Goal: Information Seeking & Learning: Learn about a topic

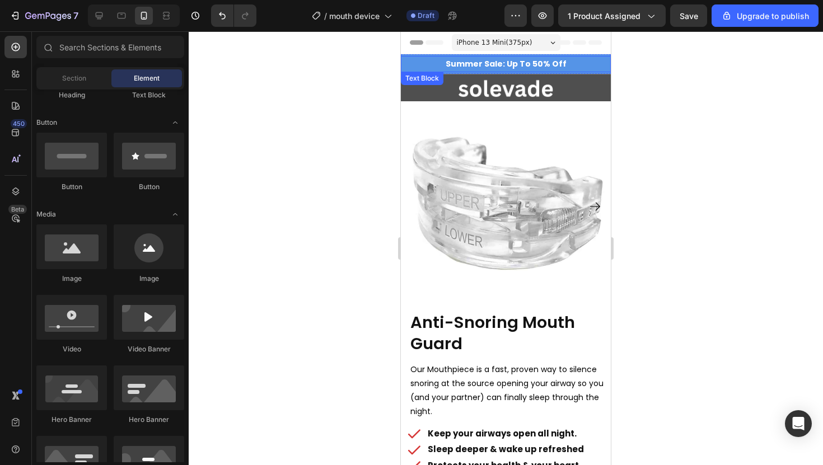
click at [412, 60] on p "Summer Sale: Up To 50% Off" at bounding box center [506, 64] width 208 height 14
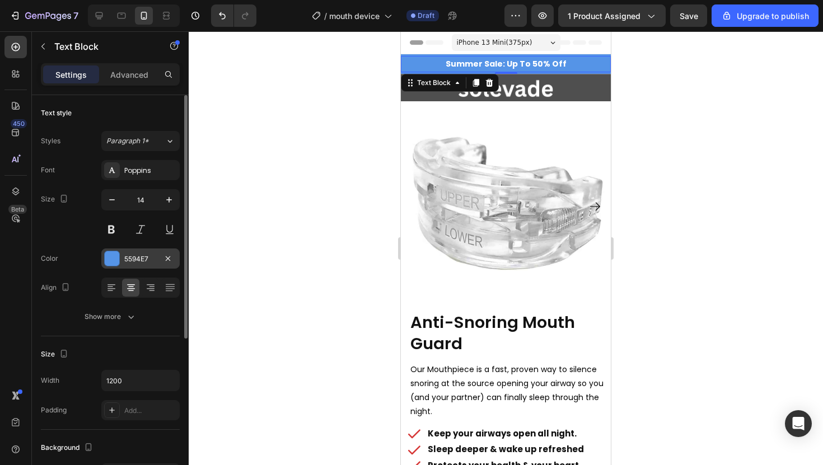
click at [111, 256] on div at bounding box center [112, 258] width 15 height 15
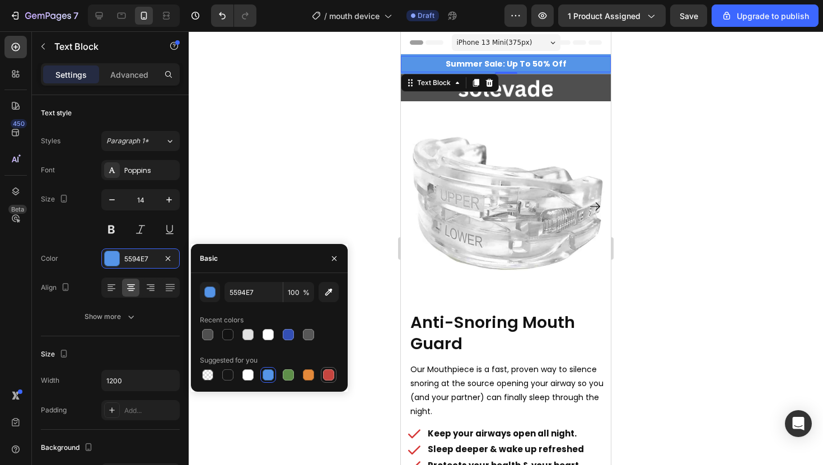
click at [328, 369] on div at bounding box center [328, 374] width 11 height 11
type input "C5453F"
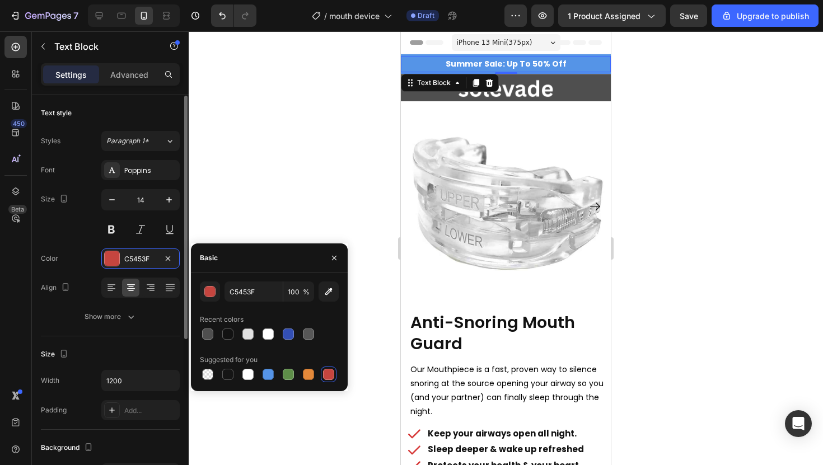
scroll to position [261, 0]
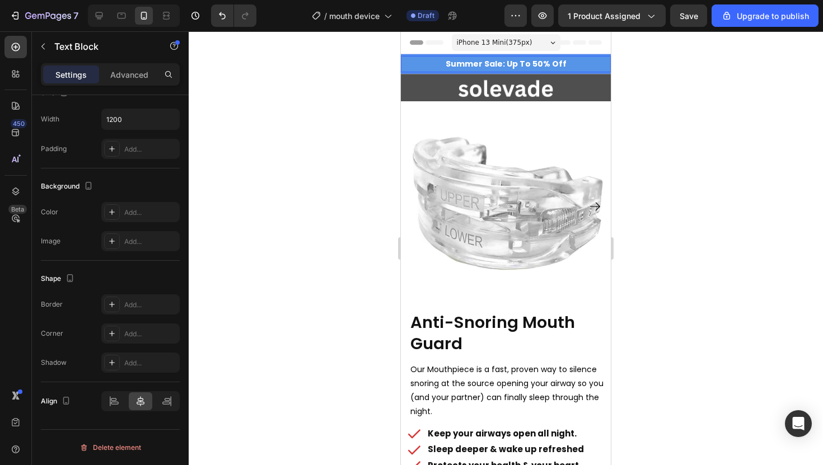
click at [410, 57] on p "Summer Sale: Up To 50% Off" at bounding box center [506, 64] width 208 height 14
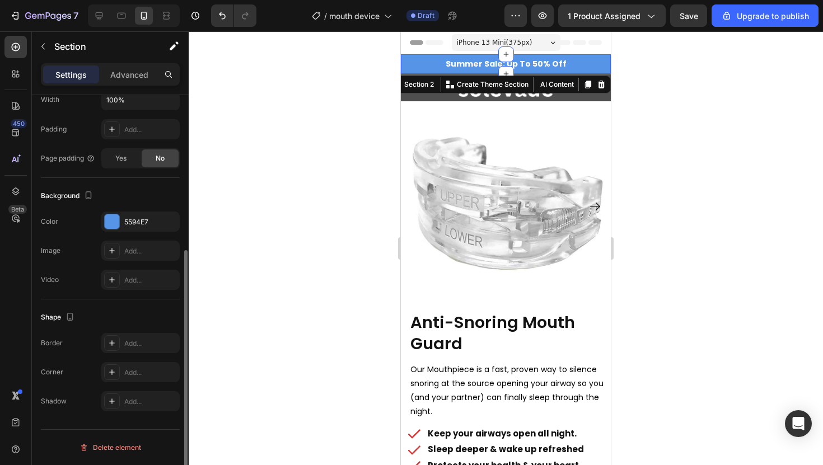
click at [412, 55] on div "Summer Sale: Up To 50% Off Text Block" at bounding box center [506, 64] width 210 height 20
click at [115, 219] on div at bounding box center [112, 221] width 15 height 15
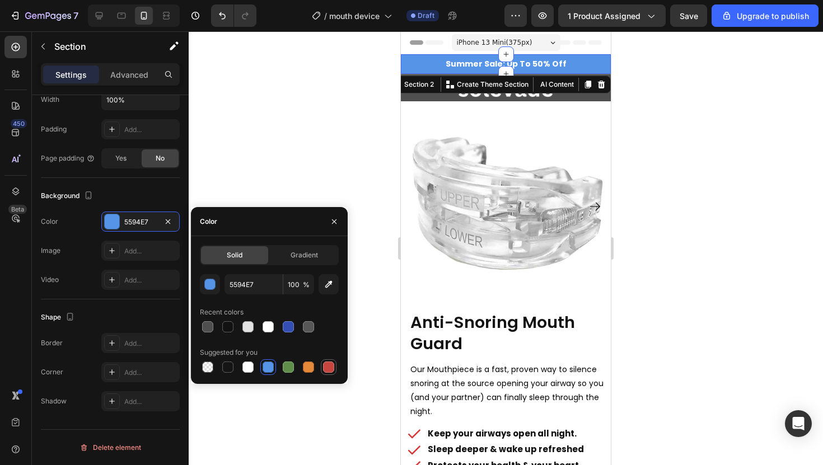
click at [332, 363] on div at bounding box center [328, 366] width 11 height 11
type input "C5453F"
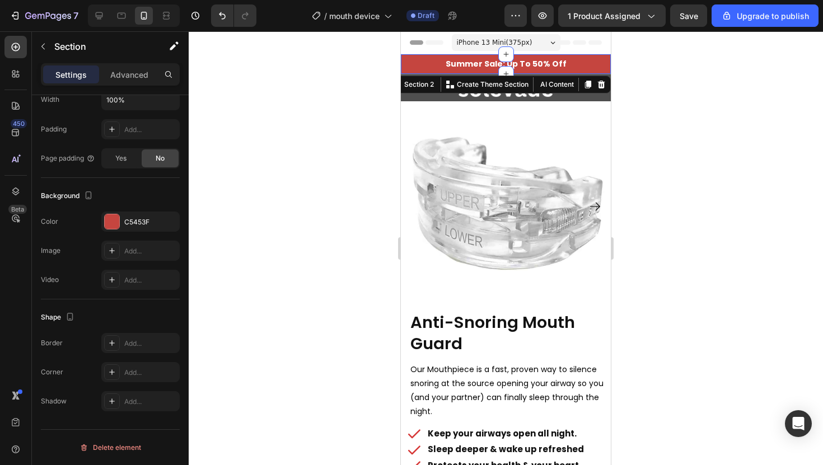
click at [233, 200] on div at bounding box center [506, 248] width 634 height 434
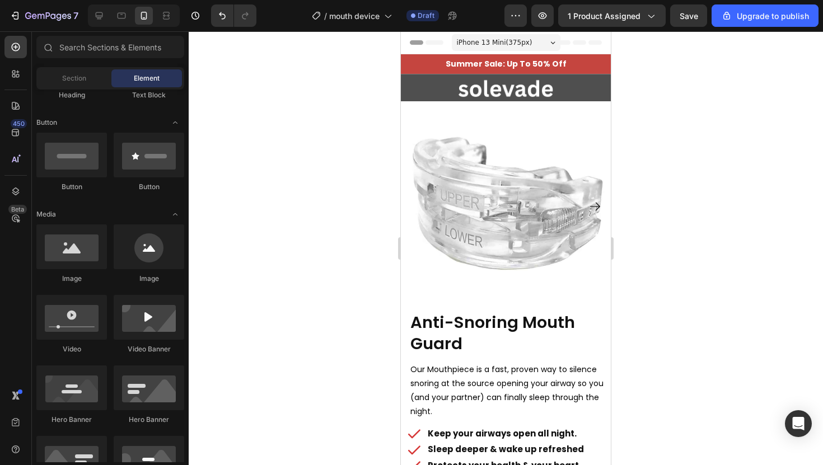
click at [252, 196] on div at bounding box center [506, 248] width 634 height 434
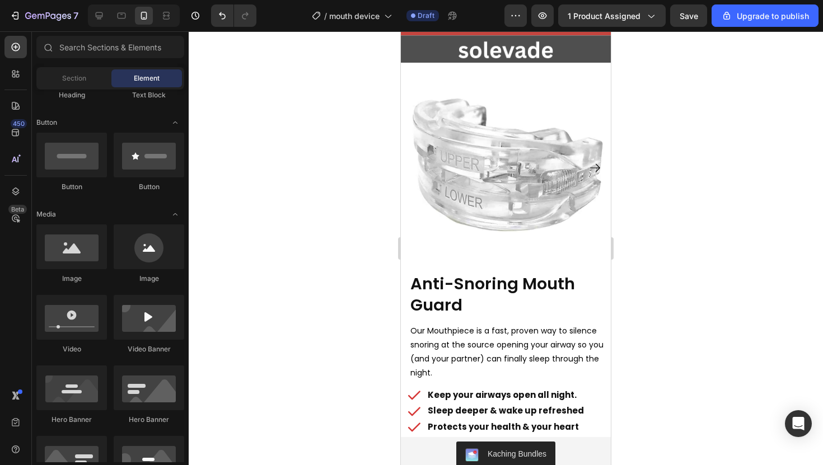
scroll to position [283, 0]
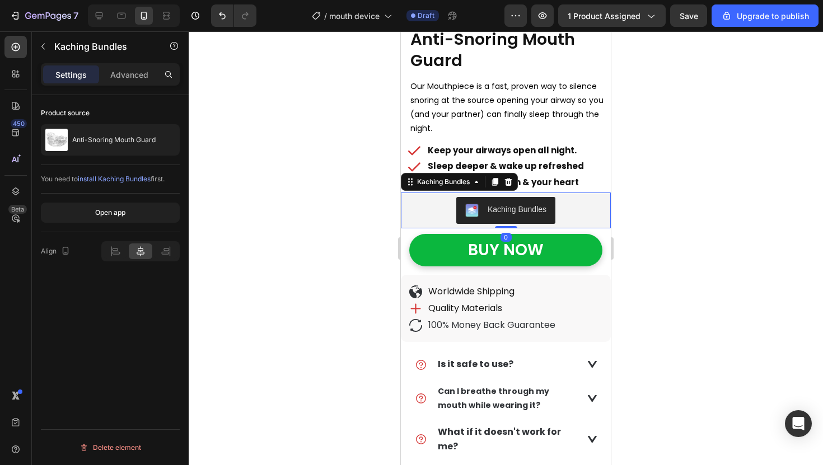
click at [577, 201] on div "Kaching Bundles" at bounding box center [505, 210] width 201 height 27
click at [588, 172] on div "Keep your airways open all night. Sleep deeper & wake up refreshed Protects you…" at bounding box center [506, 167] width 207 height 48
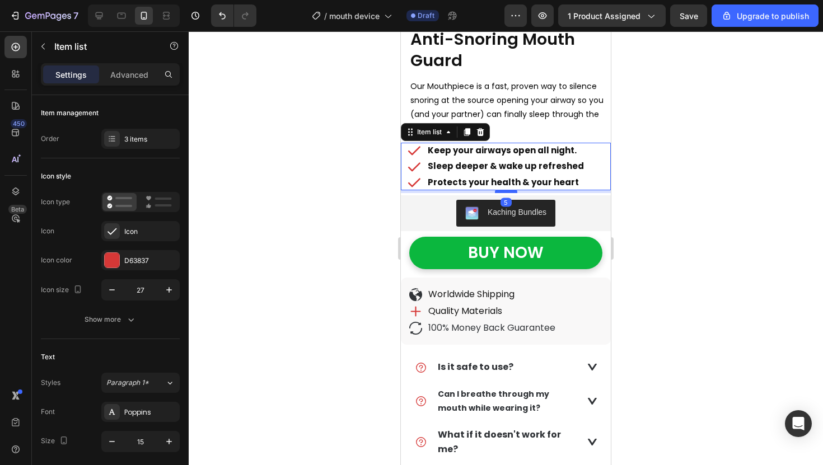
click at [507, 191] on div at bounding box center [506, 191] width 22 height 3
type input "100%"
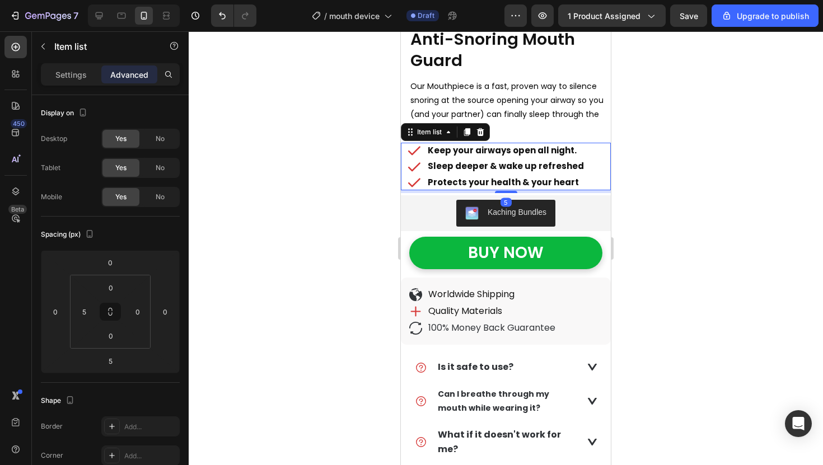
click at [714, 221] on div at bounding box center [506, 248] width 634 height 434
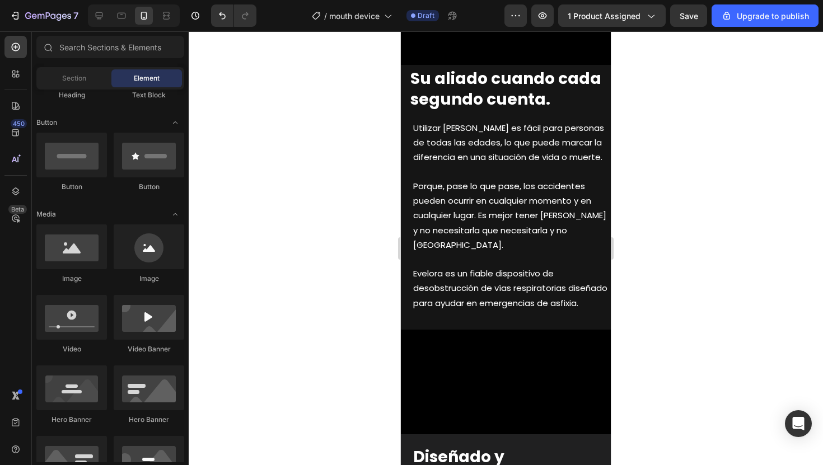
scroll to position [1128, 0]
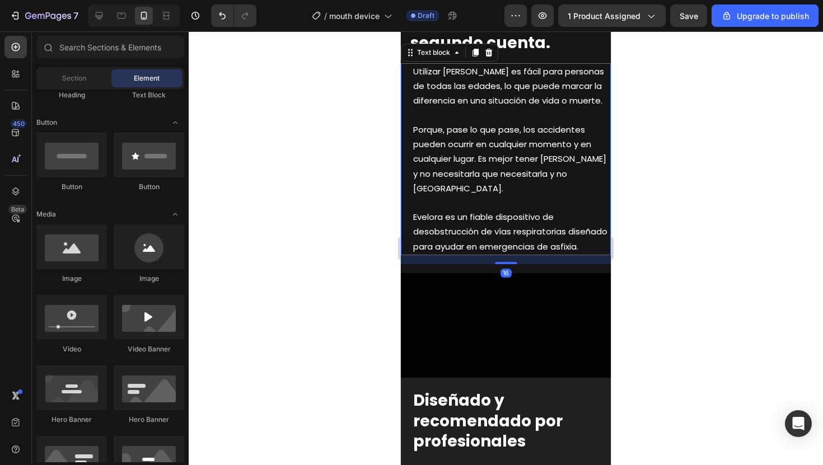
click at [472, 106] on span "Utilizar [PERSON_NAME] es fácil para personas de todas las edades, lo que puede…" at bounding box center [508, 85] width 191 height 41
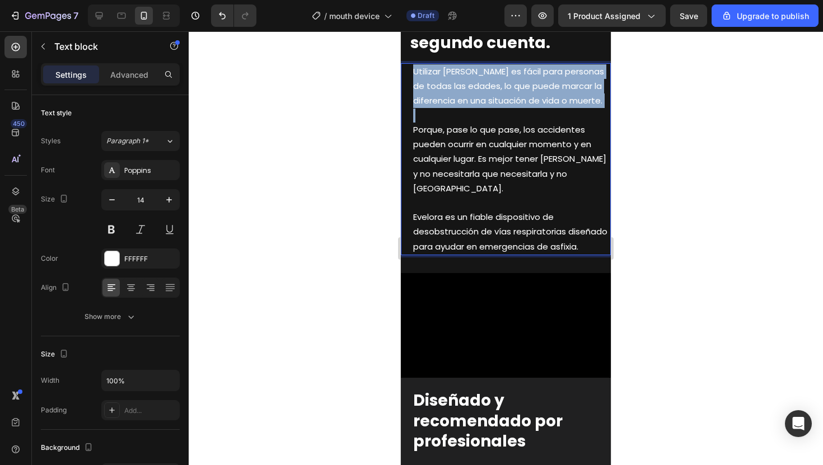
click at [472, 106] on span "Utilizar [PERSON_NAME] es fácil para personas de todas las edades, lo que puede…" at bounding box center [508, 85] width 191 height 41
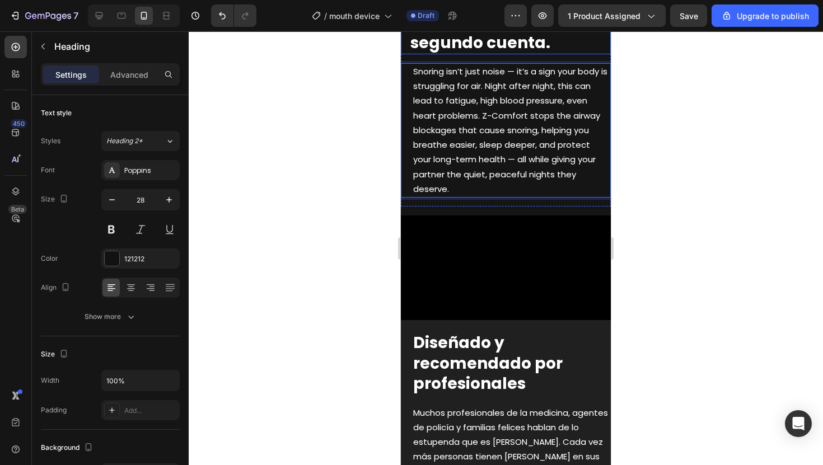
click at [448, 53] on strong "Su aliado cuando cada segundo cuenta." at bounding box center [505, 32] width 191 height 42
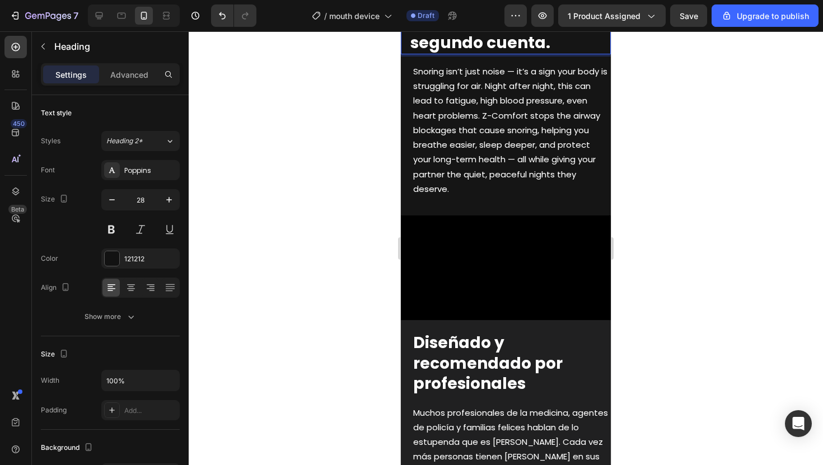
click at [448, 53] on strong "Su aliado cuando cada segundo cuenta." at bounding box center [505, 32] width 191 height 42
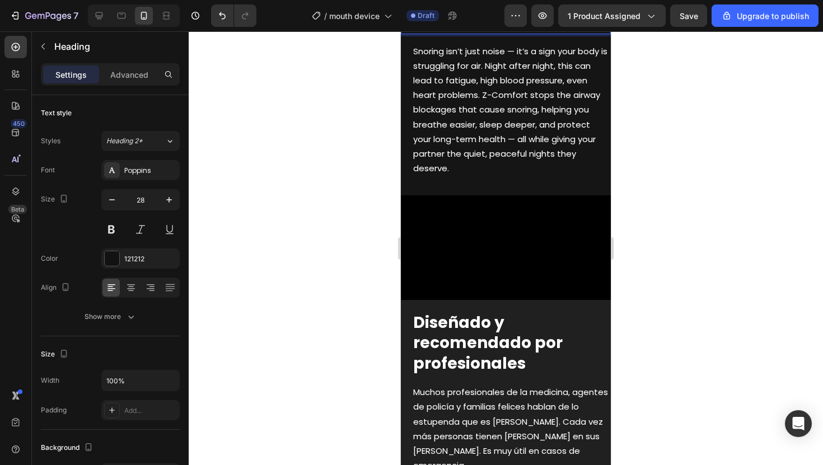
click at [428, 33] on strong "Stp" at bounding box center [423, 22] width 27 height 22
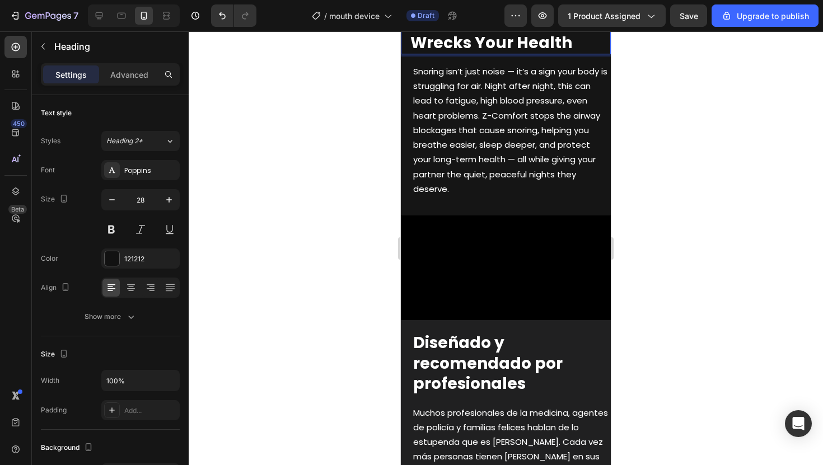
click at [453, 53] on strong "Stop Snoring Before It Wrecks Your Health" at bounding box center [498, 32] width 176 height 42
click at [470, 181] on span "Snoring isn’t just noise — it’s a sign your body is struggling for air. Night a…" at bounding box center [510, 129] width 194 height 129
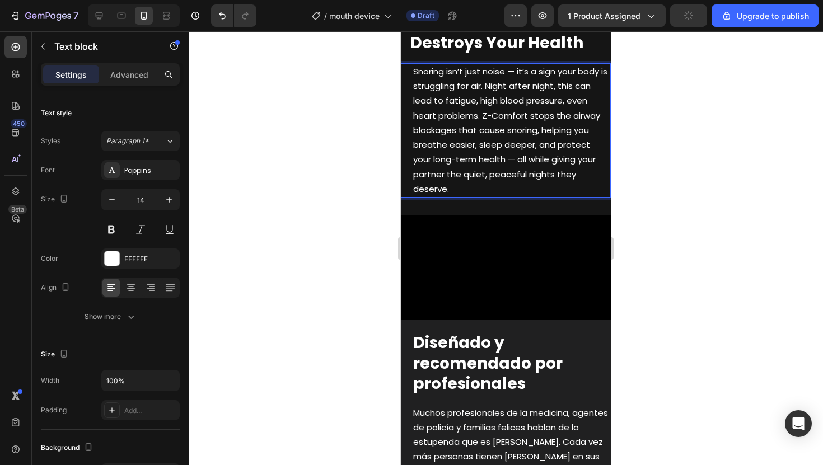
click at [470, 181] on span "Snoring isn’t just noise — it’s a sign your body is struggling for air. Night a…" at bounding box center [510, 129] width 194 height 129
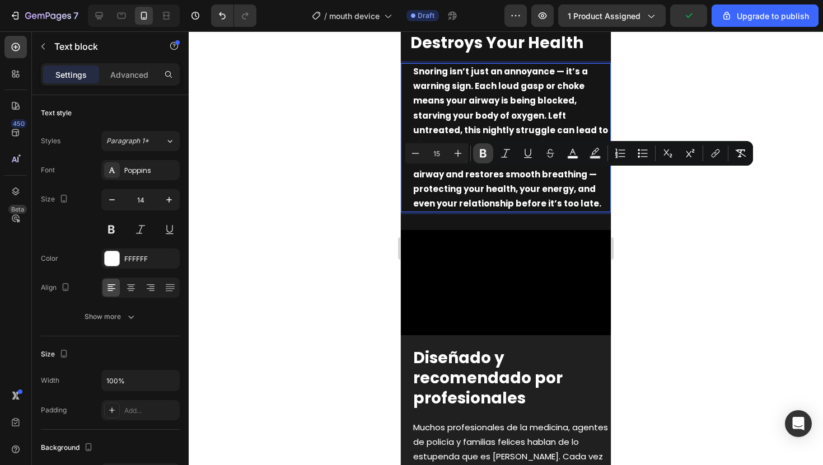
click at [479, 151] on icon "Editor contextual toolbar" at bounding box center [482, 153] width 11 height 11
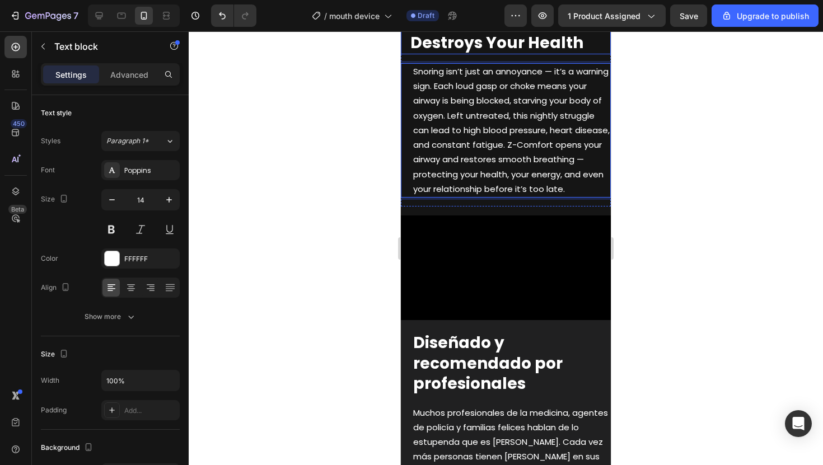
click at [433, 193] on span "Snoring isn’t just an annoyance — it’s a warning sign. Each loud gasp or choke …" at bounding box center [511, 129] width 196 height 129
click at [513, 180] on span "Snoring isn’t just an annoyance — it’s a warning sign. Each loud gasp or choke …" at bounding box center [511, 129] width 196 height 129
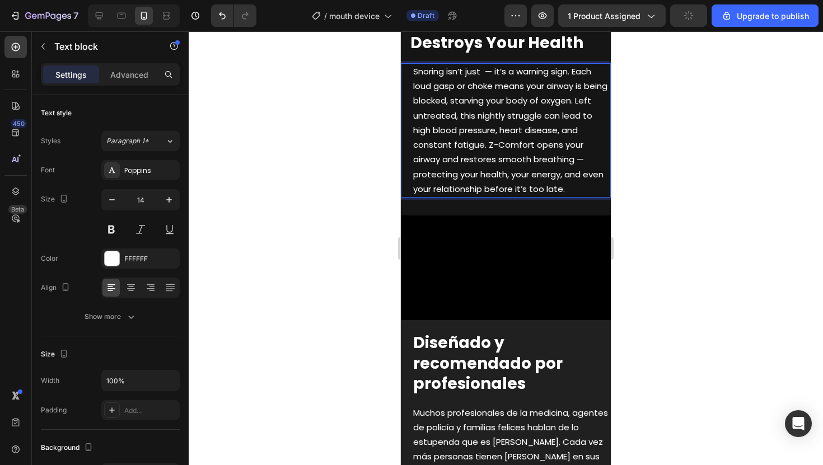
click at [482, 176] on span "Snoring isn’t just — it’s a warning sign. Each loud gasp or choke means your ai…" at bounding box center [510, 129] width 194 height 129
click at [482, 176] on span "nSnoring isn’t just a — it’s a warning sign. Each loud gasp or choke means your…" at bounding box center [510, 129] width 194 height 129
click at [482, 195] on span "nSnoring isn’t just a — it’s a warning sign. Each loud gasp or choke means your…" at bounding box center [510, 129] width 194 height 129
click at [677, 182] on div at bounding box center [506, 248] width 634 height 434
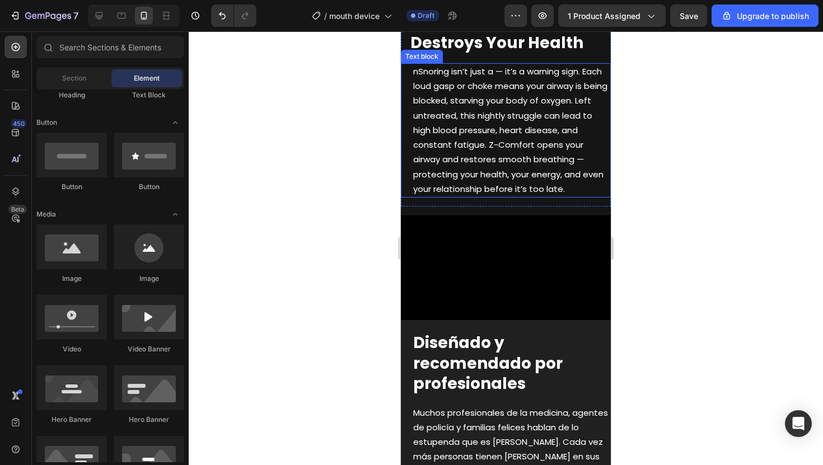
click at [532, 186] on span "nSnoring isn’t just a — it’s a warning sign. Each loud gasp or choke means your…" at bounding box center [510, 129] width 194 height 129
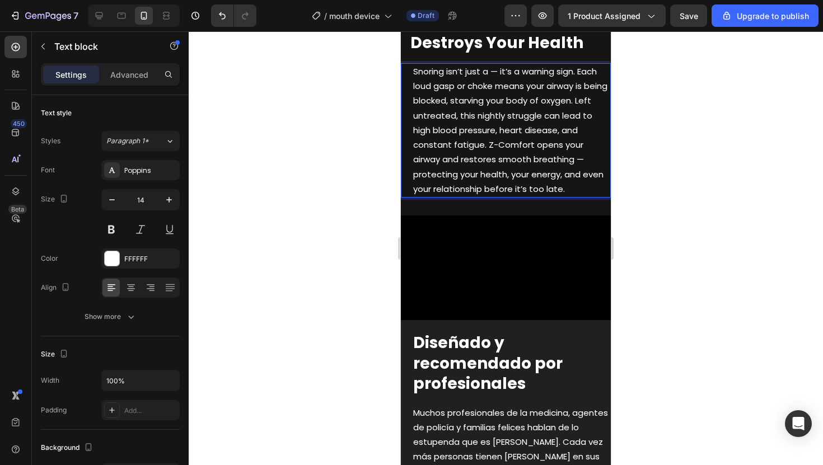
click at [466, 195] on span "Snoring isn’t just a — it’s a warning sign. Each loud gasp or choke means your …" at bounding box center [510, 129] width 194 height 129
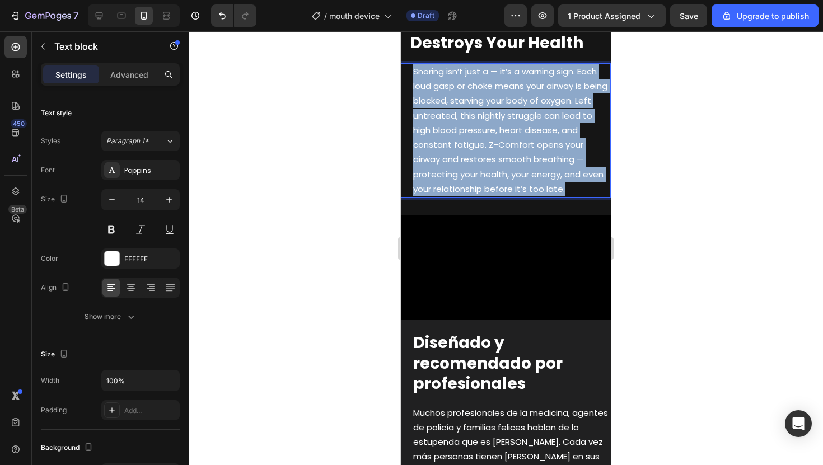
click at [466, 195] on span "Snoring isn’t just a — it’s a warning sign. Each loud gasp or choke means your …" at bounding box center [510, 129] width 194 height 129
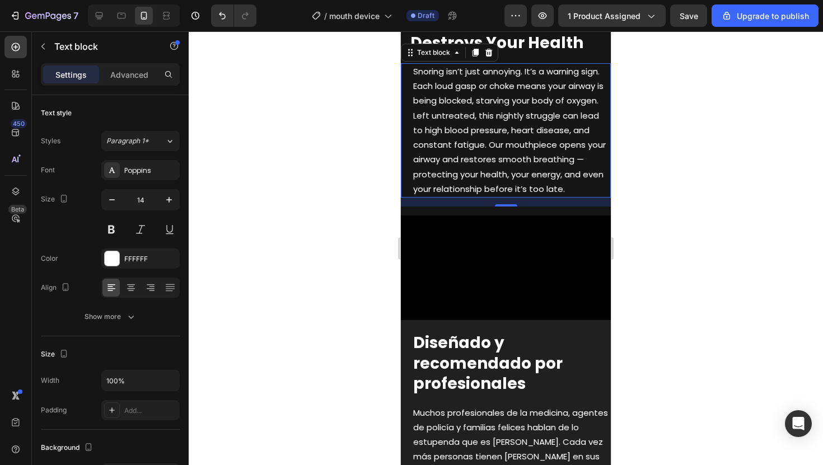
click at [661, 211] on div at bounding box center [506, 248] width 634 height 434
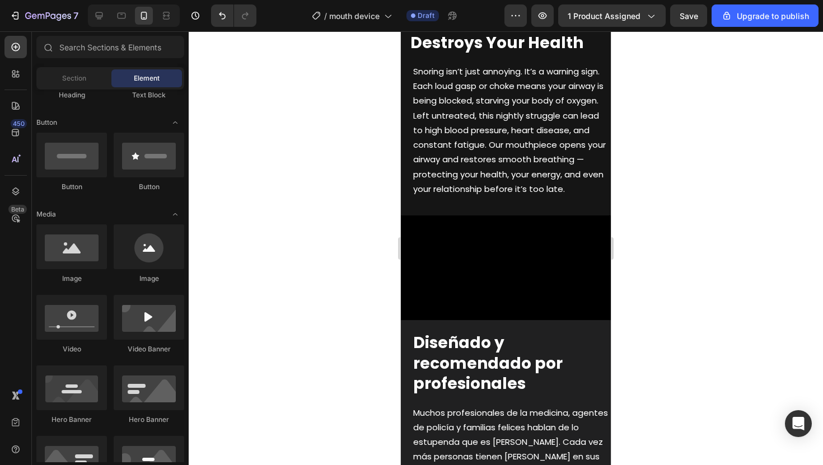
click at [680, 172] on div at bounding box center [506, 248] width 634 height 434
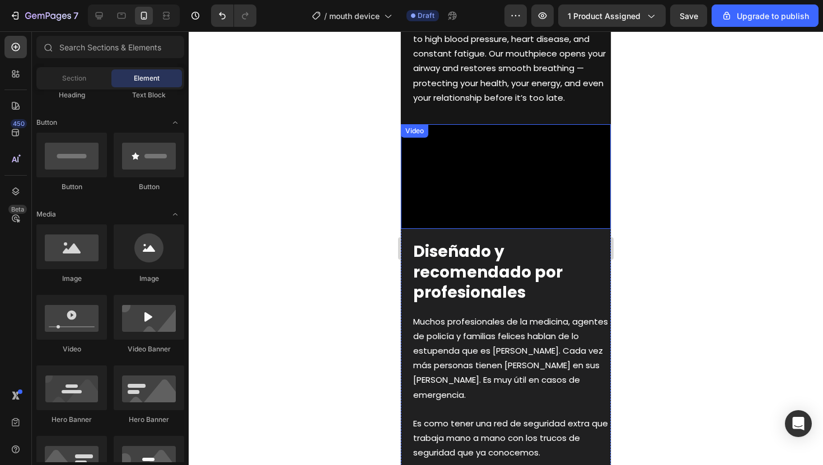
scroll to position [1177, 0]
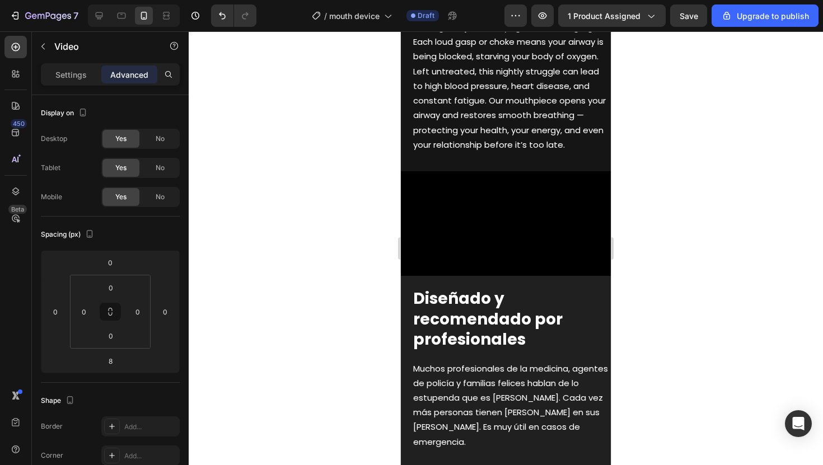
click at [700, 90] on div at bounding box center [506, 248] width 634 height 434
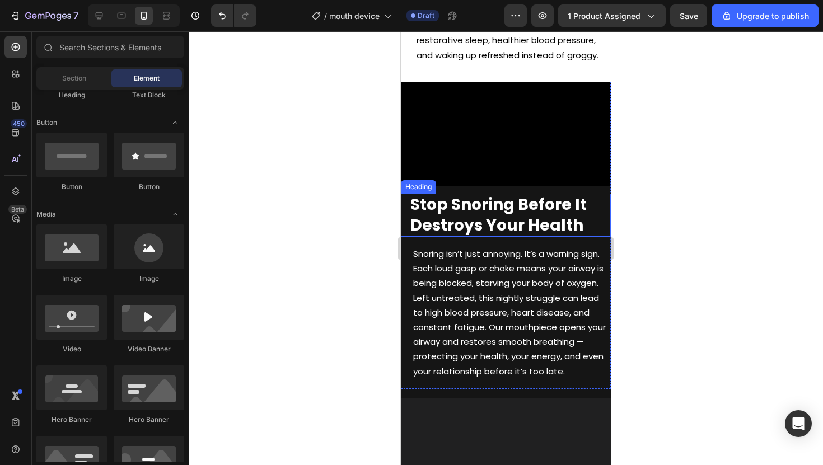
scroll to position [967, 0]
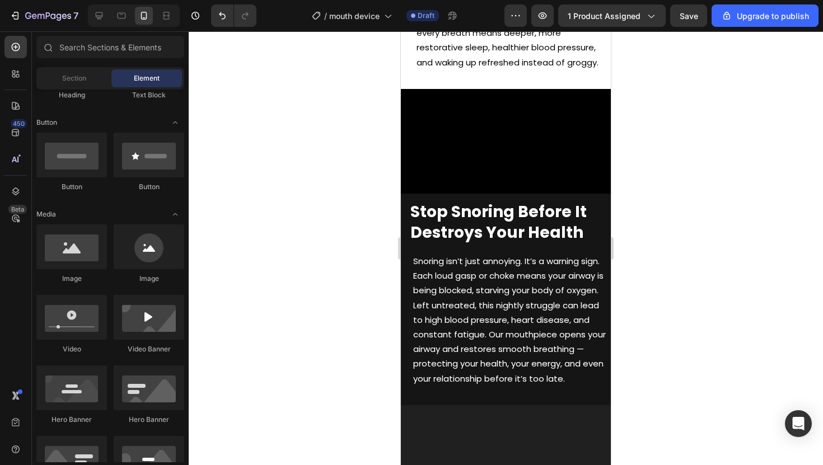
click at [361, 158] on div at bounding box center [506, 248] width 634 height 434
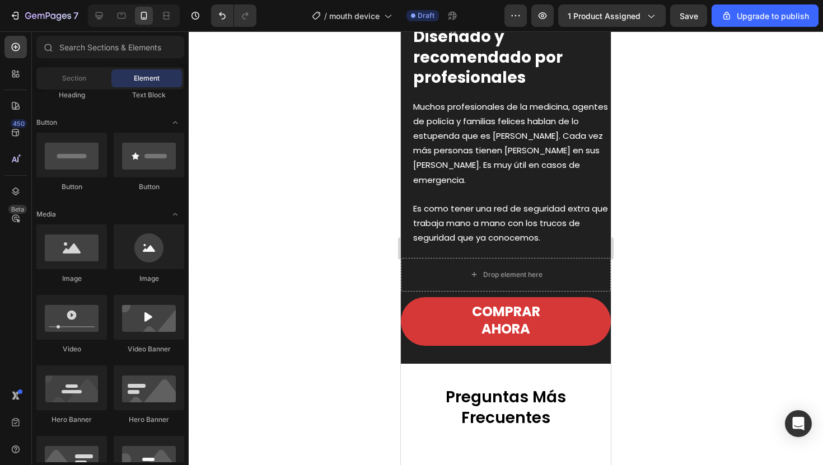
scroll to position [1551, 0]
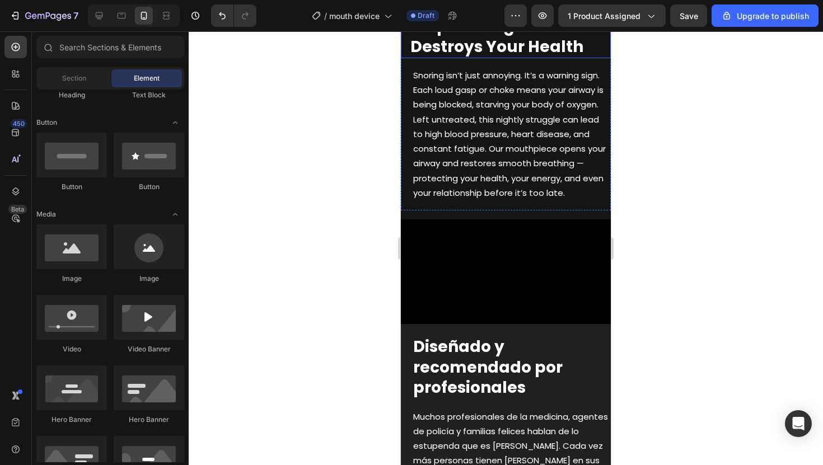
click at [679, 138] on div at bounding box center [506, 248] width 634 height 434
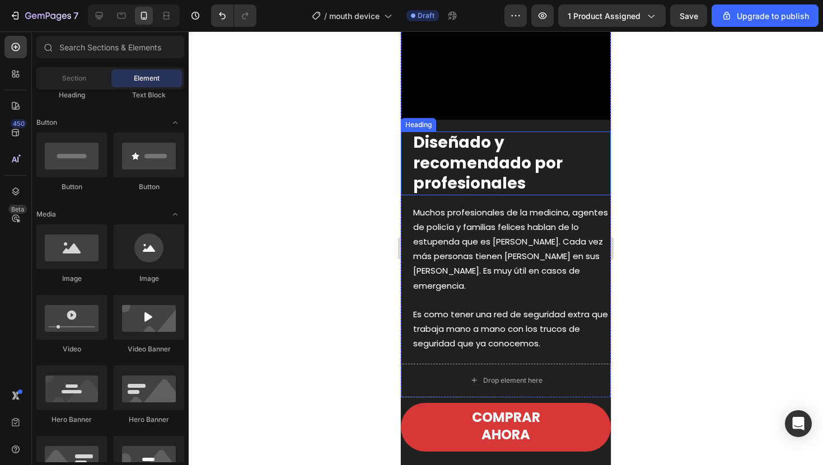
scroll to position [1299, 0]
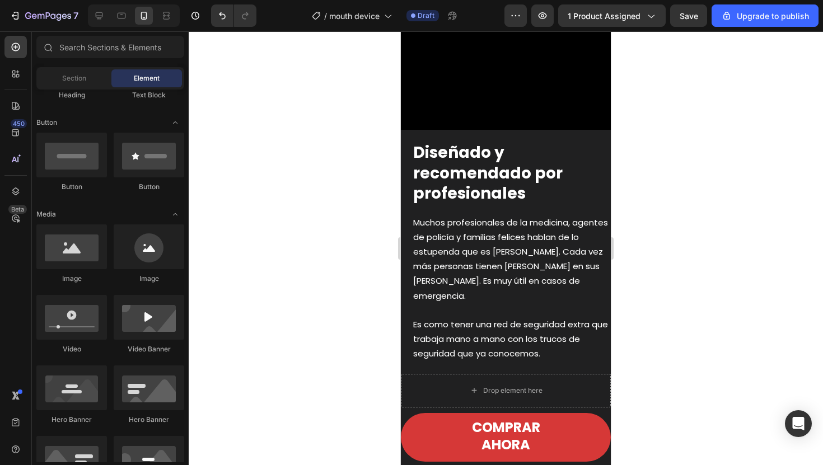
click at [637, 124] on div at bounding box center [506, 248] width 634 height 434
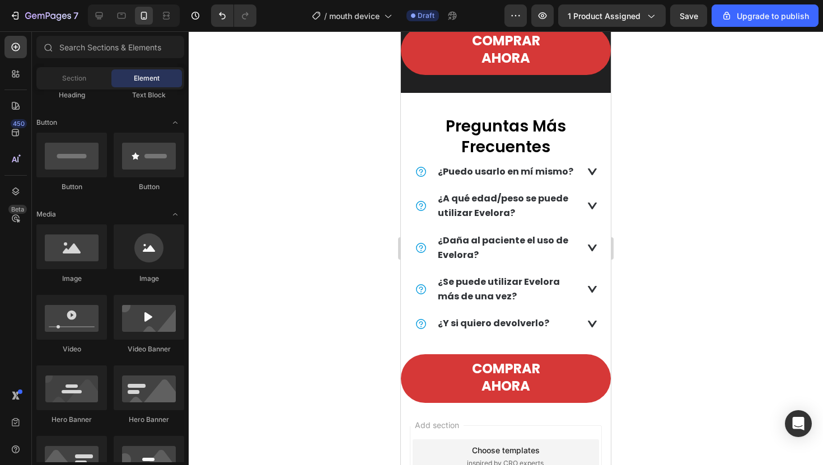
scroll to position [1823, 0]
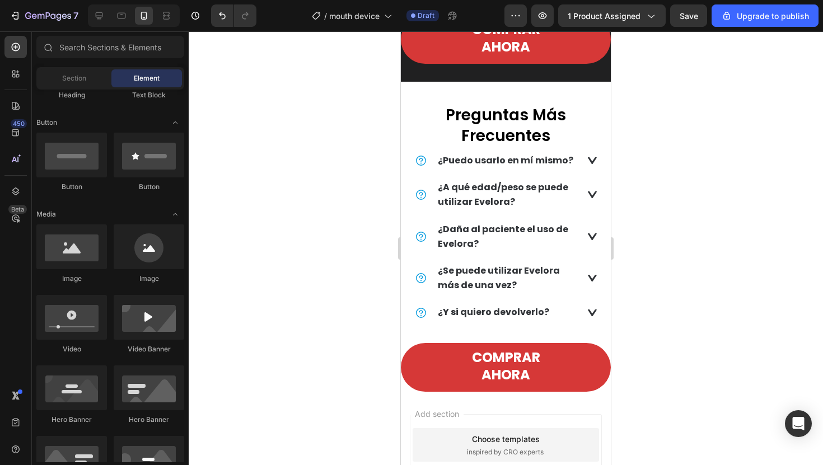
click at [680, 193] on div at bounding box center [506, 248] width 634 height 434
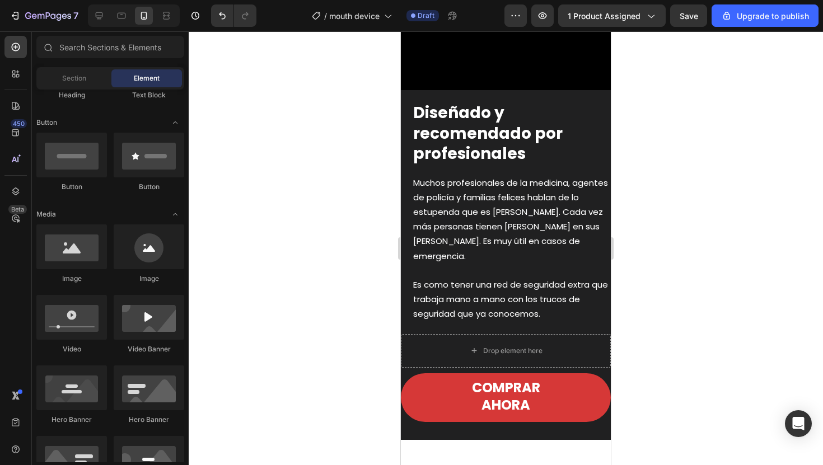
scroll to position [1533, 0]
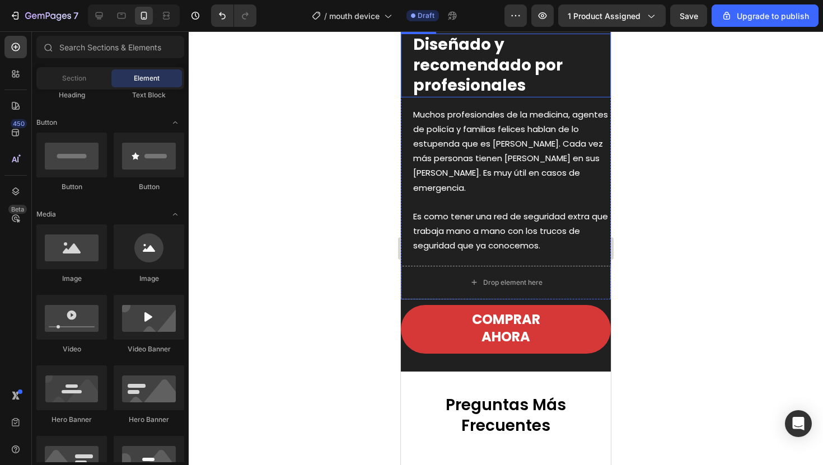
click at [446, 96] on strong "Diseñado y recomendado por profesionales" at bounding box center [487, 65] width 149 height 63
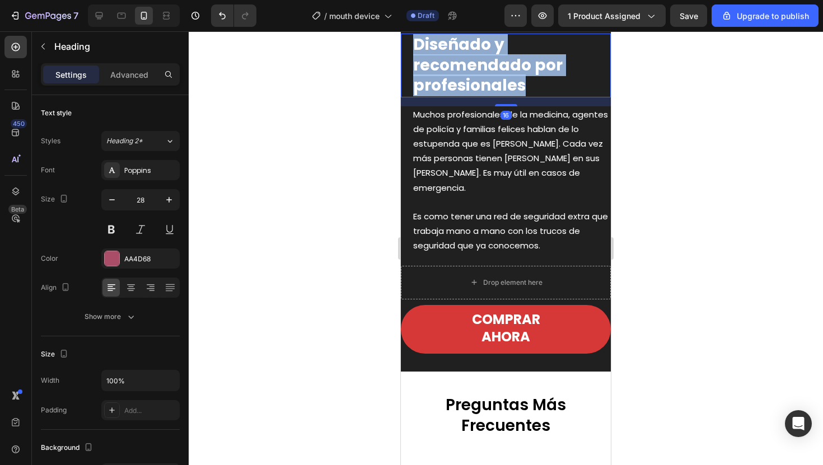
click at [446, 96] on strong "Diseñado y recomendado por profesionales" at bounding box center [487, 65] width 149 height 63
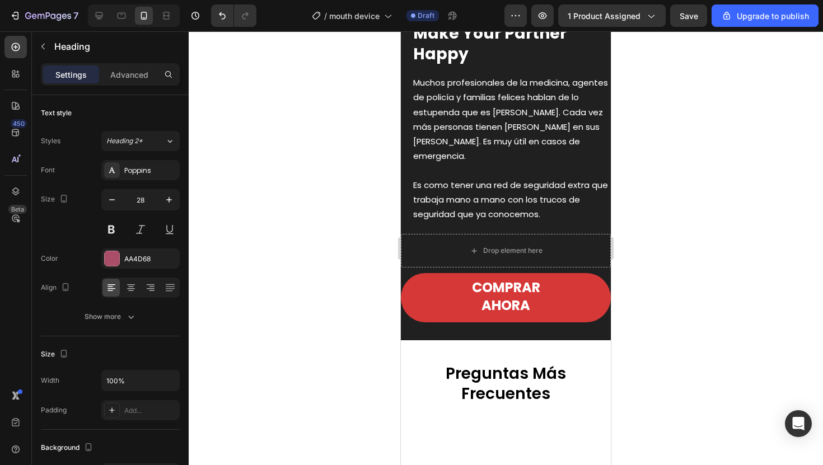
scroll to position [1546, 0]
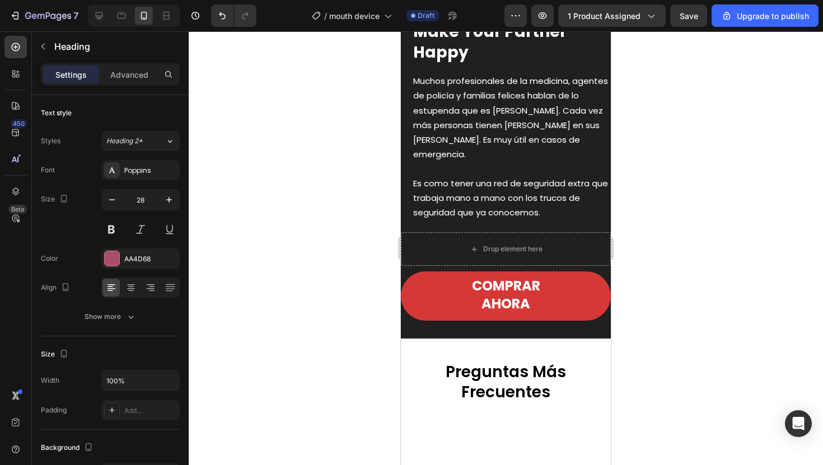
click at [464, 63] on strong "Make Your Partner Happy" at bounding box center [489, 42] width 153 height 42
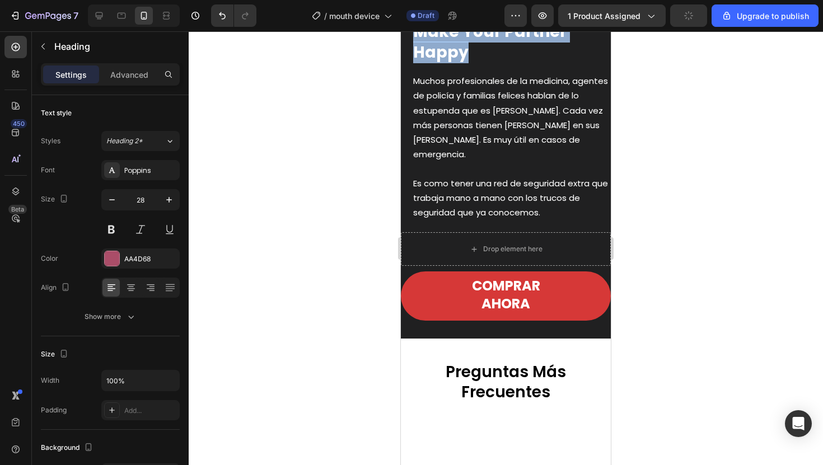
click at [464, 63] on strong "Make Your Partner Happy" at bounding box center [489, 42] width 153 height 42
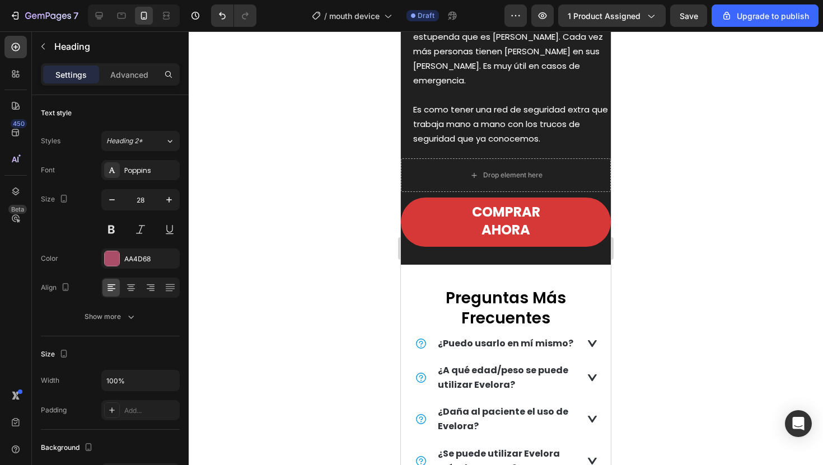
scroll to position [1626, 0]
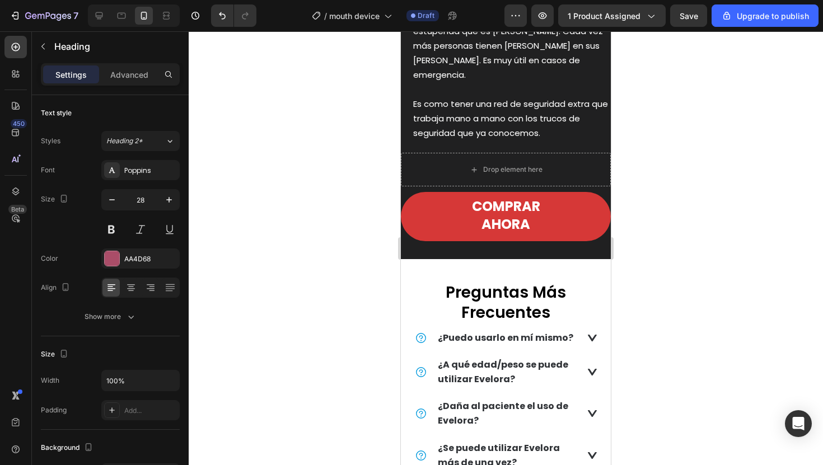
click at [463, 81] on span "Muchos profesionales de la medicina, agentes de policía y familias felices habl…" at bounding box center [510, 38] width 195 height 85
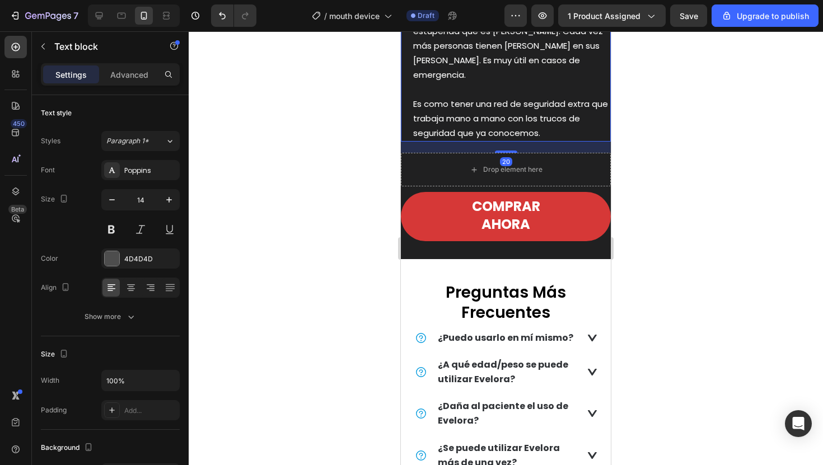
click at [463, 81] on span "Muchos profesionales de la medicina, agentes de policía y familias felices habl…" at bounding box center [510, 38] width 195 height 85
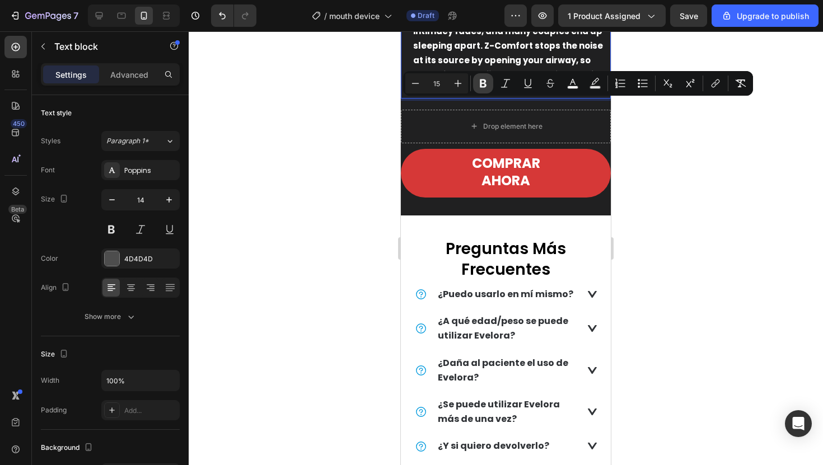
click at [481, 84] on icon "Editor contextual toolbar" at bounding box center [483, 83] width 7 height 8
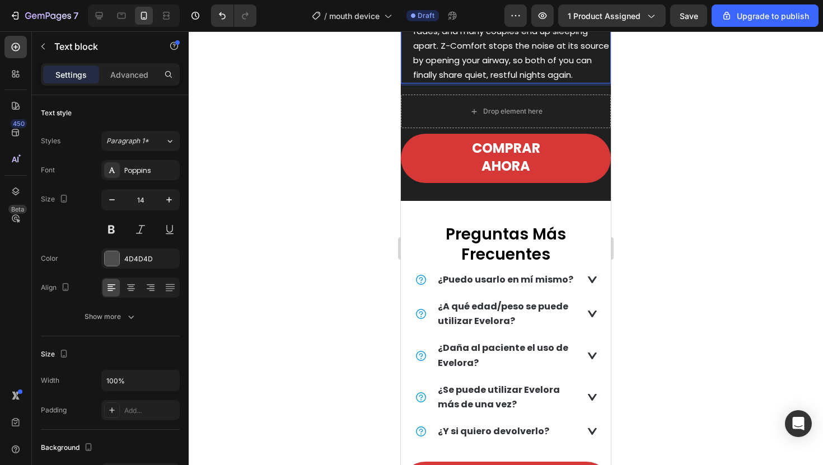
click at [440, 81] on span "Snoring doesn’t just ruin sleep — it strains relationships. Partners lose patie…" at bounding box center [511, 38] width 196 height 85
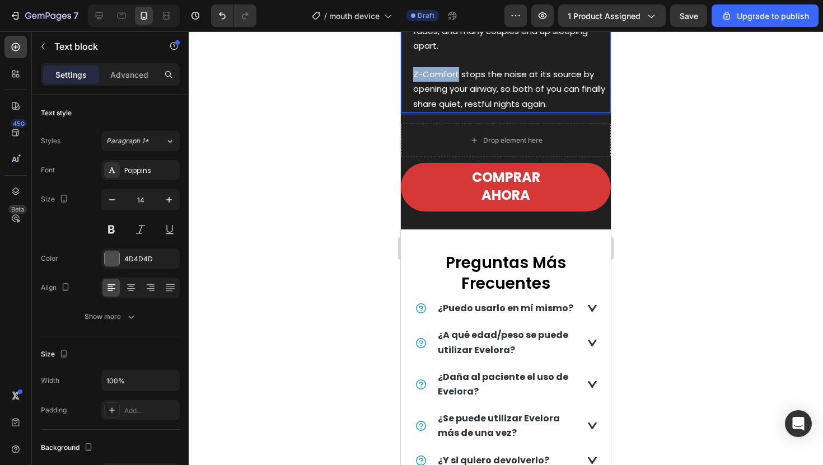
drag, startPoint x: 457, startPoint y: 176, endPoint x: 406, endPoint y: 177, distance: 50.9
click at [406, 112] on div "Snoring doesn’t just ruin sleep — it strains relationships. Partners lose patie…" at bounding box center [506, 52] width 210 height 119
click at [680, 172] on div at bounding box center [506, 248] width 634 height 434
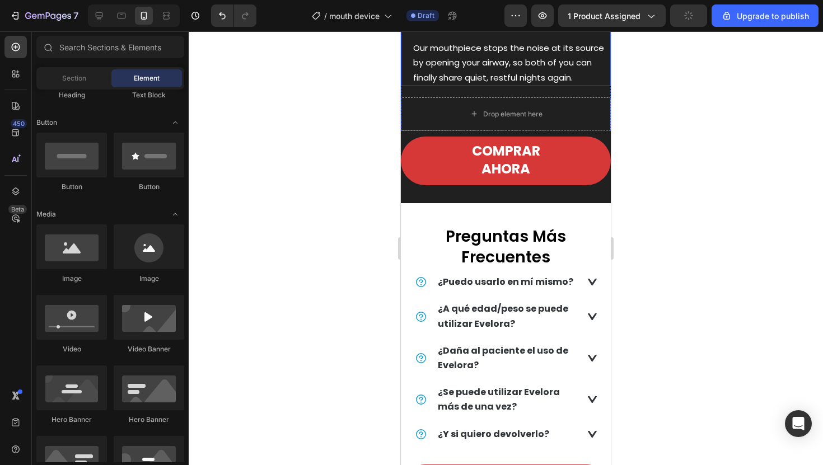
scroll to position [1688, 0]
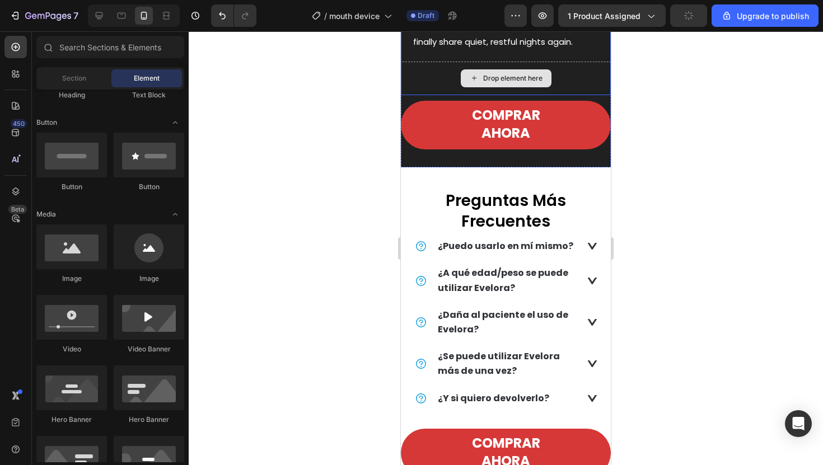
click at [532, 83] on div "Drop element here" at bounding box center [512, 78] width 59 height 9
click at [478, 87] on div "Drop element here" at bounding box center [506, 78] width 91 height 18
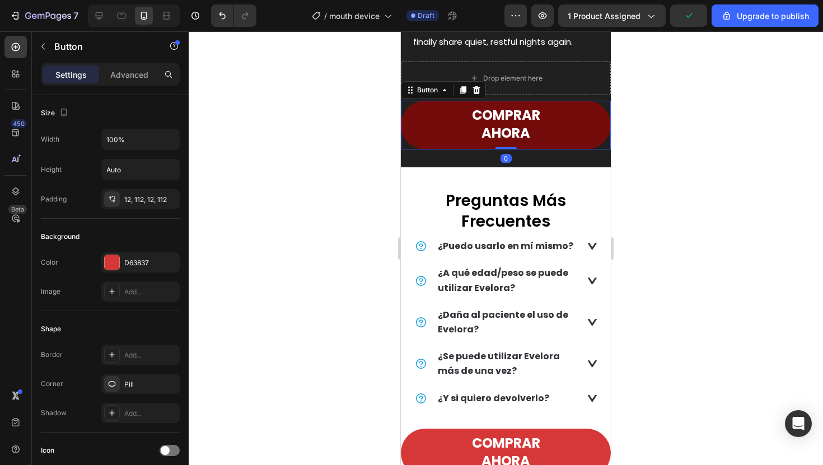
click at [456, 150] on link "COMPRAR AHORA" at bounding box center [506, 125] width 210 height 49
click at [491, 142] on span "COMPRAR AHORA" at bounding box center [506, 124] width 68 height 36
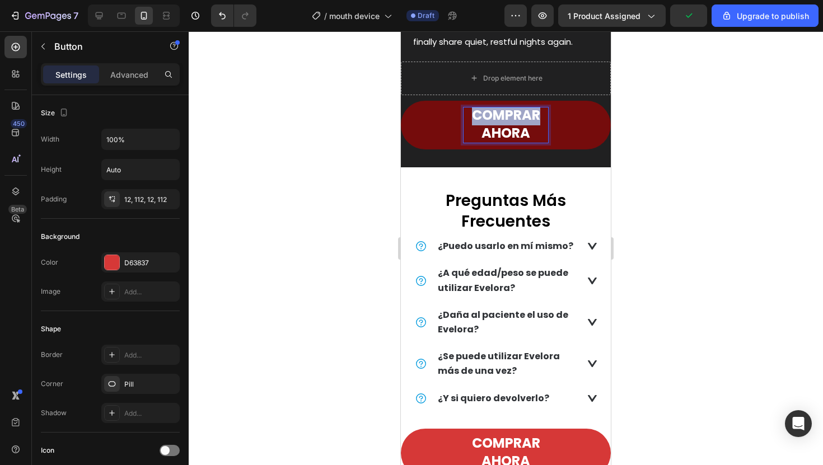
click at [491, 142] on span "COMPRAR AHORA" at bounding box center [506, 124] width 68 height 36
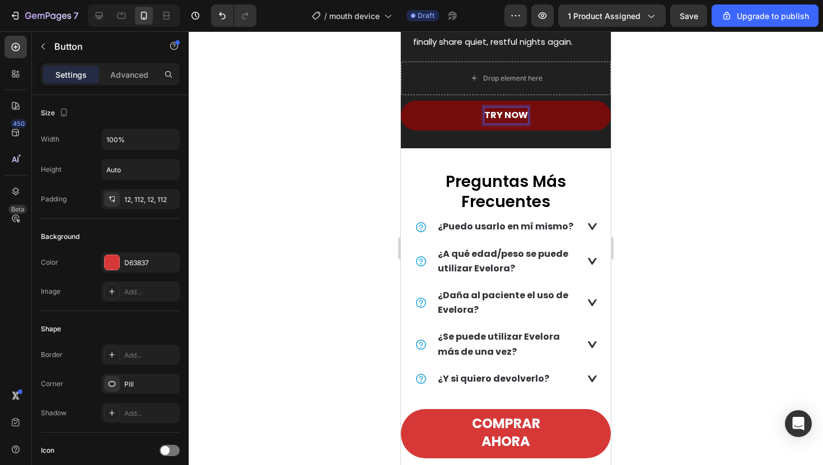
click at [502, 124] on p "TRY NOW" at bounding box center [506, 115] width 44 height 16
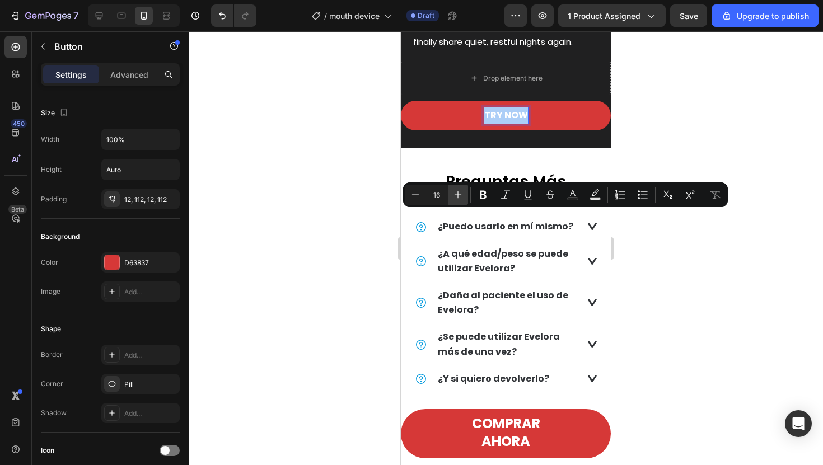
click at [457, 196] on icon "Editor contextual toolbar" at bounding box center [457, 194] width 7 height 7
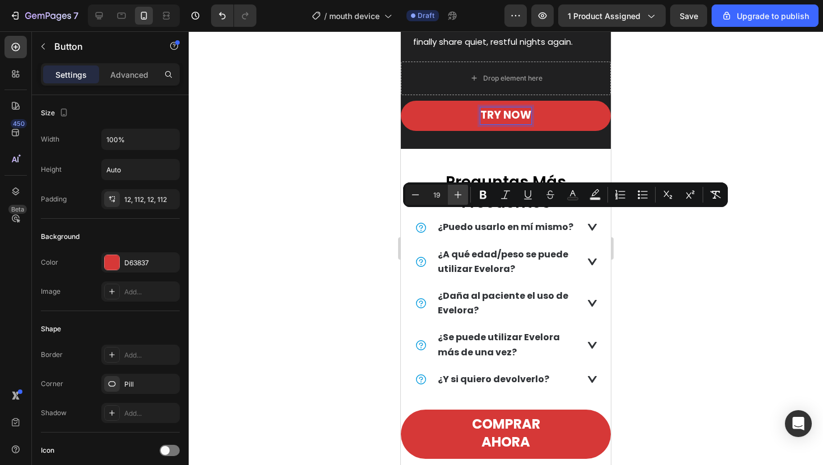
click at [457, 196] on icon "Editor contextual toolbar" at bounding box center [457, 194] width 7 height 7
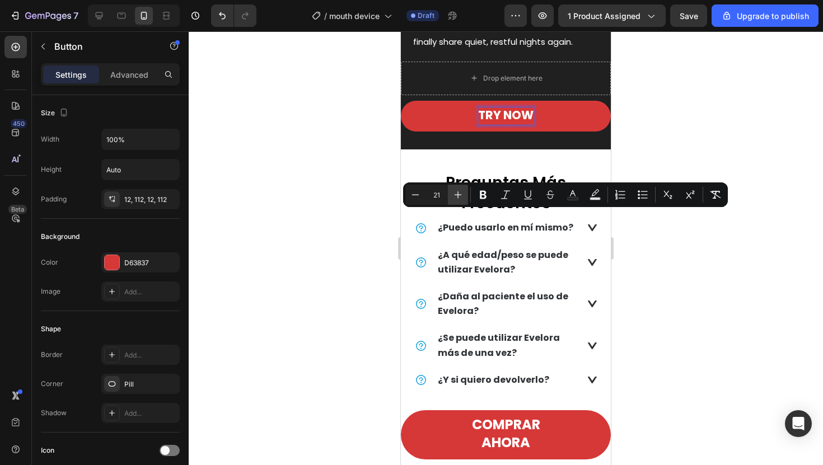
click at [457, 196] on icon "Editor contextual toolbar" at bounding box center [457, 194] width 7 height 7
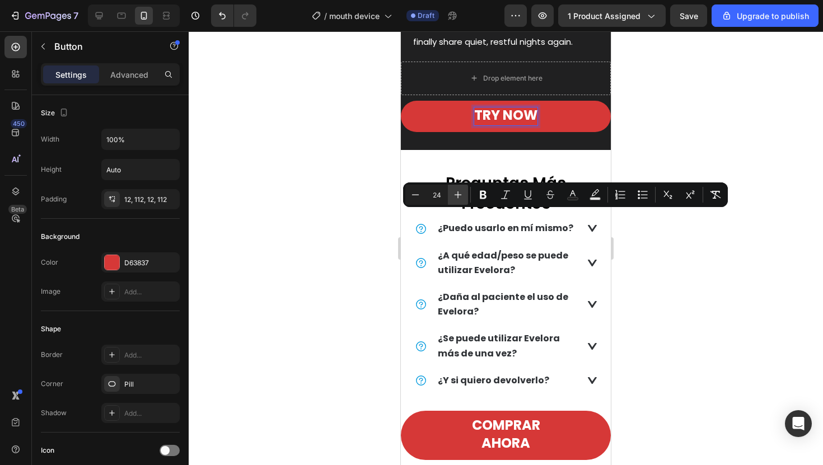
click at [457, 196] on icon "Editor contextual toolbar" at bounding box center [457, 194] width 7 height 7
type input "27"
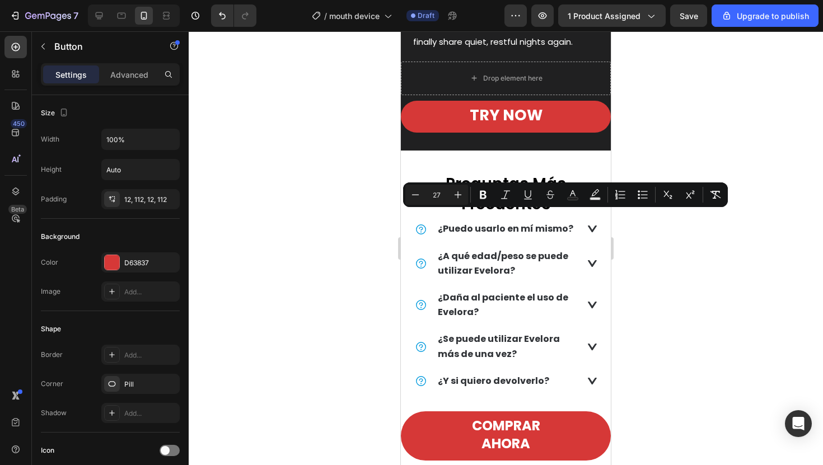
click at [280, 211] on div at bounding box center [506, 248] width 634 height 434
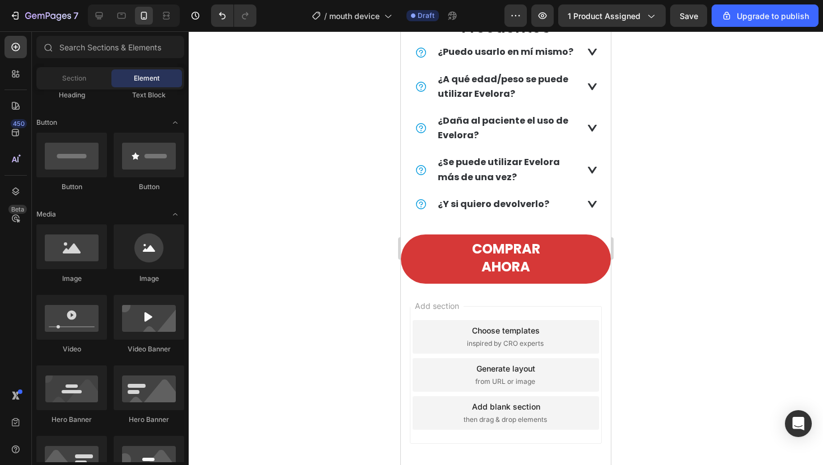
scroll to position [1890, 0]
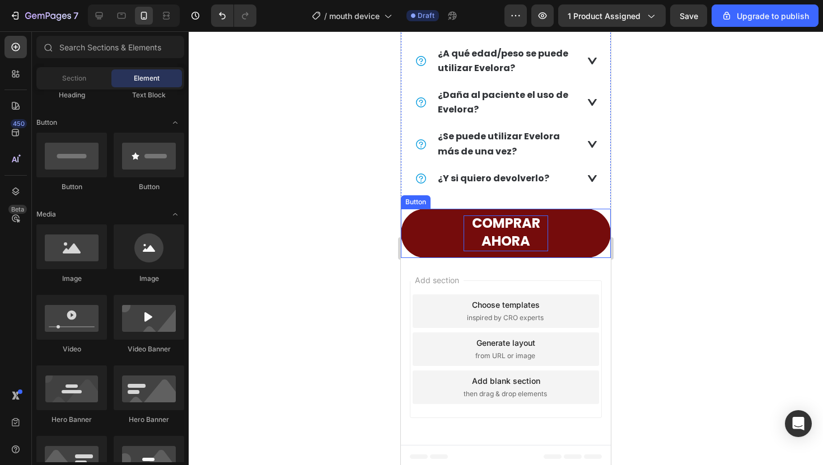
click at [492, 250] on span "COMPRAR AHORA" at bounding box center [506, 232] width 68 height 36
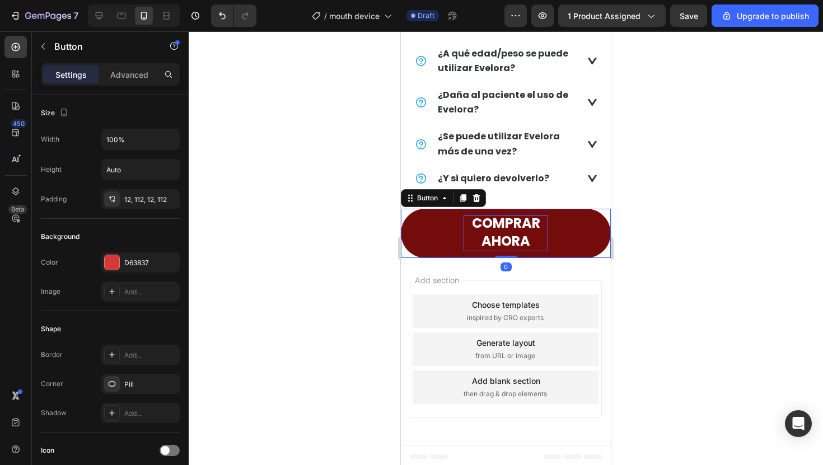
click at [492, 250] on span "COMPRAR AHORA" at bounding box center [506, 232] width 68 height 36
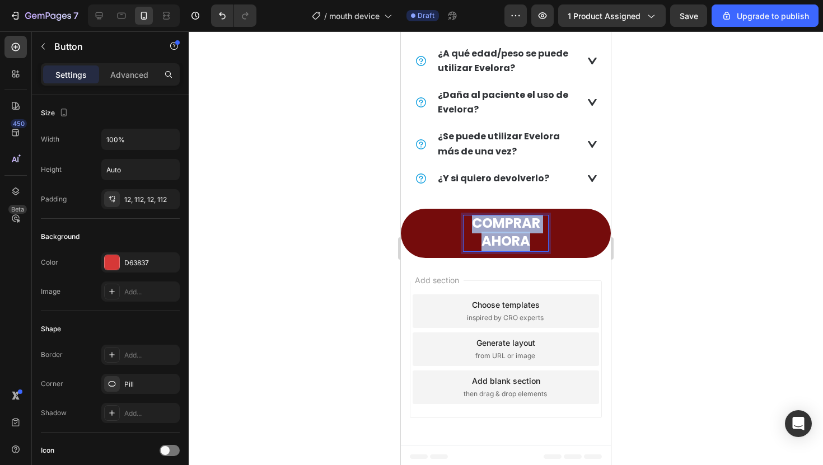
click at [492, 250] on span "COMPRAR AHORA" at bounding box center [506, 232] width 68 height 36
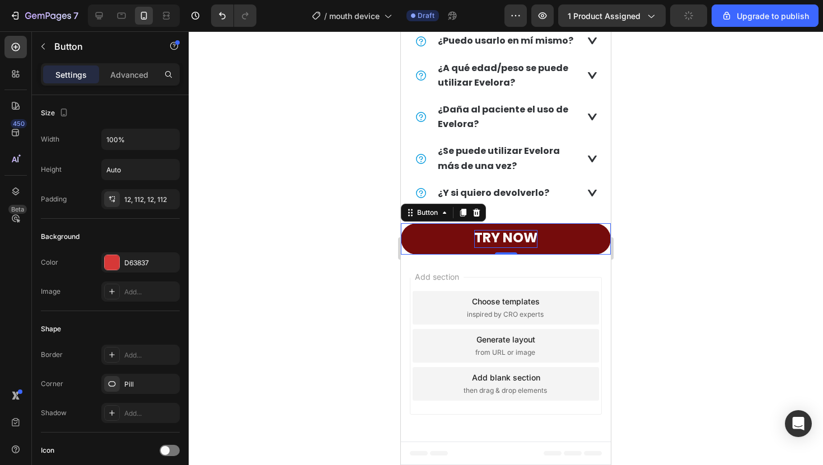
click at [357, 240] on div at bounding box center [506, 248] width 634 height 434
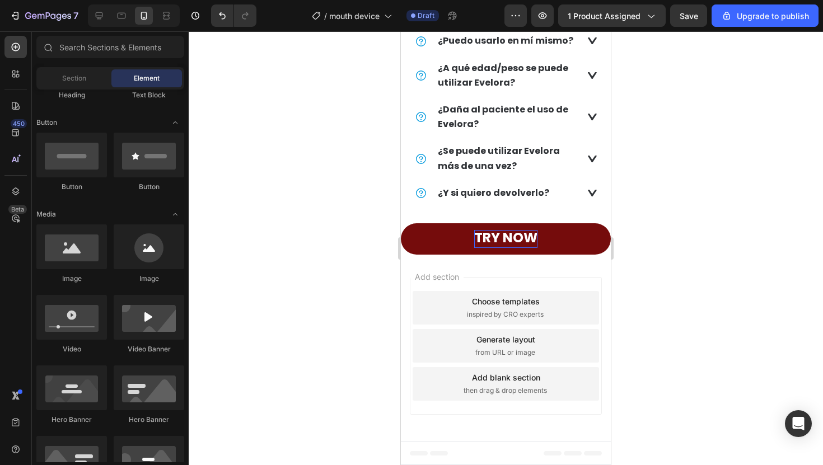
click at [426, 28] on h2 "Preguntas Más Frecuentes" at bounding box center [506, 6] width 210 height 43
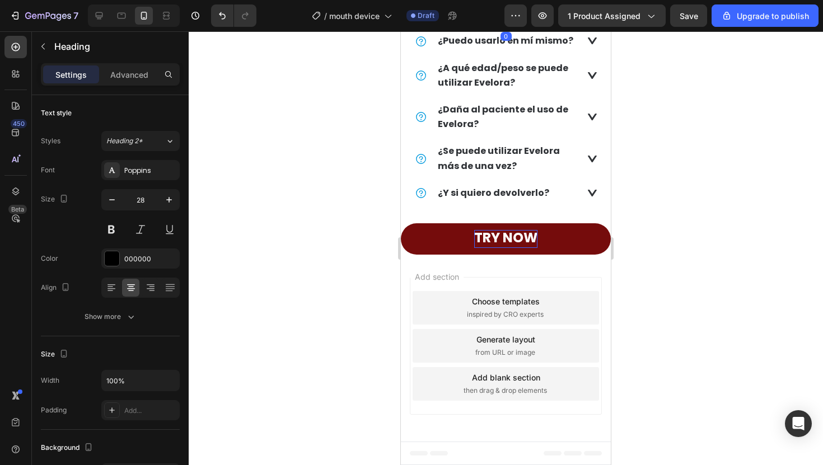
click at [473, 28] on h2 "Preguntas Más Frecuentes" at bounding box center [506, 6] width 210 height 43
click at [473, 27] on p "Preguntas Más Frecuentes" at bounding box center [506, 6] width 208 height 41
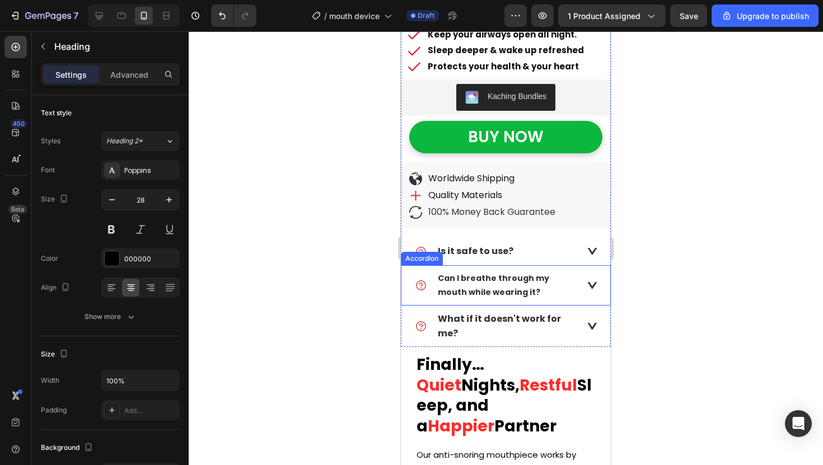
scroll to position [477, 0]
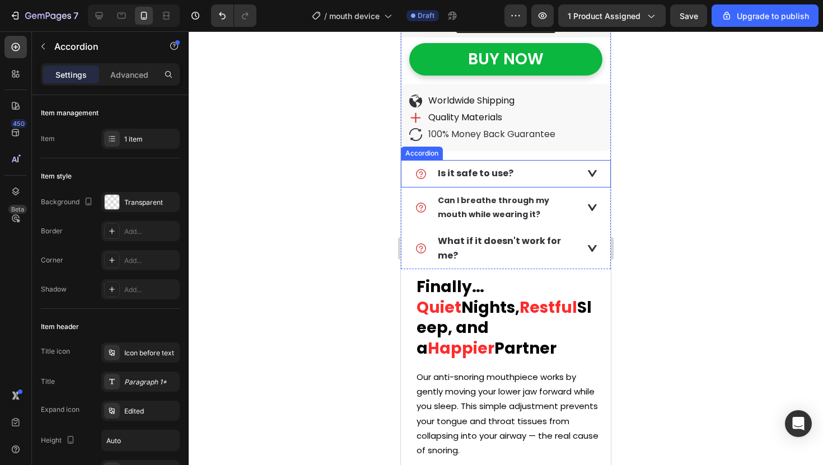
click at [507, 168] on strong "Is it safe to use?" at bounding box center [476, 173] width 76 height 13
click at [474, 148] on icon at bounding box center [475, 150] width 6 height 8
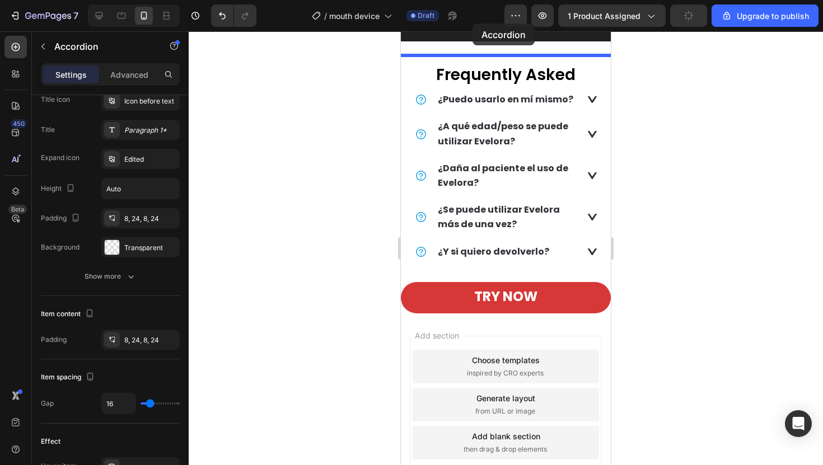
scroll to position [1782, 0]
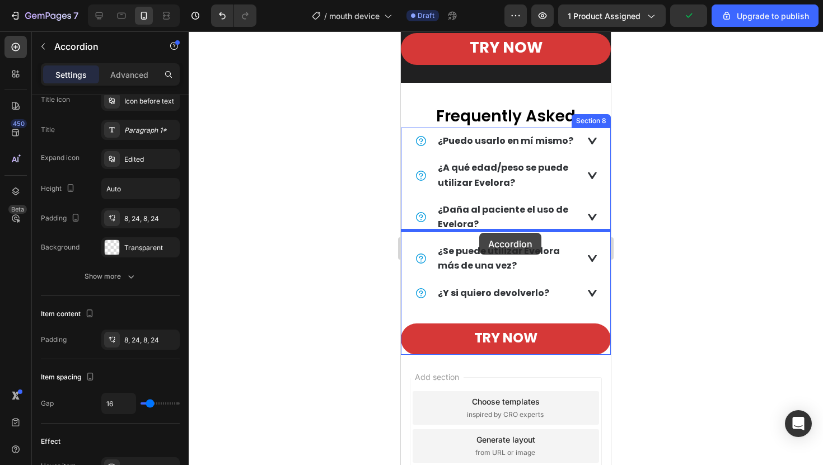
drag, startPoint x: 402, startPoint y: 199, endPoint x: 479, endPoint y: 233, distance: 84.2
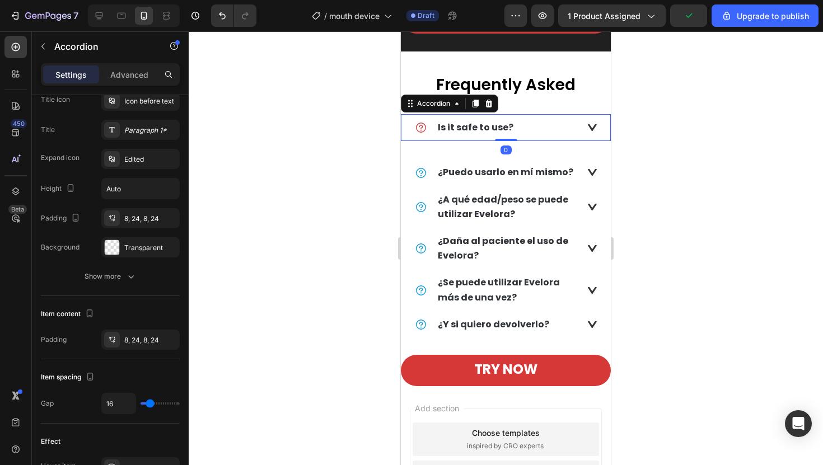
scroll to position [1881, 0]
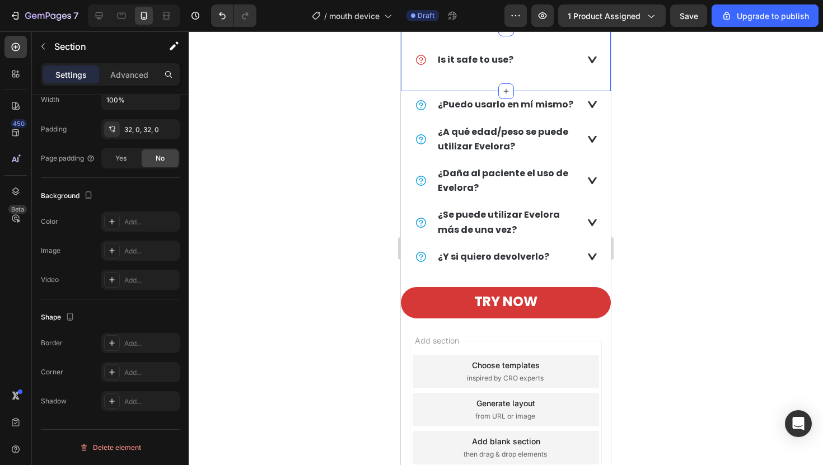
click at [456, 91] on div "Is it safe to use? Accordion Section 8 You can create reusable sections Create …" at bounding box center [506, 60] width 210 height 63
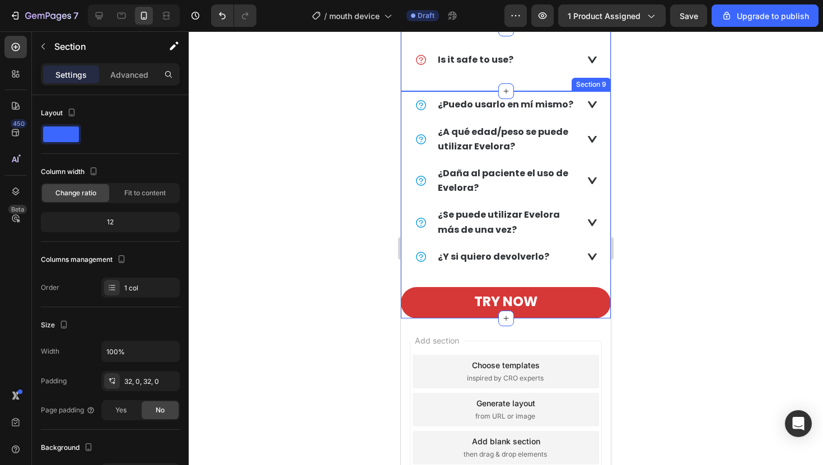
click at [421, 318] on div "try now Button" at bounding box center [506, 294] width 210 height 48
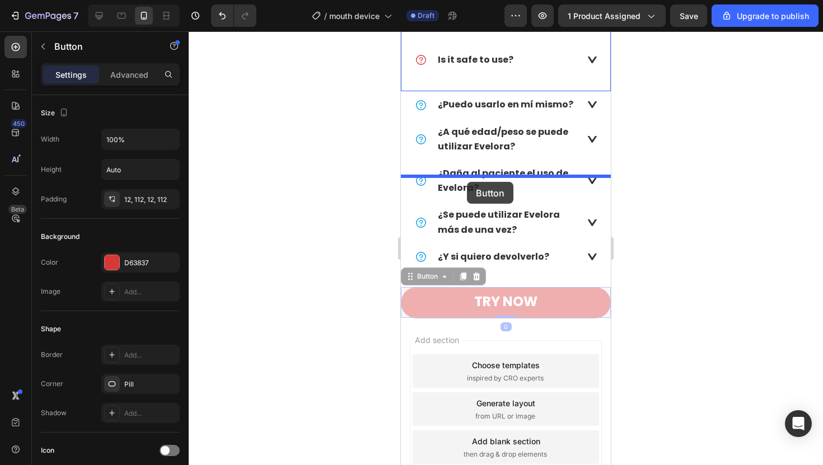
drag, startPoint x: 422, startPoint y: 402, endPoint x: 467, endPoint y: 182, distance: 224.4
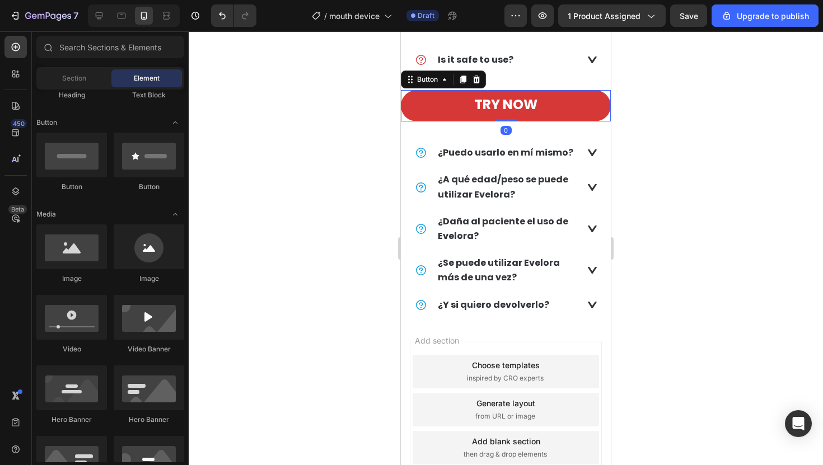
click at [428, 424] on div "Add section Choose templates inspired by CRO experts Generate layout from URL o…" at bounding box center [506, 411] width 210 height 187
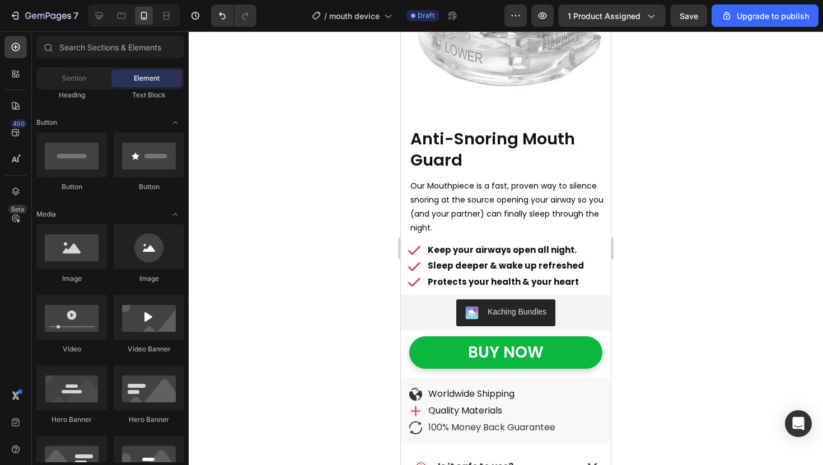
scroll to position [387, 0]
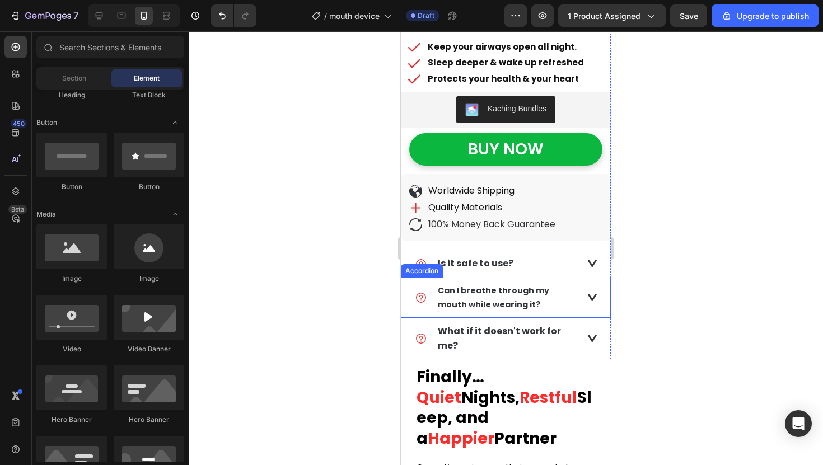
click at [402, 295] on div "Can I breathe through my mouth while wearing it?" at bounding box center [505, 298] width 209 height 40
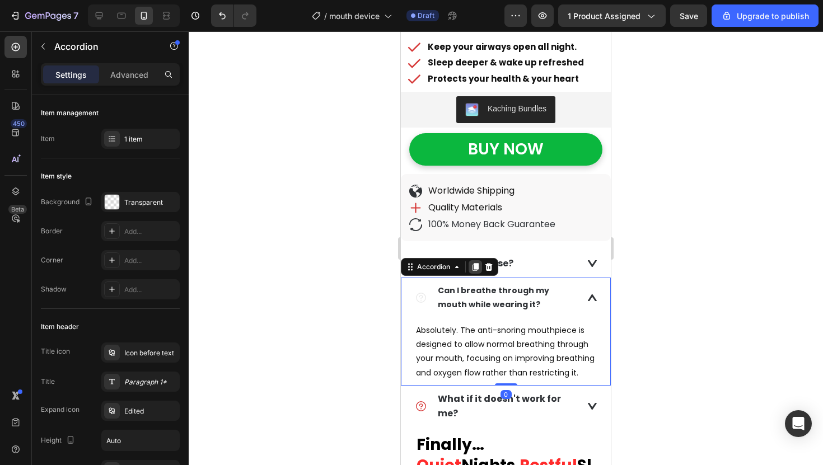
click at [472, 267] on icon at bounding box center [475, 267] width 6 height 8
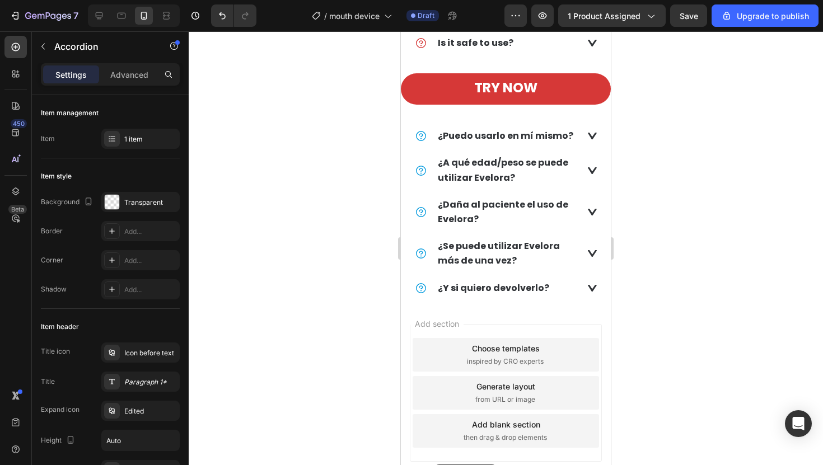
scroll to position [2033, 0]
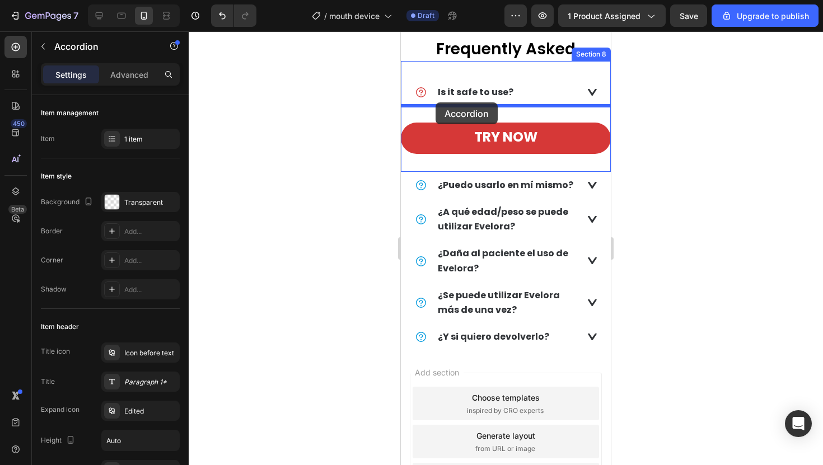
drag, startPoint x: 412, startPoint y: 271, endPoint x: 435, endPoint y: 102, distance: 170.1
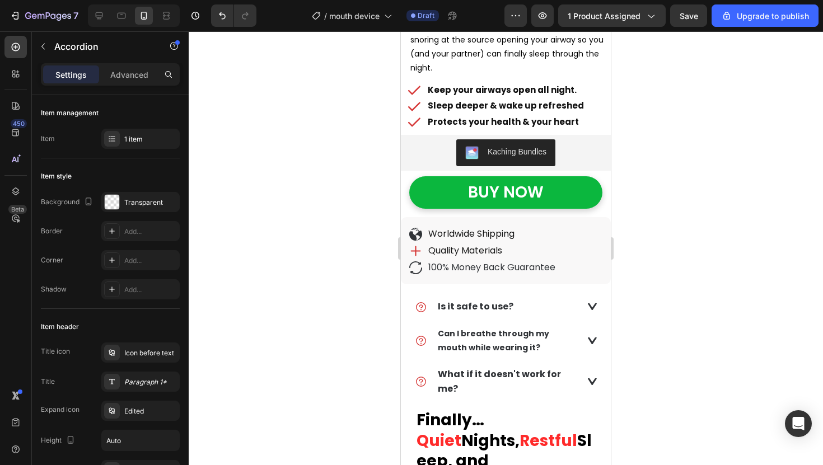
scroll to position [408, 0]
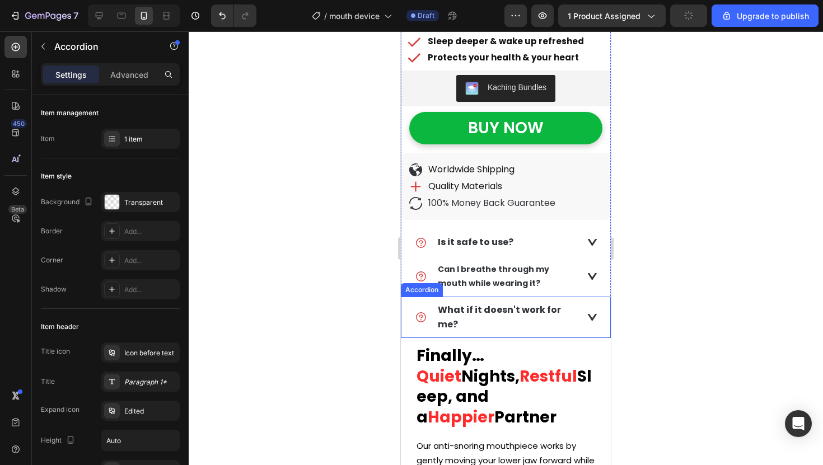
click at [408, 312] on div "What if it doesn't work for me?" at bounding box center [505, 317] width 209 height 41
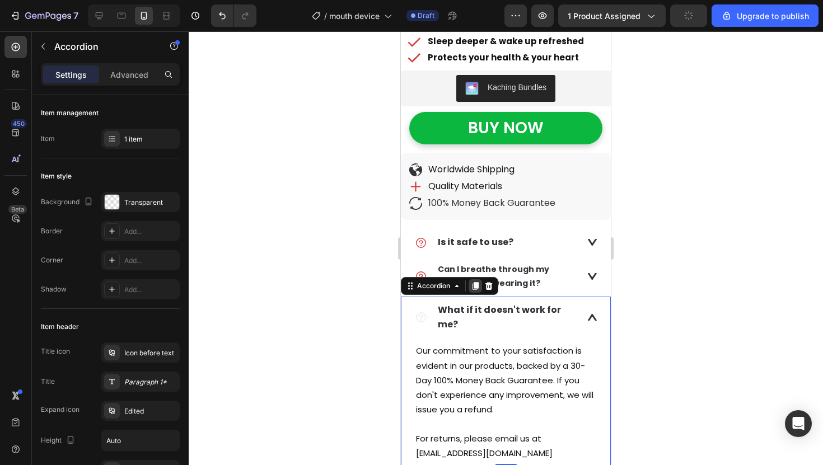
click at [473, 286] on icon at bounding box center [475, 285] width 9 height 9
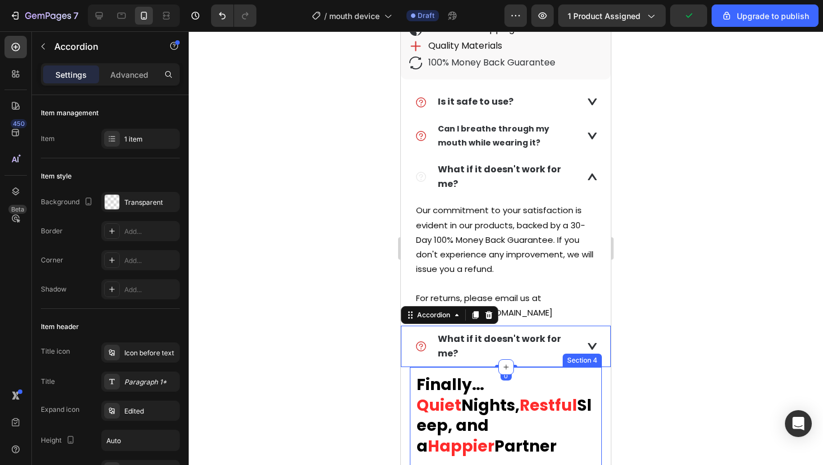
scroll to position [544, 0]
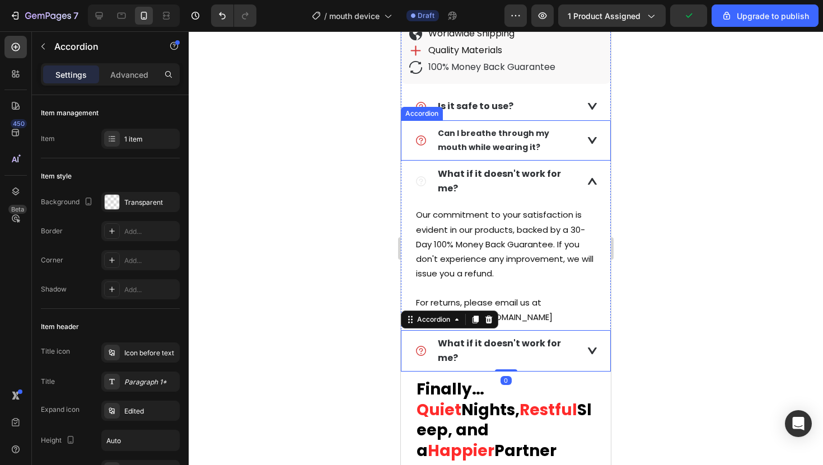
click at [477, 151] on strong "Can I breathe through my mouth while wearing it?" at bounding box center [493, 140] width 111 height 25
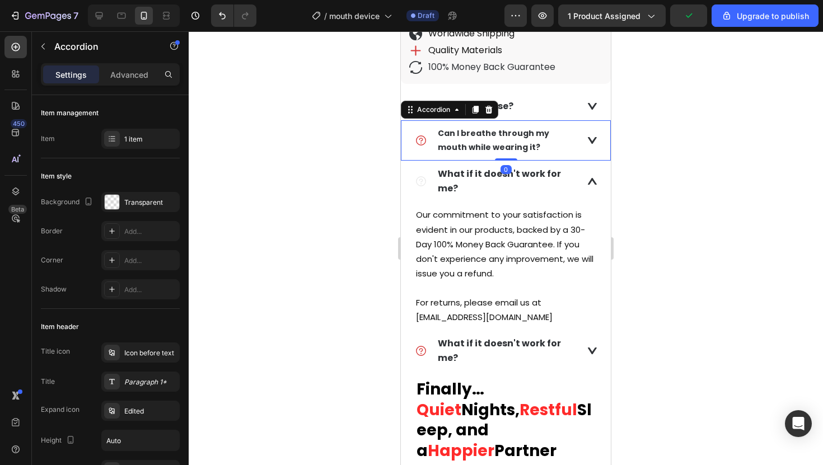
click at [477, 151] on strong "Can I breathe through my mouth while wearing it?" at bounding box center [493, 140] width 111 height 25
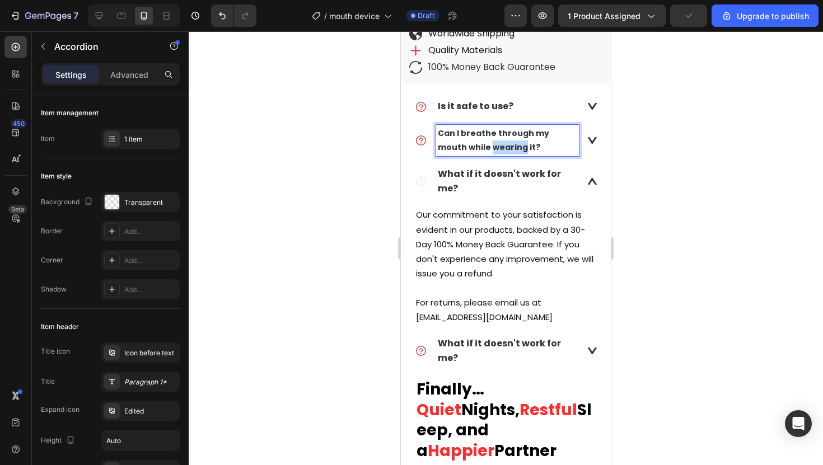
click at [477, 151] on strong "Can I breathe through my mouth while wearing it?" at bounding box center [493, 140] width 111 height 25
click at [476, 138] on strong "Can I breathe through my mouth while wearing it?" at bounding box center [493, 140] width 111 height 25
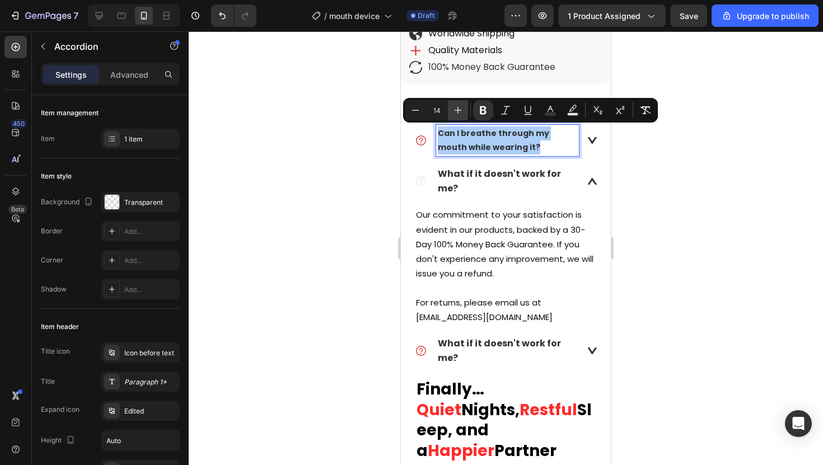
click at [456, 107] on icon "Editor contextual toolbar" at bounding box center [457, 110] width 11 height 11
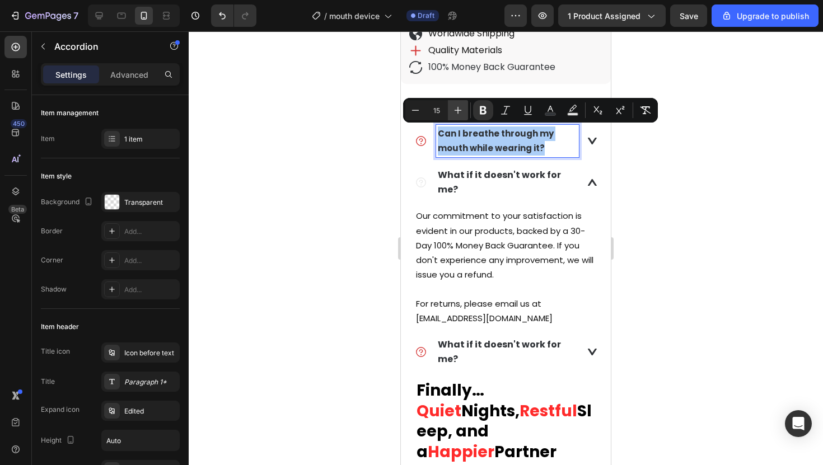
click at [456, 107] on icon "Editor contextual toolbar" at bounding box center [457, 110] width 11 height 11
type input "16"
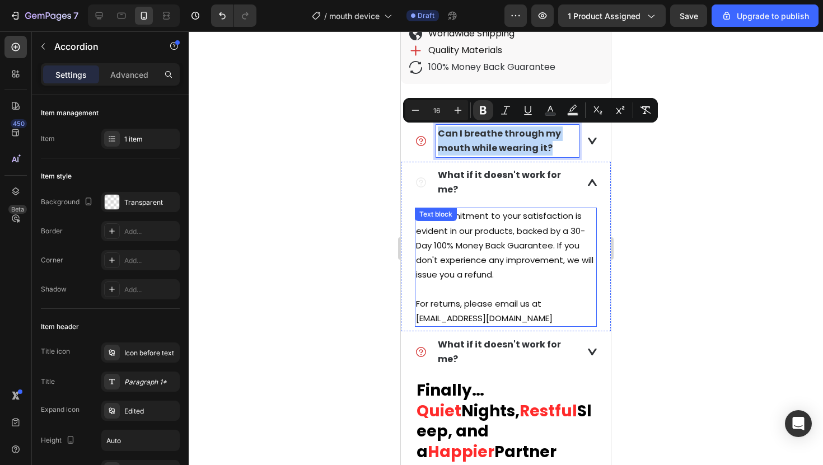
click at [456, 208] on div "Our commitment to your satisfaction is evident in our products, backed by a 30-…" at bounding box center [506, 267] width 182 height 119
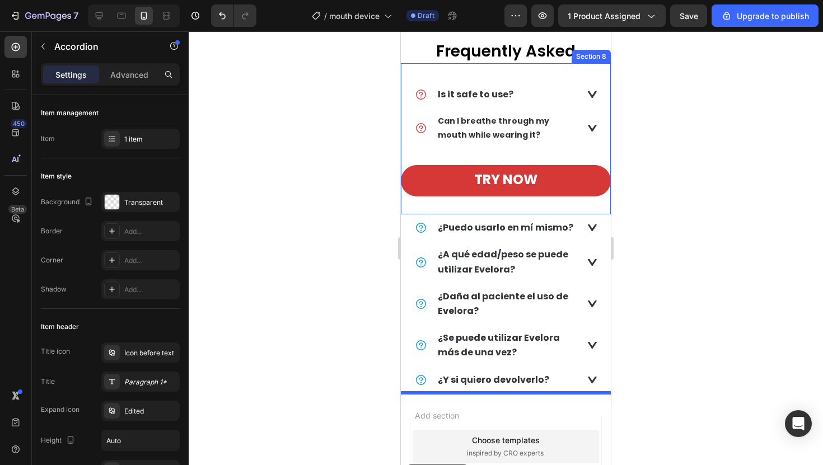
scroll to position [2110, 0]
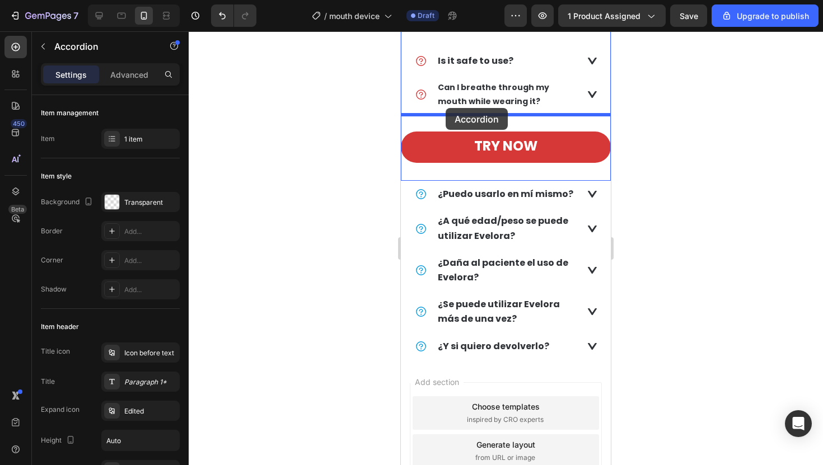
drag, startPoint x: 412, startPoint y: 196, endPoint x: 445, endPoint y: 108, distance: 93.9
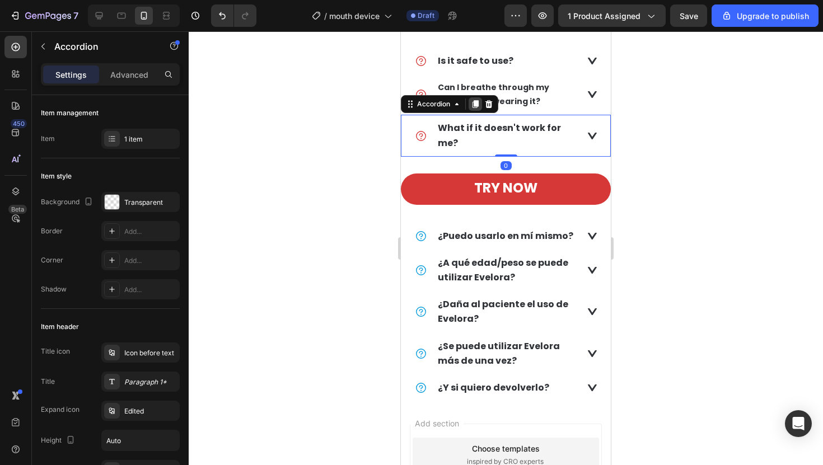
click at [469, 97] on div at bounding box center [474, 103] width 13 height 13
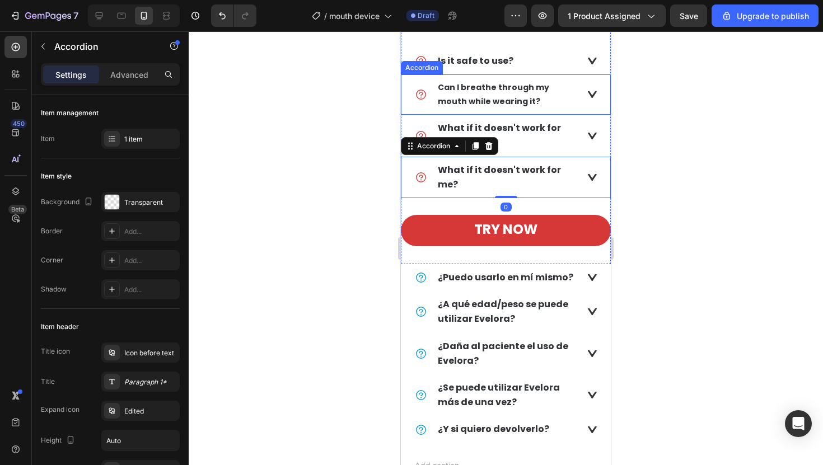
click at [469, 88] on strong "Can I breathe through my mouth while wearing it?" at bounding box center [493, 94] width 111 height 25
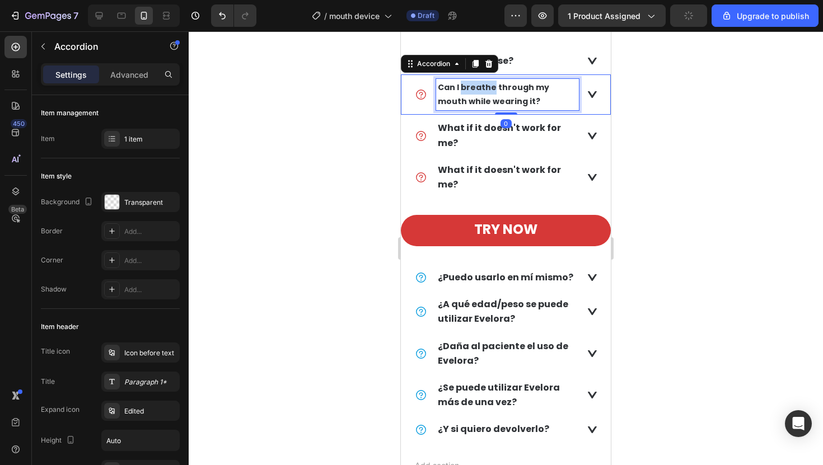
click at [469, 88] on strong "Can I breathe through my mouth while wearing it?" at bounding box center [493, 94] width 111 height 25
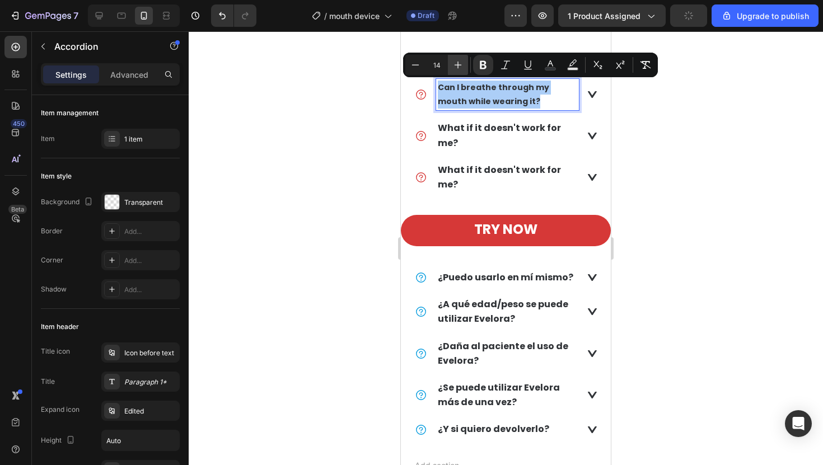
click at [457, 68] on icon "Editor contextual toolbar" at bounding box center [457, 64] width 11 height 11
type input "16"
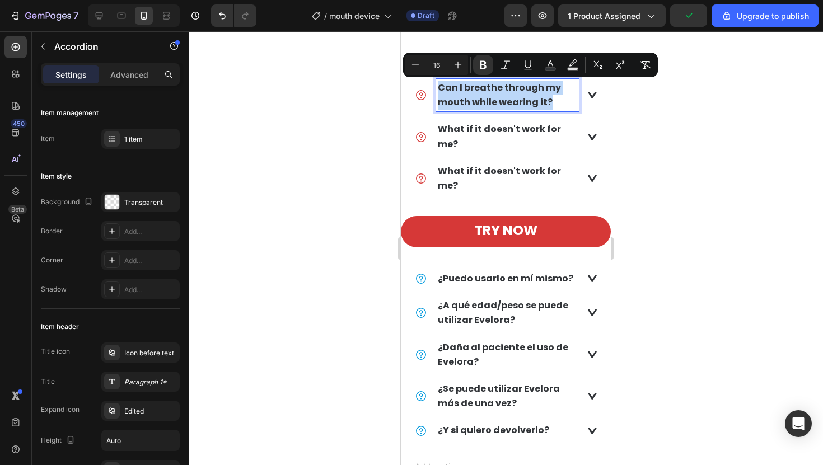
click at [462, 125] on strong "What if it doesn't work for me?" at bounding box center [499, 136] width 123 height 27
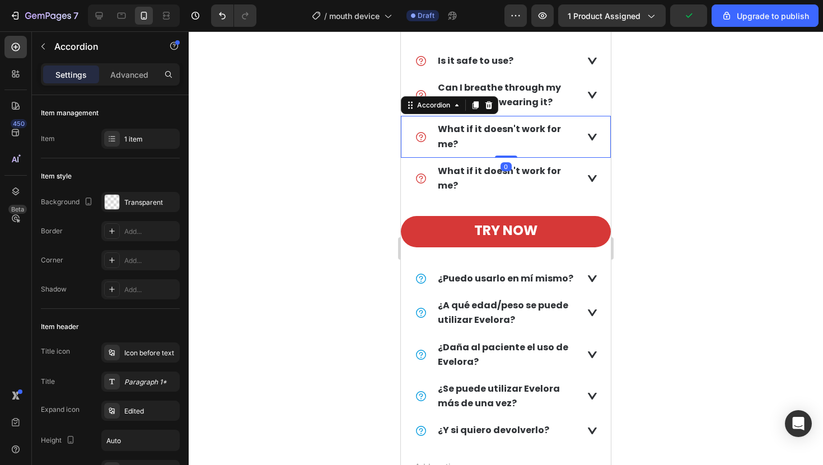
click at [462, 125] on strong "What if it doesn't work for me?" at bounding box center [499, 136] width 123 height 27
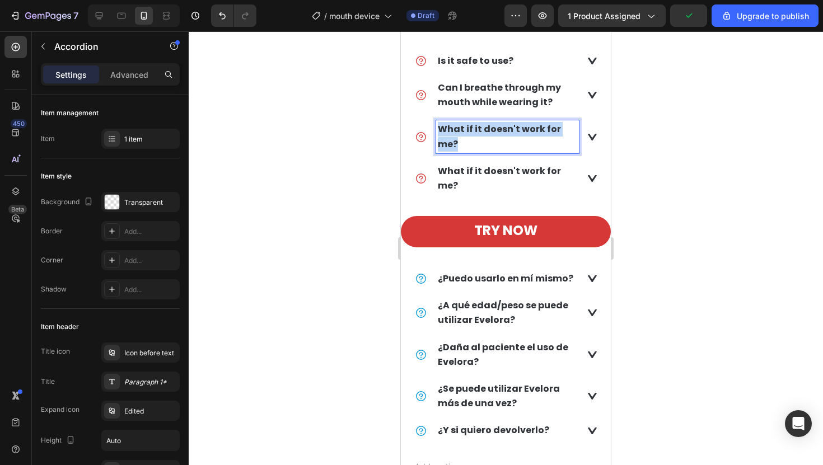
click at [462, 125] on strong "What if it doesn't work for me?" at bounding box center [499, 136] width 123 height 27
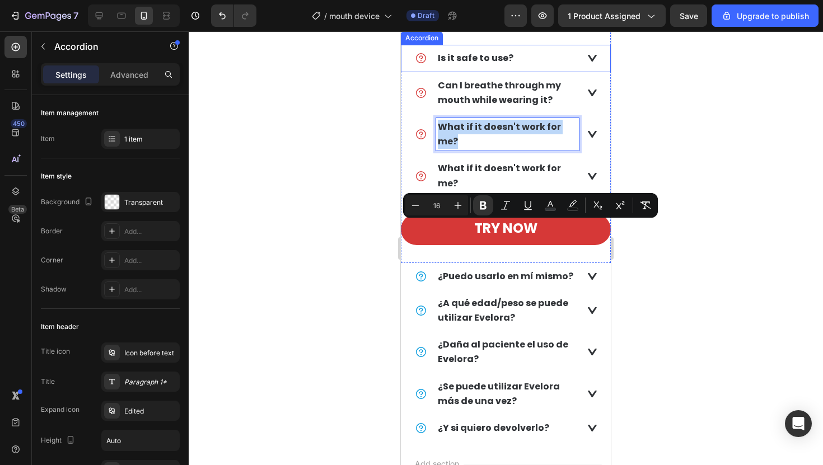
scroll to position [2000, 0]
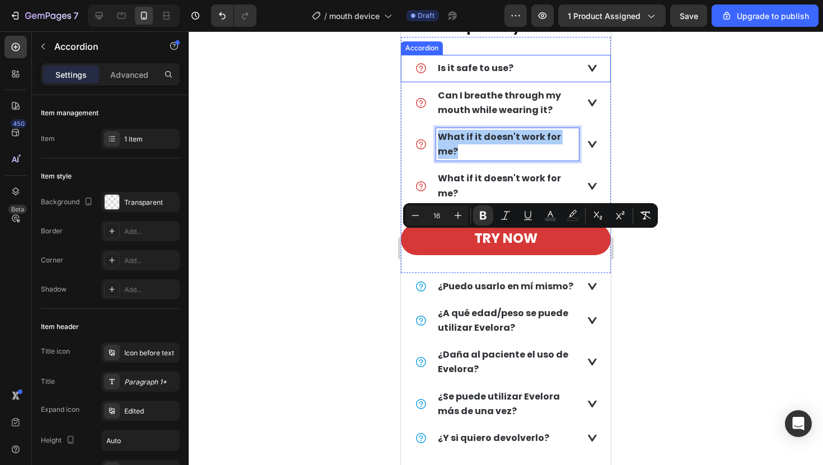
click at [685, 163] on div at bounding box center [506, 248] width 634 height 434
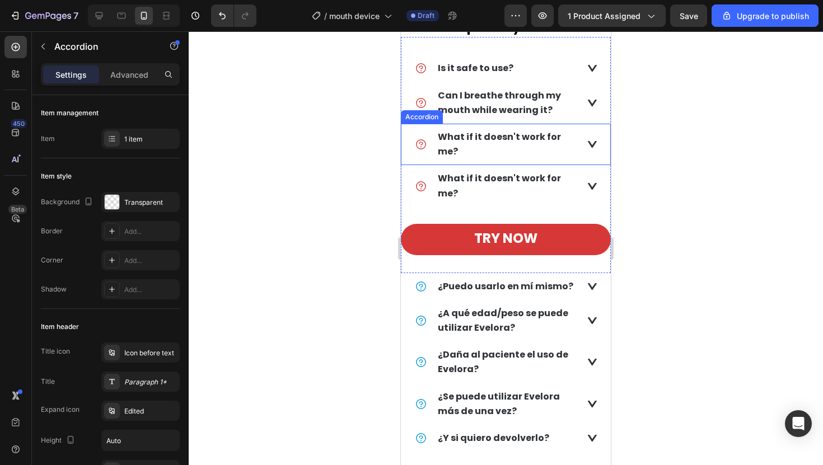
click at [523, 158] on strong "What if it doesn't work for me?" at bounding box center [499, 143] width 123 height 27
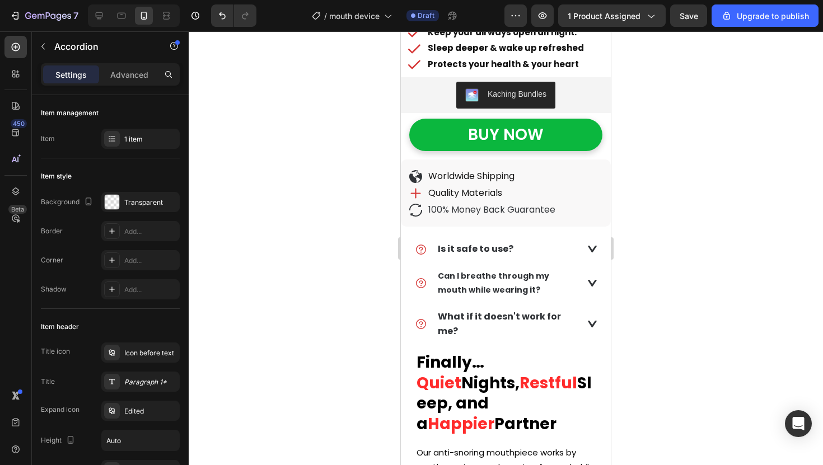
scroll to position [493, 0]
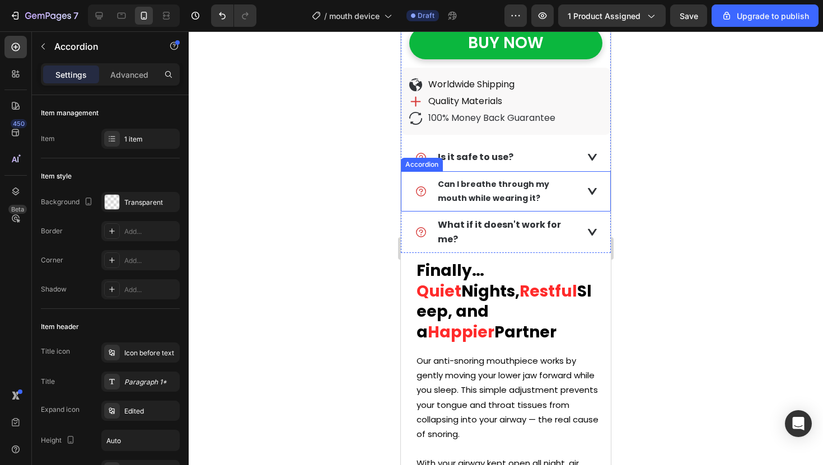
click at [538, 202] on p "Can I breathe through my mouth while wearing it?" at bounding box center [507, 191] width 139 height 28
click at [519, 190] on p "Can I breathe through my mouth while wearing it?" at bounding box center [507, 191] width 139 height 28
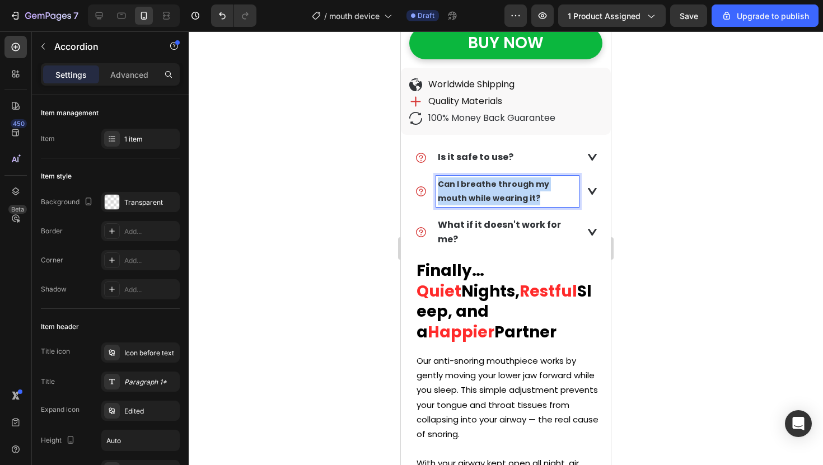
click at [519, 190] on p "Can I breathe through my mouth while wearing it?" at bounding box center [507, 191] width 139 height 28
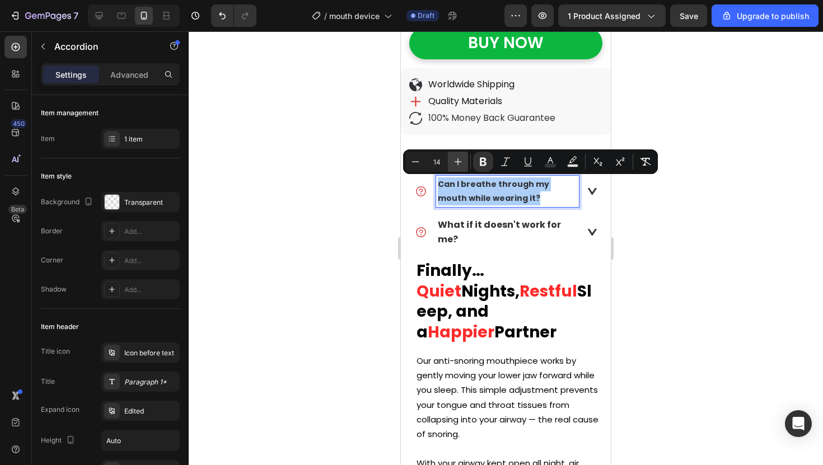
click at [455, 162] on icon "Editor contextual toolbar" at bounding box center [457, 161] width 11 height 11
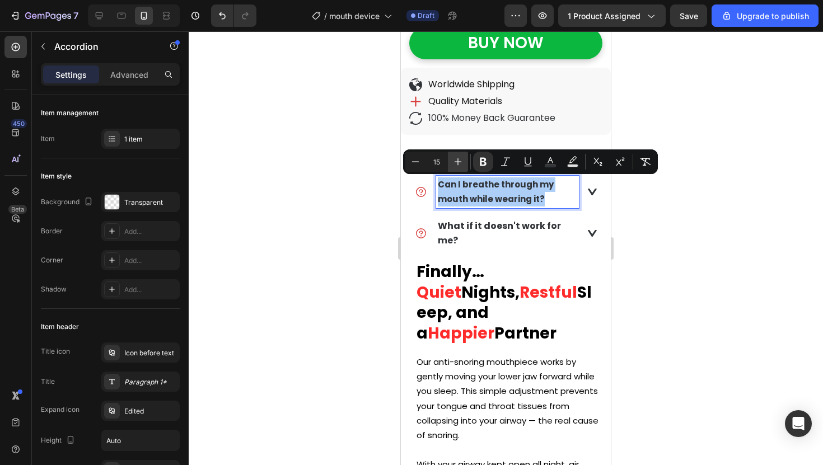
click at [455, 162] on icon "Editor contextual toolbar" at bounding box center [457, 161] width 11 height 11
type input "16"
click at [318, 186] on div at bounding box center [506, 248] width 634 height 434
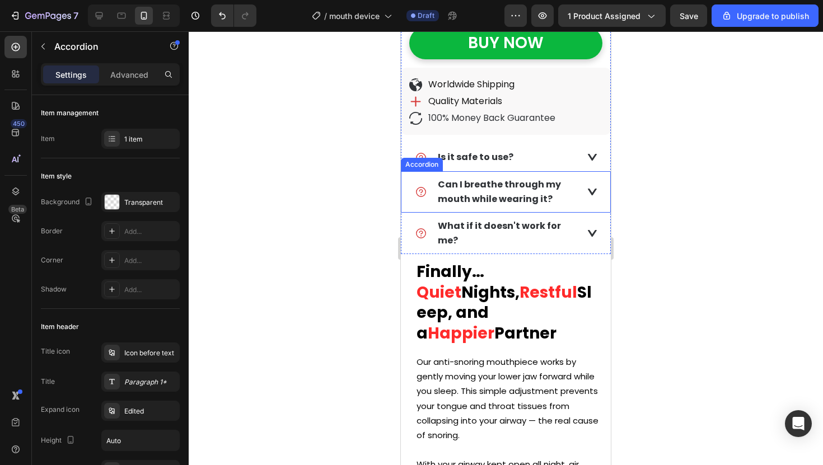
click at [589, 175] on div "Can I breathe through my mouth while wearing it?" at bounding box center [505, 191] width 209 height 41
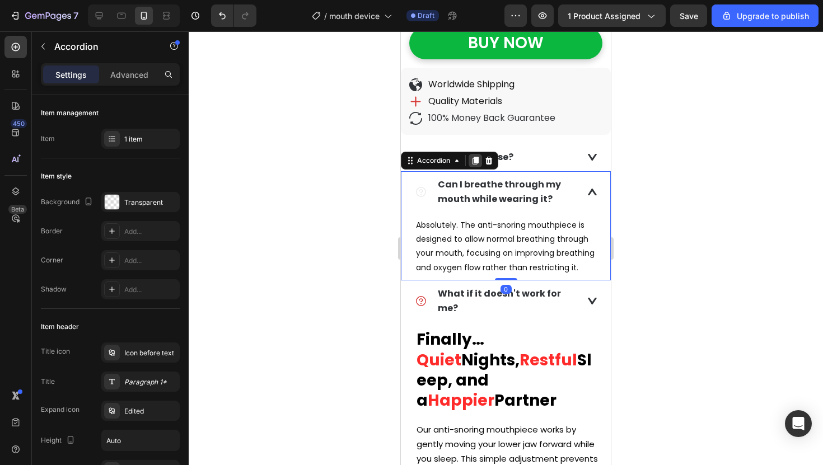
click at [474, 162] on icon at bounding box center [475, 161] width 6 height 8
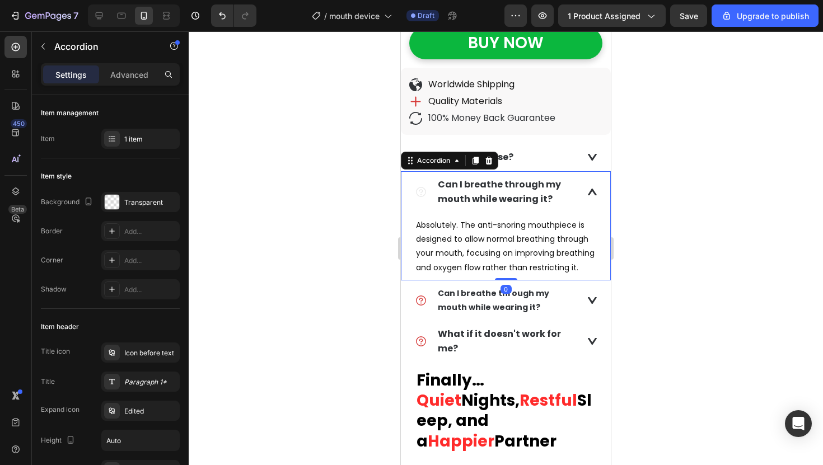
click at [575, 188] on p "Can I breathe through my mouth while wearing it?" at bounding box center [507, 191] width 139 height 29
click at [590, 190] on icon at bounding box center [592, 192] width 9 height 7
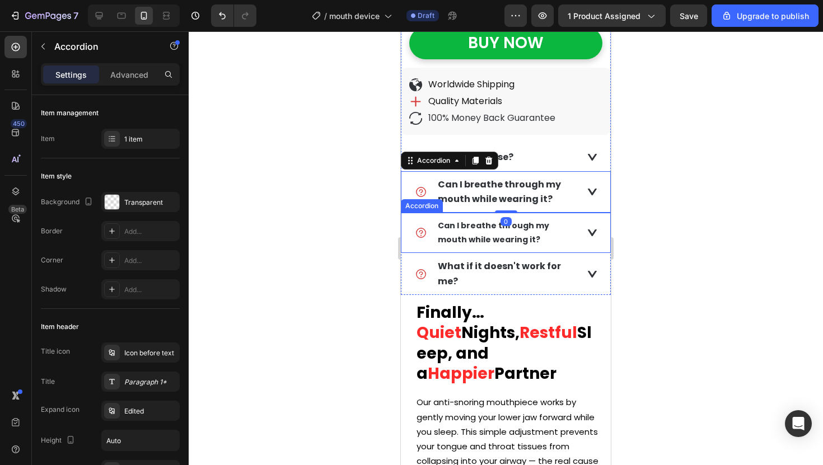
click at [464, 236] on strong "Can I breathe through my mouth while wearing it?" at bounding box center [493, 232] width 111 height 25
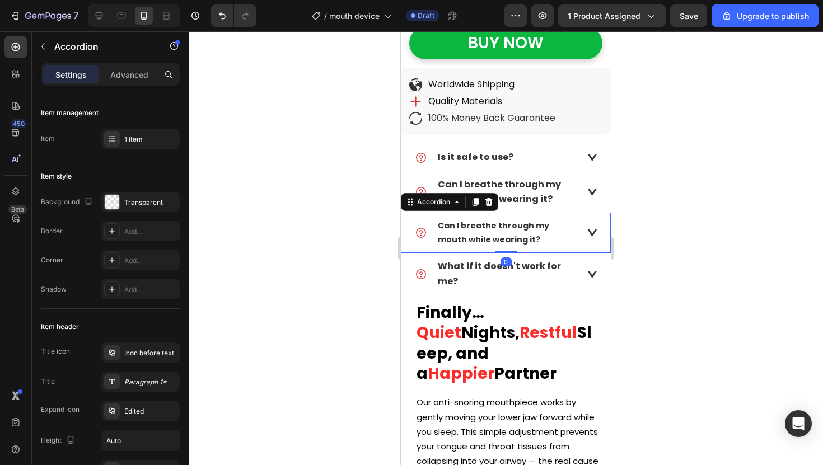
click at [464, 236] on strong "Can I breathe through my mouth while wearing it?" at bounding box center [493, 232] width 111 height 25
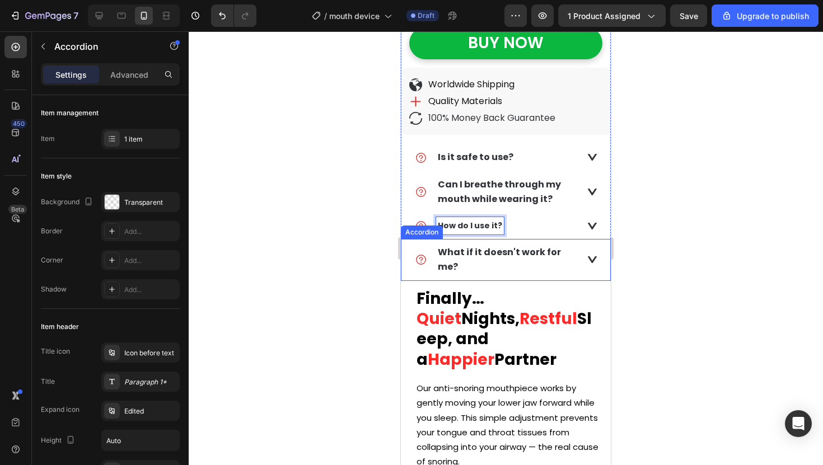
click at [515, 240] on div "What if it doesn't work for me?" at bounding box center [505, 259] width 209 height 41
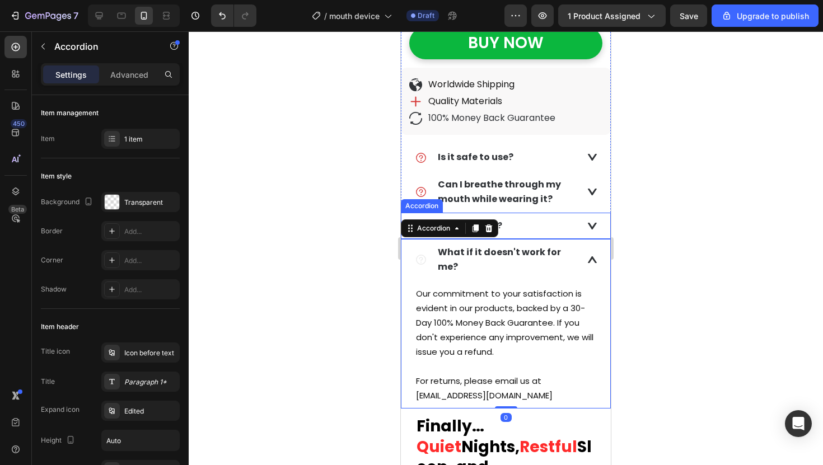
click at [542, 225] on div "How do I use it?" at bounding box center [497, 225] width 164 height 17
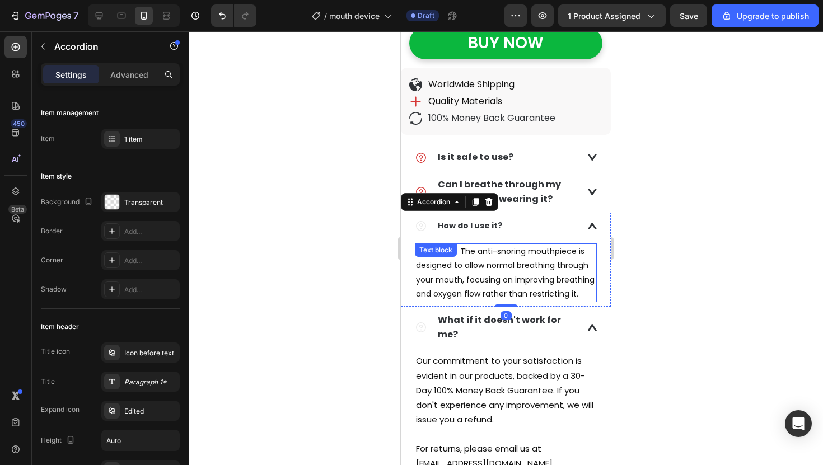
click at [469, 293] on p "Absolutely. The anti-snoring mouthpiece is designed to allow normal breathing t…" at bounding box center [506, 273] width 180 height 57
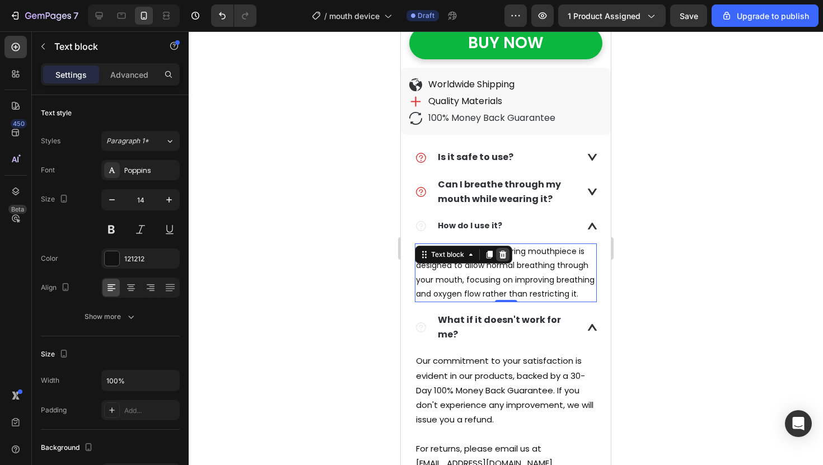
click at [502, 255] on icon at bounding box center [502, 255] width 7 height 8
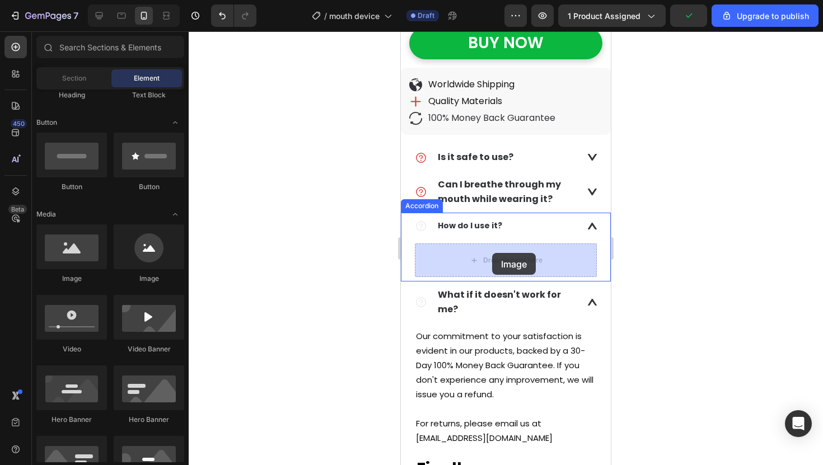
drag, startPoint x: 472, startPoint y: 293, endPoint x: 492, endPoint y: 254, distance: 43.8
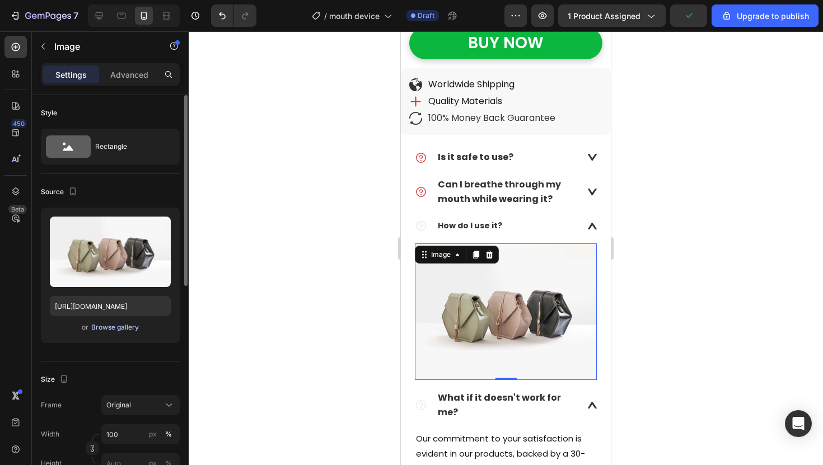
click at [106, 322] on button "Browse gallery" at bounding box center [115, 327] width 49 height 11
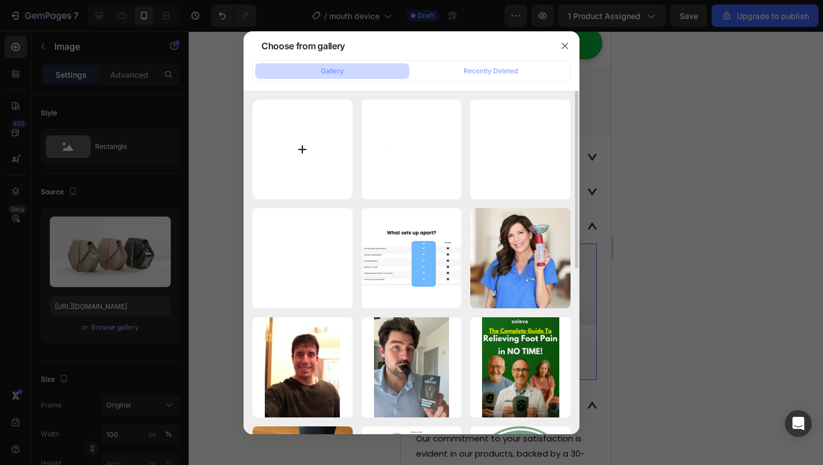
click at [331, 137] on input "file" at bounding box center [302, 150] width 100 height 100
type input "C:\fakepath\Sbc969082f89d42c7b99aa0d827013444j.jpeg"
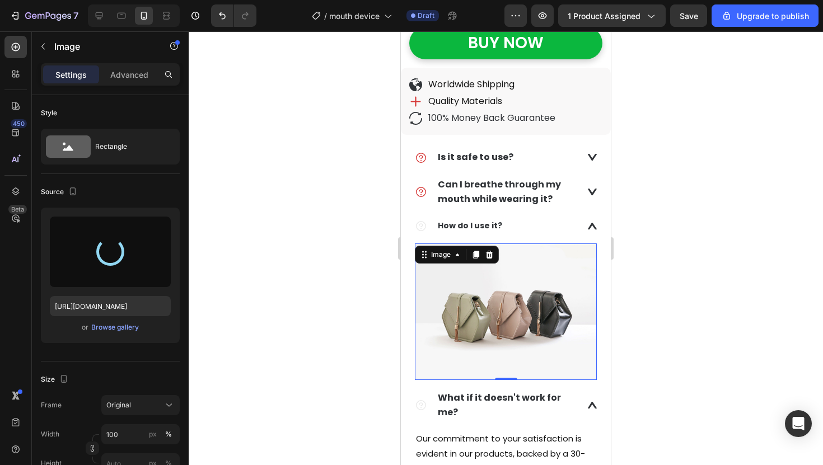
type input "[URL][DOMAIN_NAME]"
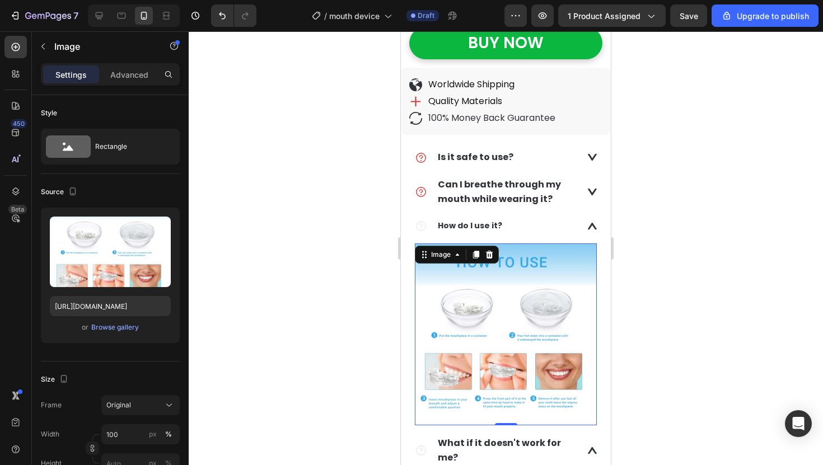
click at [357, 252] on div at bounding box center [506, 248] width 634 height 434
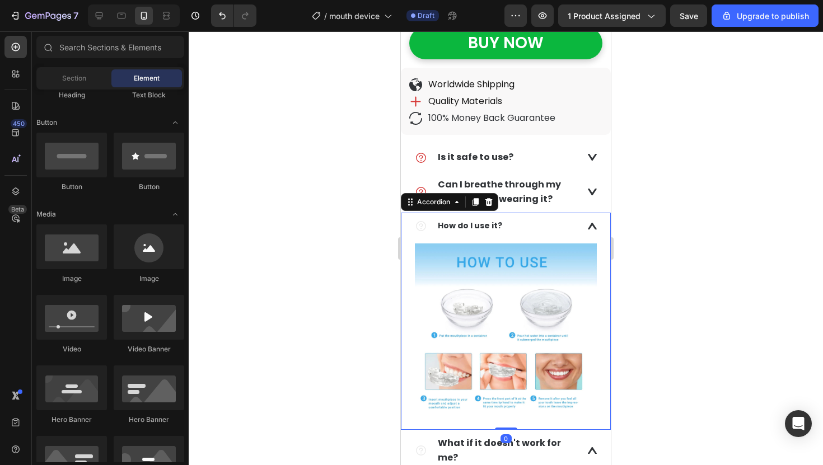
click at [540, 227] on div "How do I use it?" at bounding box center [497, 225] width 164 height 17
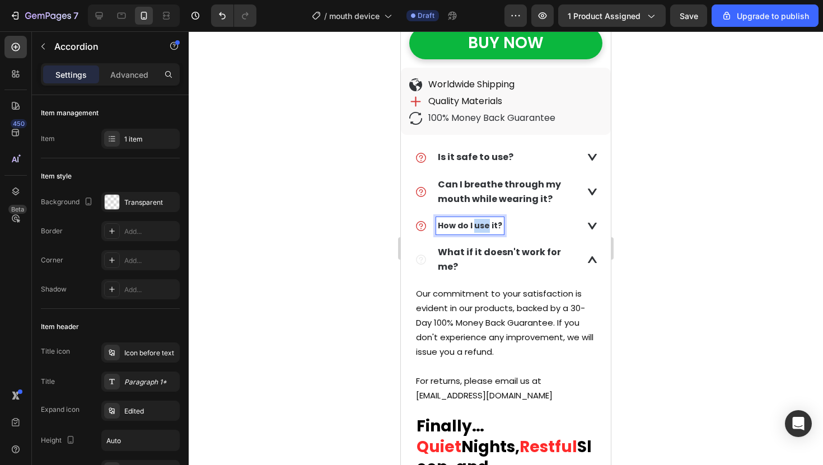
click at [476, 223] on strong "How do I use it?" at bounding box center [470, 225] width 64 height 11
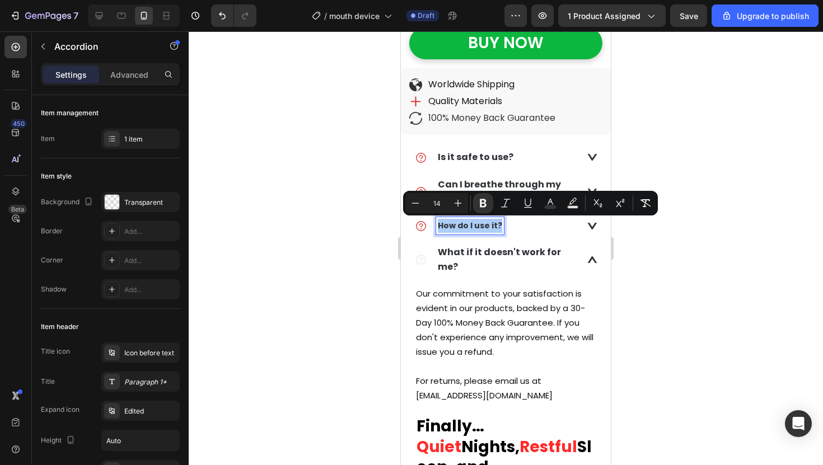
click at [447, 206] on input "14" at bounding box center [436, 202] width 22 height 13
click at [456, 222] on strong "How do I use it?" at bounding box center [470, 225] width 64 height 11
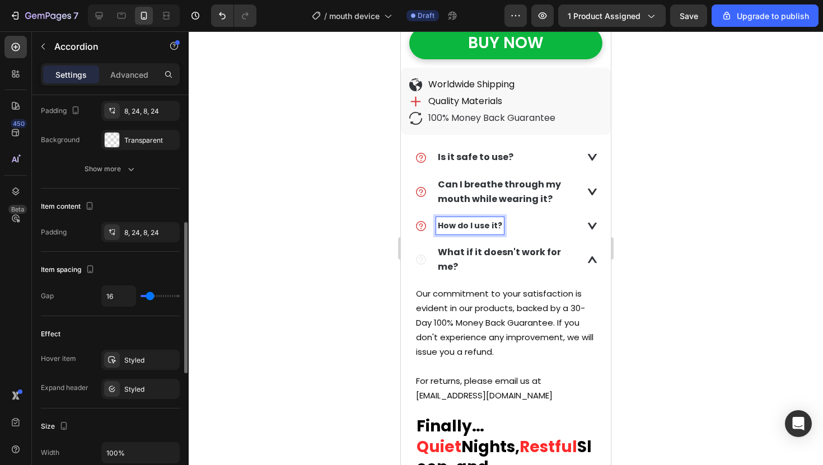
scroll to position [353, 0]
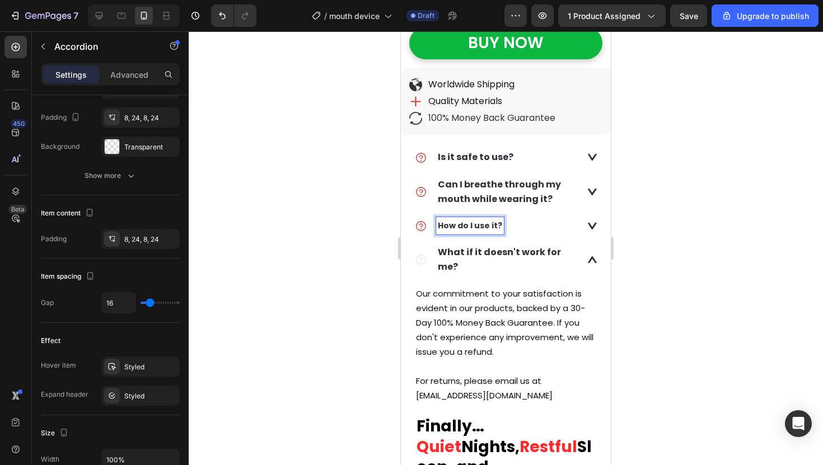
click at [488, 224] on strong "How do I use it?" at bounding box center [470, 225] width 64 height 11
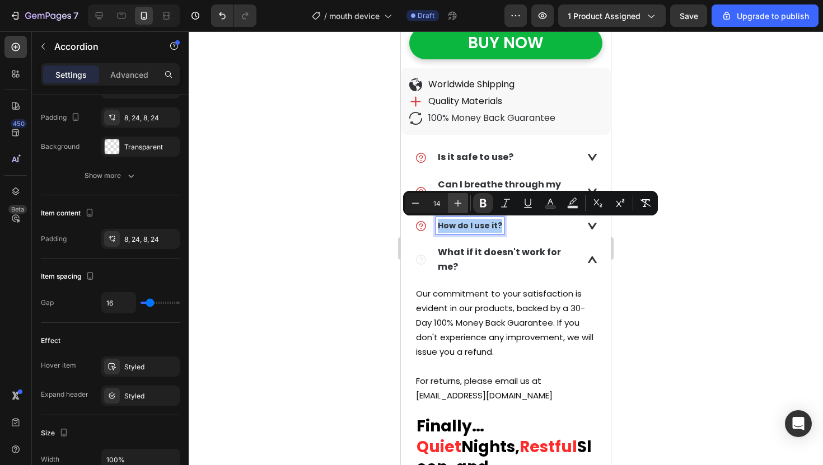
click at [457, 206] on icon "Editor contextual toolbar" at bounding box center [457, 203] width 11 height 11
type input "16"
click at [316, 206] on div at bounding box center [506, 248] width 634 height 434
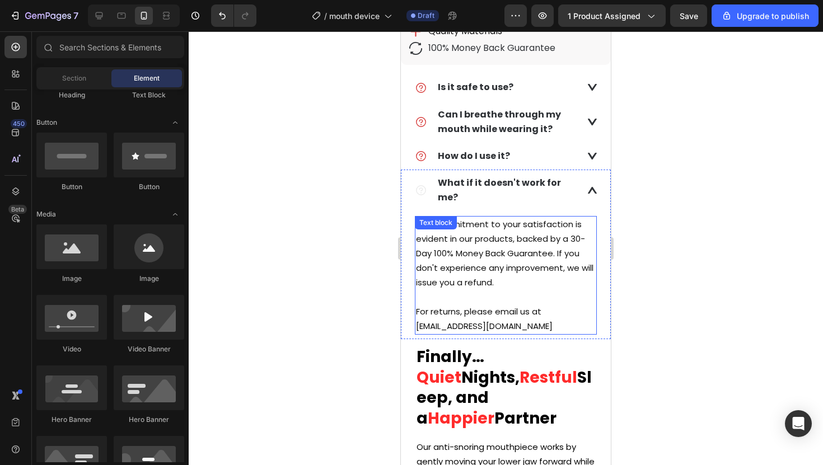
scroll to position [574, 0]
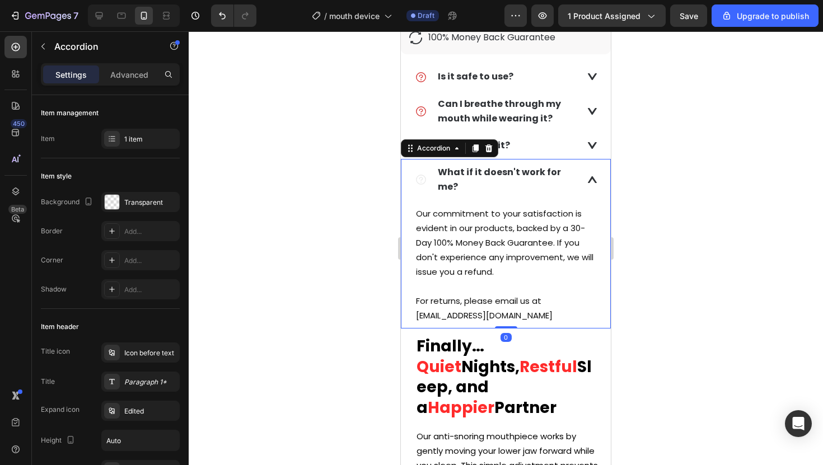
drag, startPoint x: 589, startPoint y: 170, endPoint x: 1041, endPoint y: 209, distance: 454.3
click at [589, 176] on icon at bounding box center [592, 179] width 9 height 7
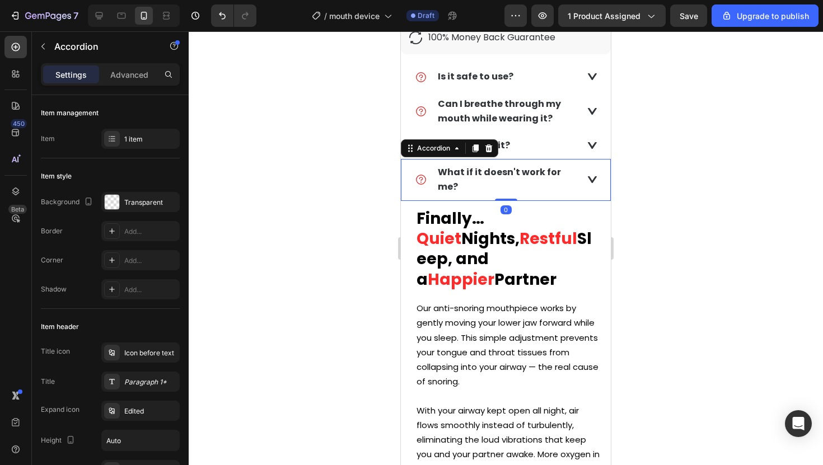
click at [647, 178] on div at bounding box center [506, 248] width 634 height 434
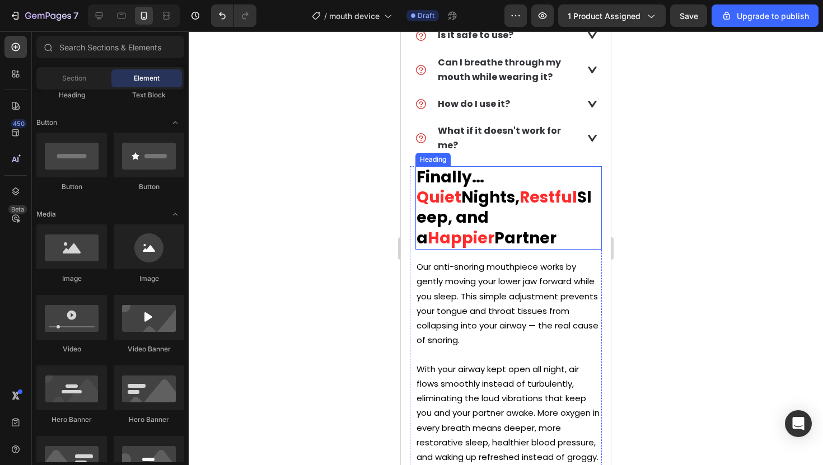
scroll to position [619, 0]
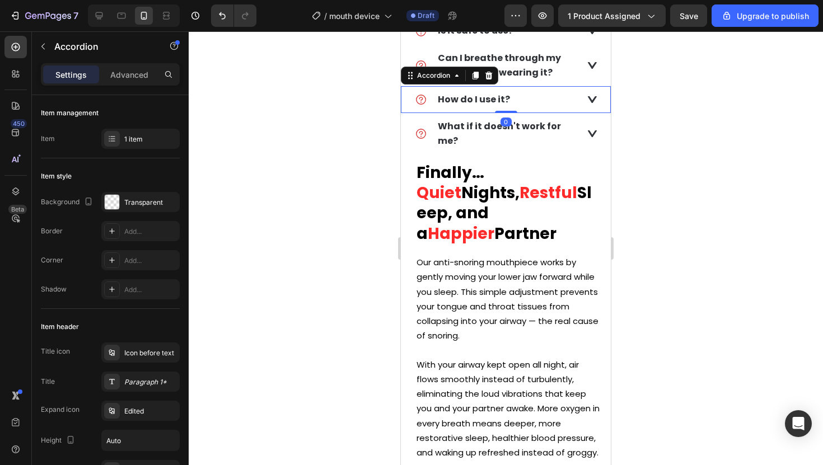
click at [539, 97] on div "How do I use it?" at bounding box center [497, 100] width 164 height 18
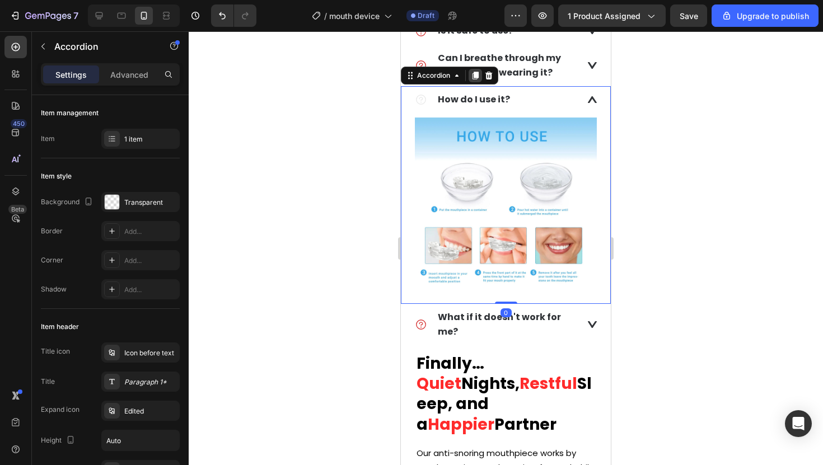
click at [477, 73] on icon at bounding box center [475, 76] width 6 height 8
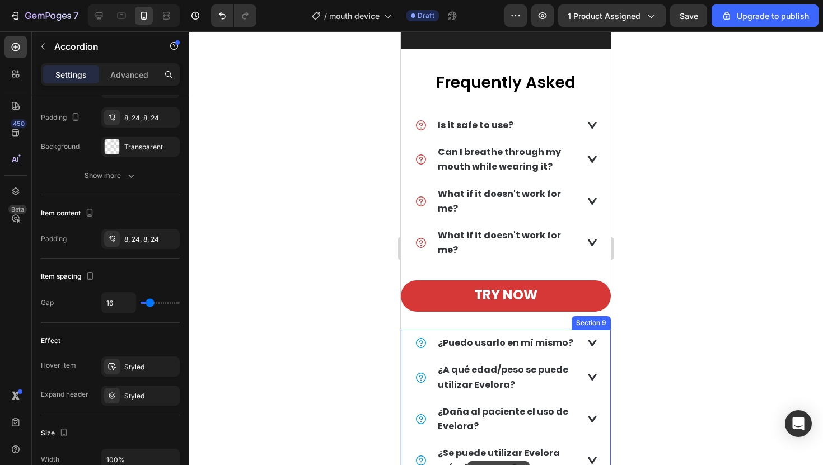
scroll to position [2182, 0]
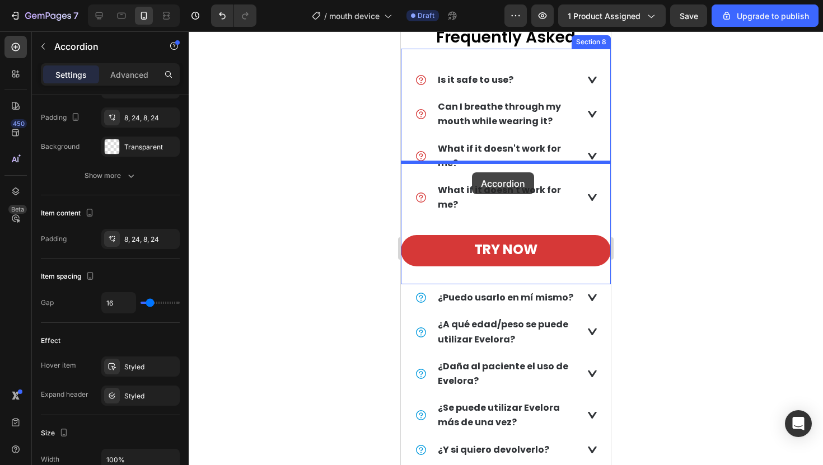
drag, startPoint x: 410, startPoint y: 293, endPoint x: 472, endPoint y: 171, distance: 136.6
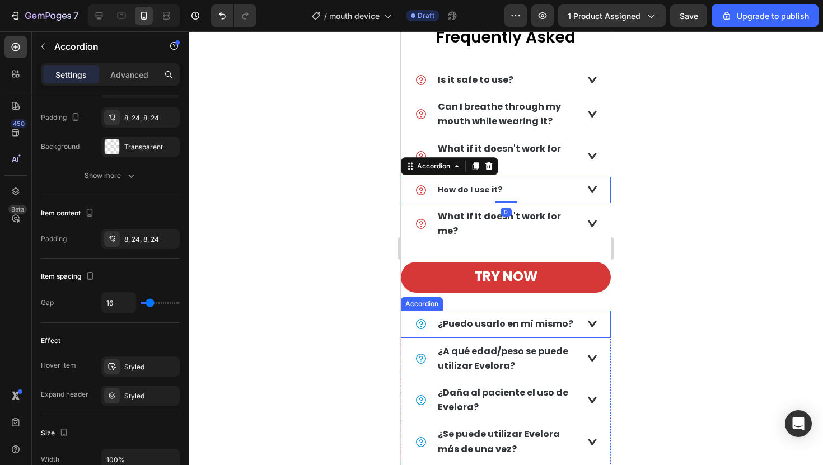
click at [442, 297] on div "Accordion" at bounding box center [422, 303] width 42 height 13
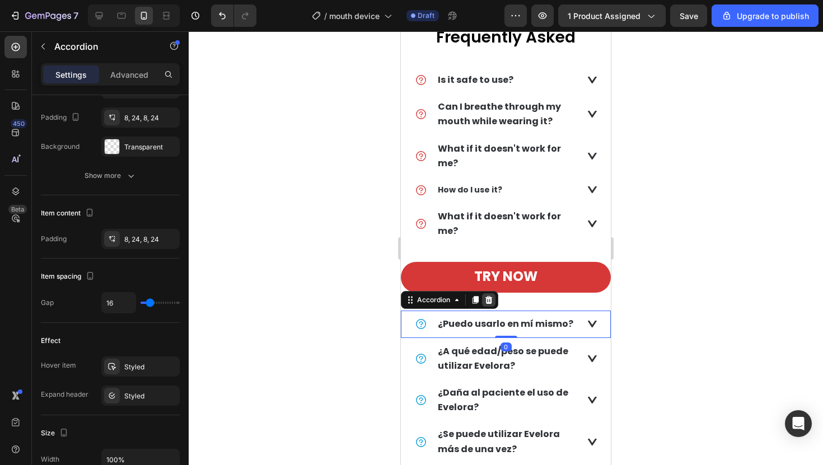
click at [487, 296] on icon at bounding box center [488, 300] width 7 height 8
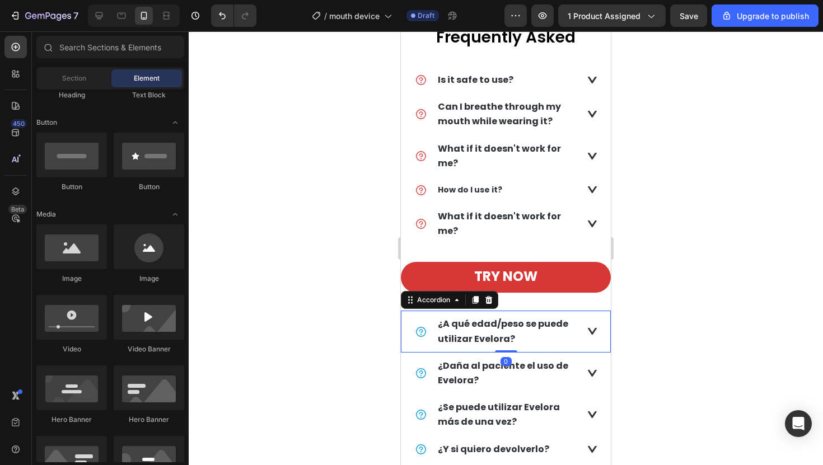
click at [462, 311] on div "¿A qué edad/peso se puede utilizar Evelora?" at bounding box center [505, 331] width 209 height 41
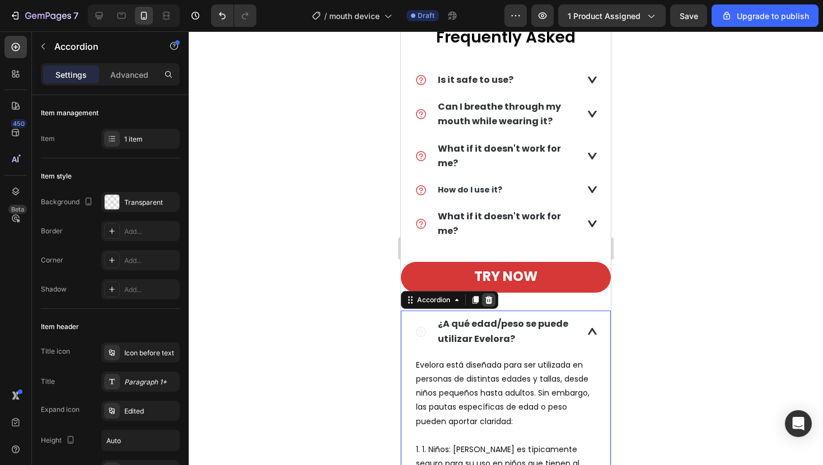
click at [491, 293] on div at bounding box center [488, 299] width 13 height 13
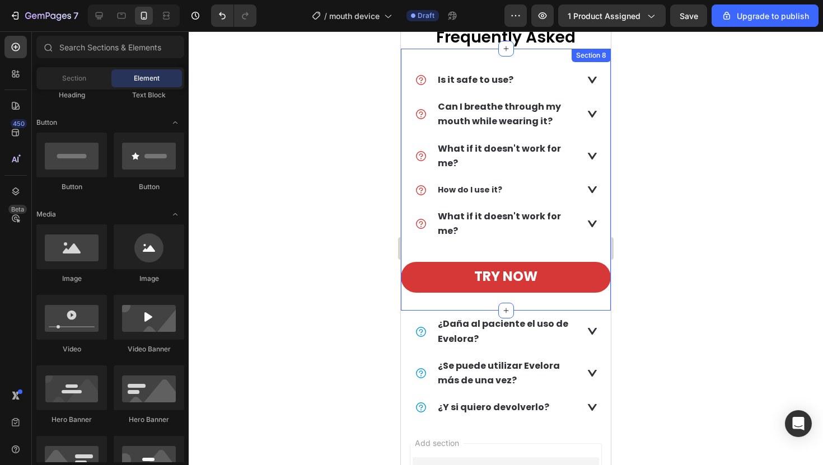
click at [480, 276] on div "Is it safe to use? Accordion Can I breathe through my mouth while wearing it? A…" at bounding box center [506, 180] width 210 height 262
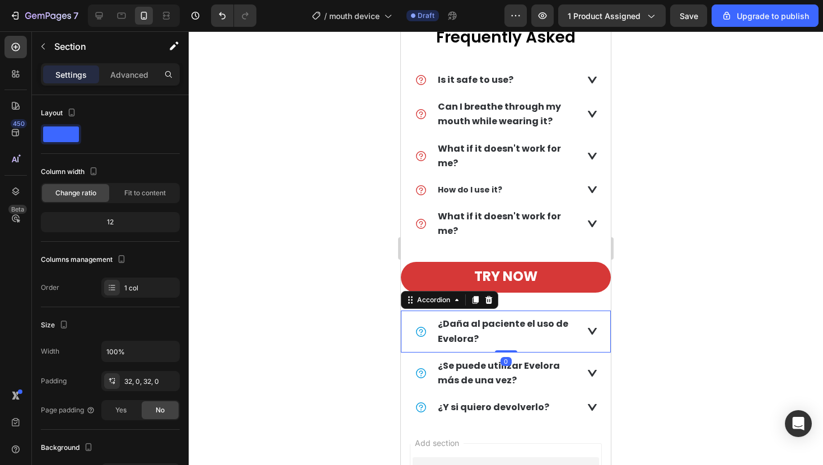
click at [479, 317] on strong "¿Daña al paciente el uso de Evelora?" at bounding box center [503, 330] width 130 height 27
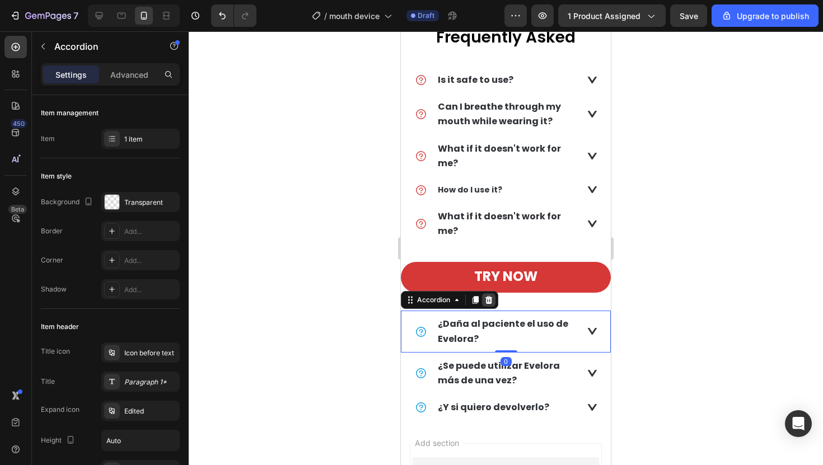
click at [490, 296] on icon at bounding box center [488, 300] width 7 height 8
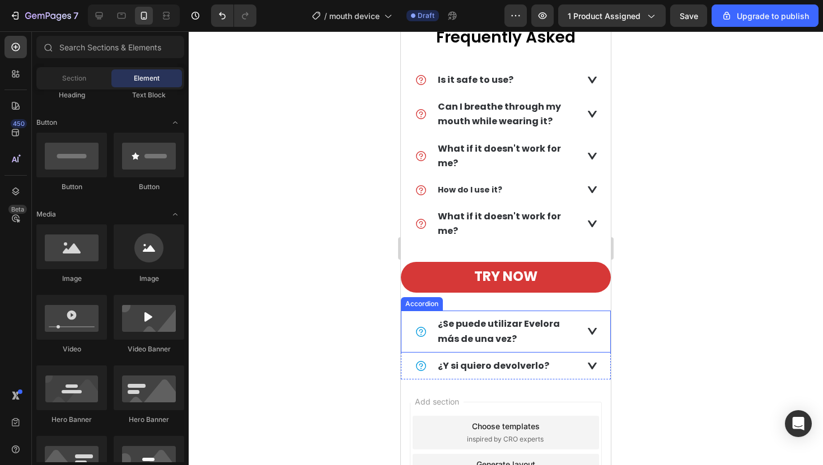
click at [463, 317] on strong "¿Se puede utilizar Evelora más de una vez?" at bounding box center [499, 330] width 122 height 27
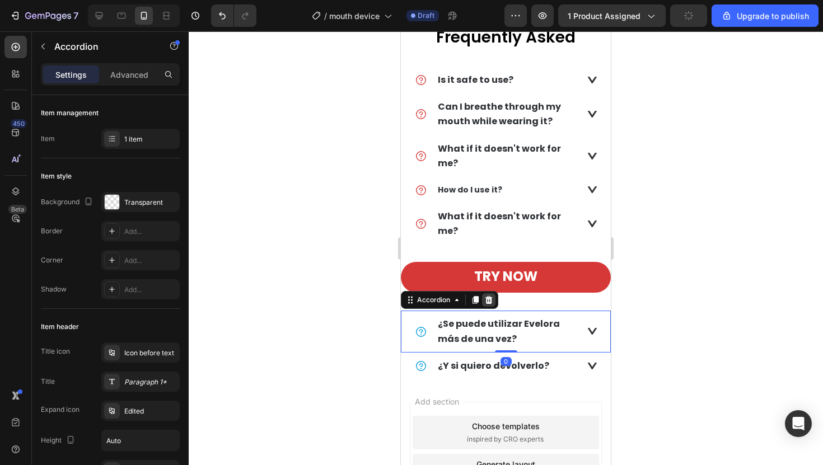
click at [487, 295] on icon at bounding box center [488, 299] width 9 height 9
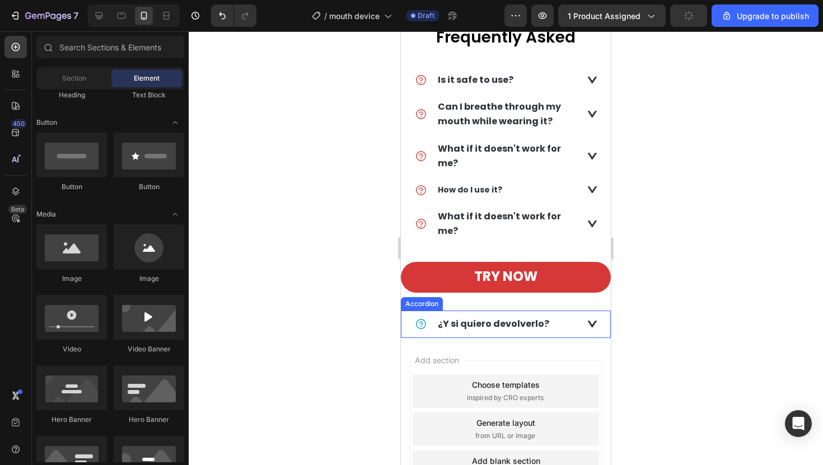
click at [455, 338] on div "Add section Choose templates inspired by CRO experts Generate layout from URL o…" at bounding box center [506, 431] width 210 height 187
click at [468, 317] on strong "¿Y si quiero devolverlo?" at bounding box center [493, 323] width 111 height 13
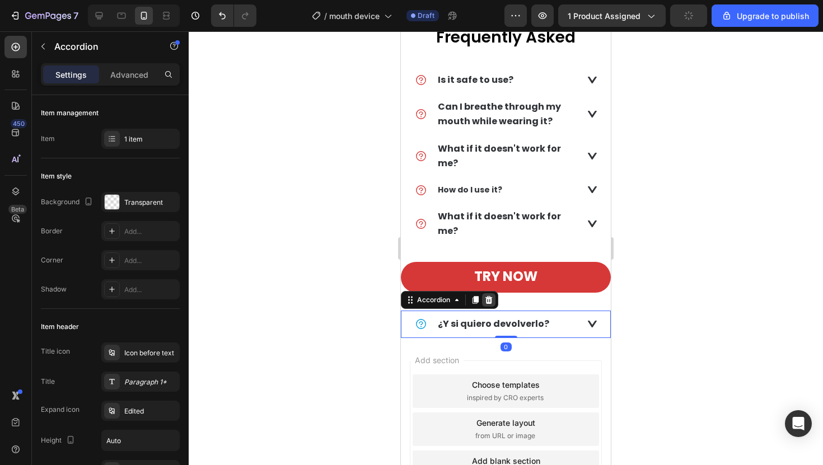
click at [486, 296] on icon at bounding box center [488, 300] width 7 height 8
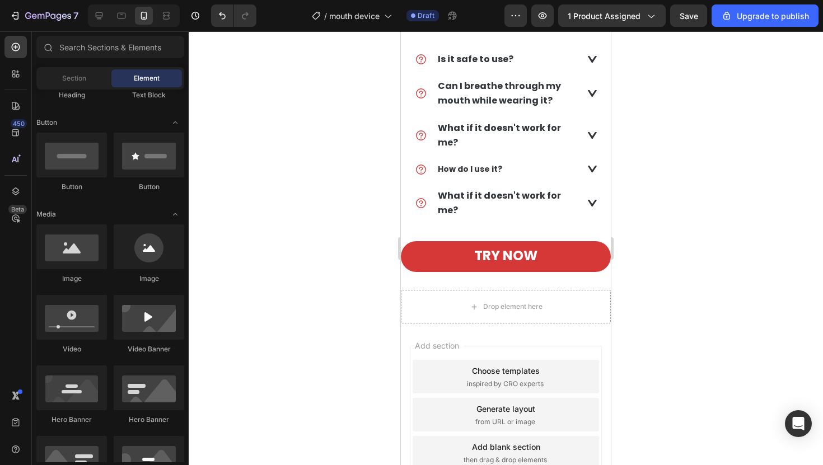
scroll to position [2062, 0]
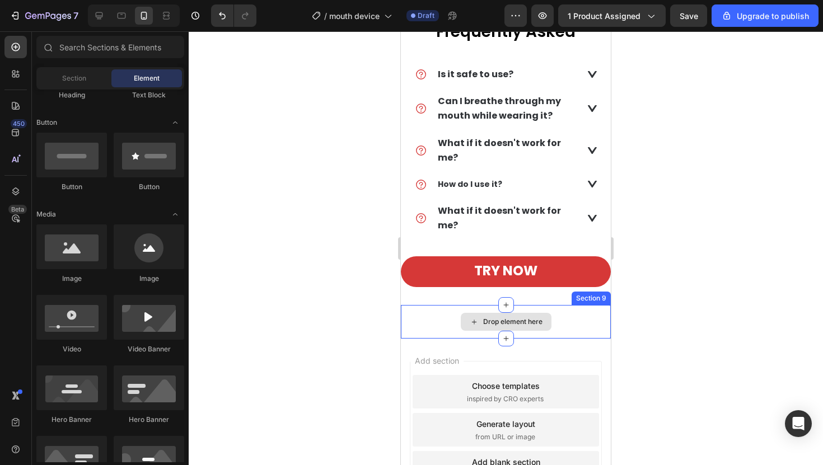
click at [488, 313] on div "Drop element here" at bounding box center [506, 322] width 91 height 18
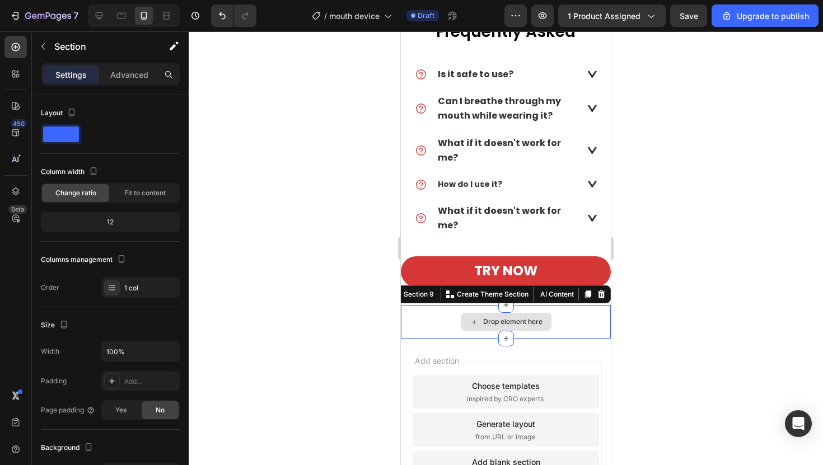
click at [539, 305] on div "Drop element here" at bounding box center [506, 322] width 210 height 34
click at [597, 290] on icon at bounding box center [600, 294] width 9 height 9
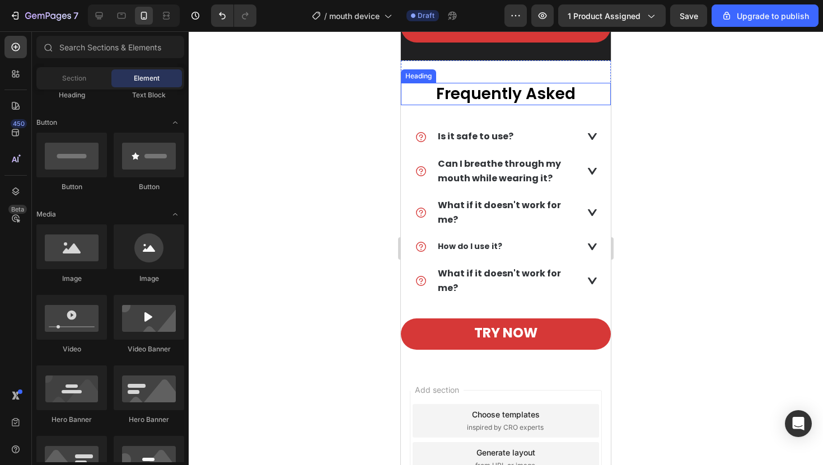
scroll to position [2044, 0]
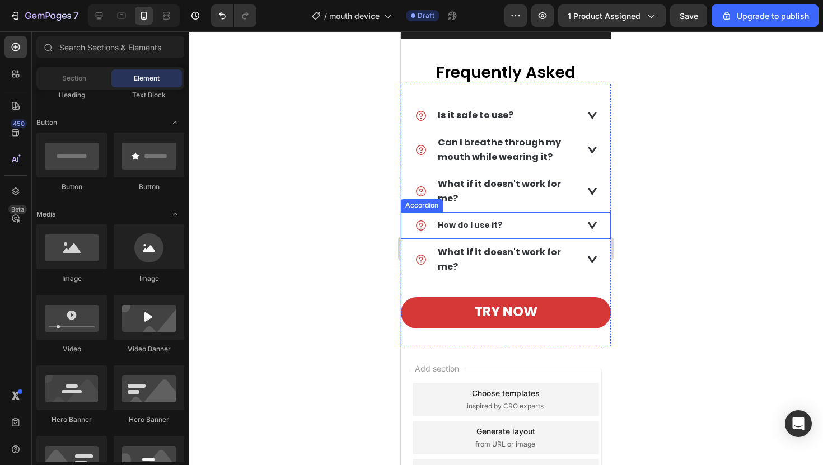
click at [485, 231] on strong "How do I use it?" at bounding box center [470, 224] width 64 height 11
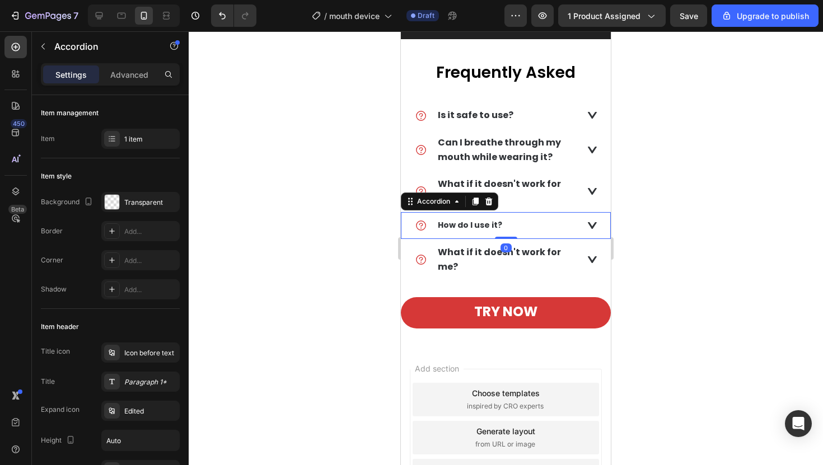
click at [485, 231] on strong "How do I use it?" at bounding box center [470, 224] width 64 height 11
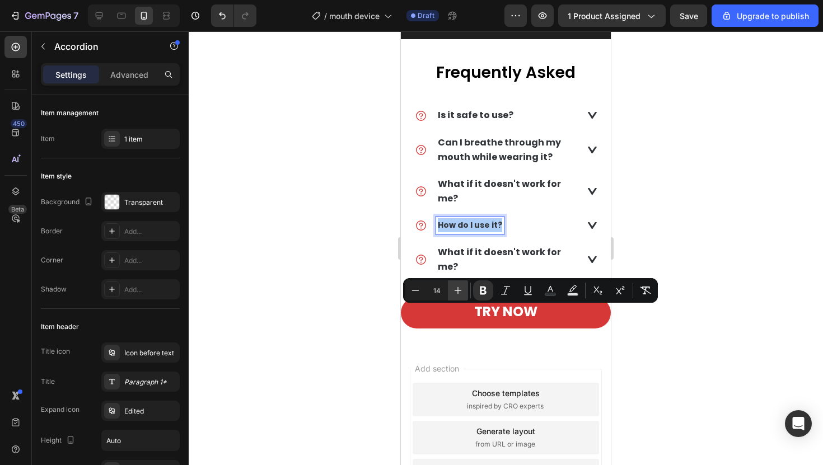
click at [449, 291] on button "Plus" at bounding box center [458, 290] width 20 height 20
type input "16"
click at [371, 254] on div at bounding box center [506, 248] width 634 height 434
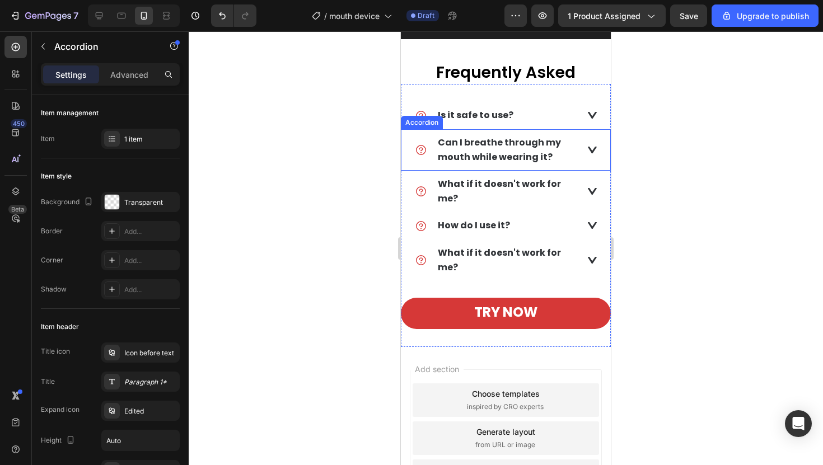
click at [583, 171] on div "Can I breathe through my mouth while wearing it?" at bounding box center [505, 149] width 209 height 41
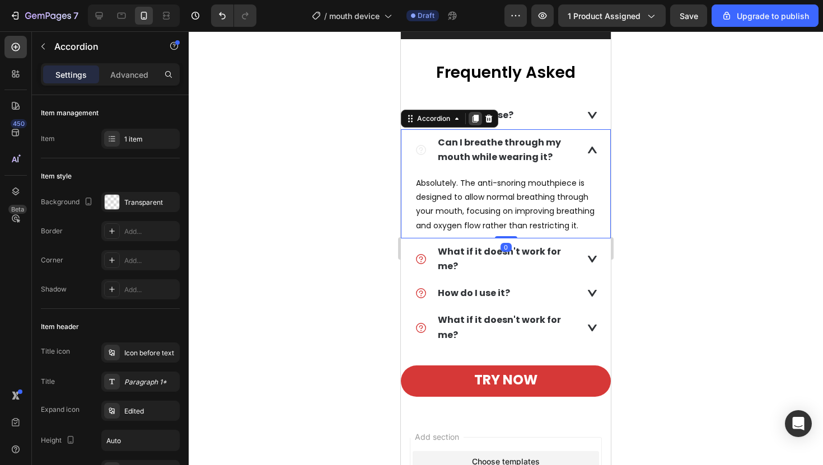
click at [475, 123] on icon at bounding box center [475, 119] width 6 height 8
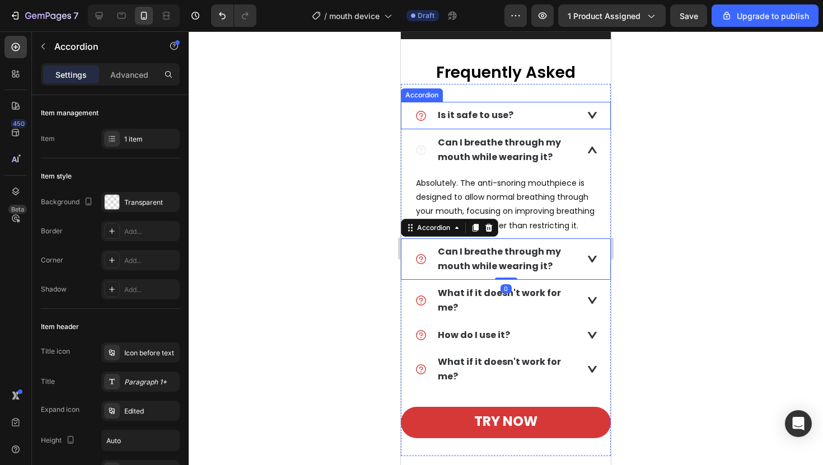
scroll to position [353, 0]
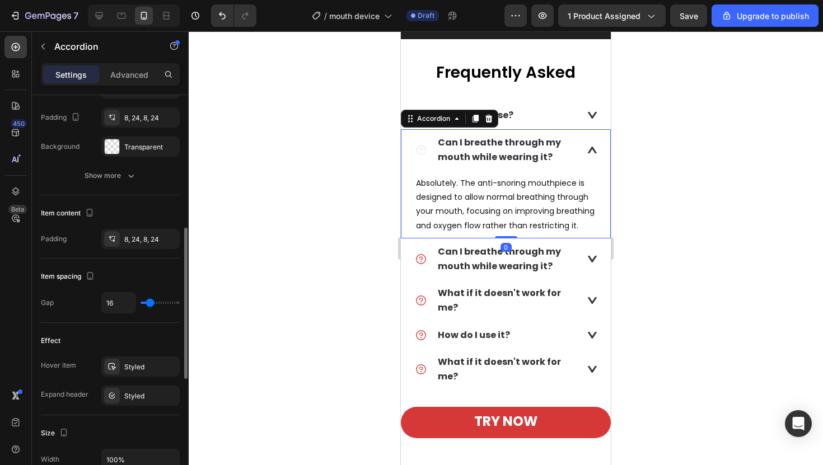
click at [576, 165] on p "Can I breathe through my mouth while wearing it?" at bounding box center [507, 149] width 139 height 29
click at [594, 153] on icon at bounding box center [592, 150] width 9 height 7
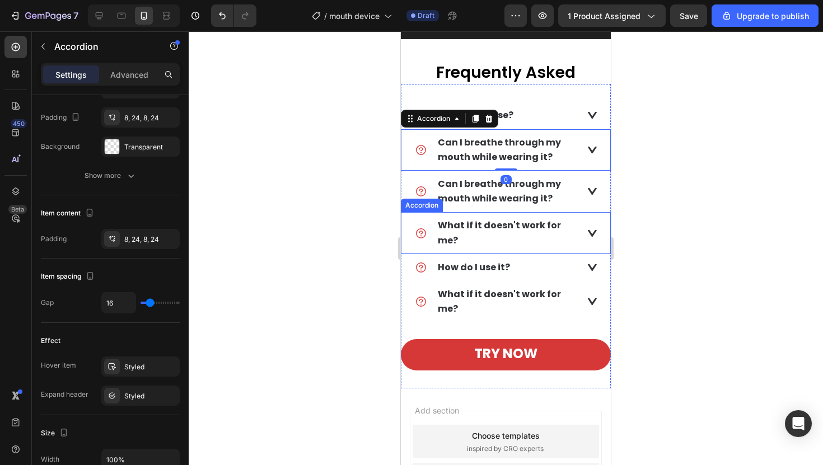
click at [529, 246] on strong "What if it doesn't work for me?" at bounding box center [499, 232] width 123 height 27
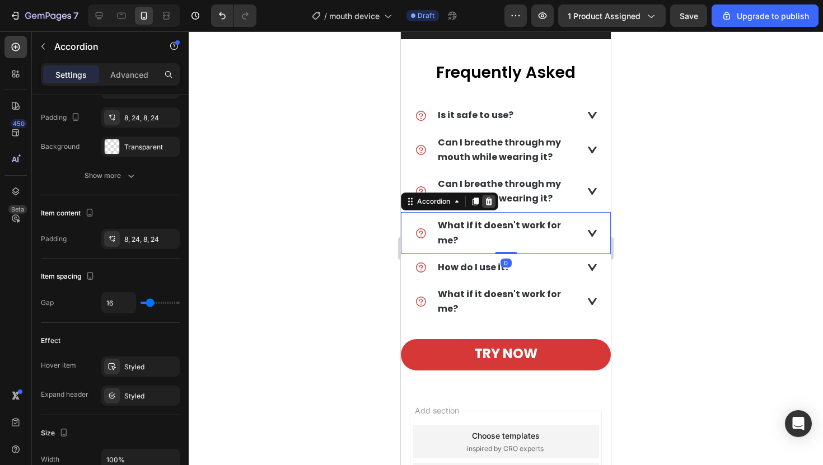
click at [486, 205] on icon at bounding box center [488, 202] width 7 height 8
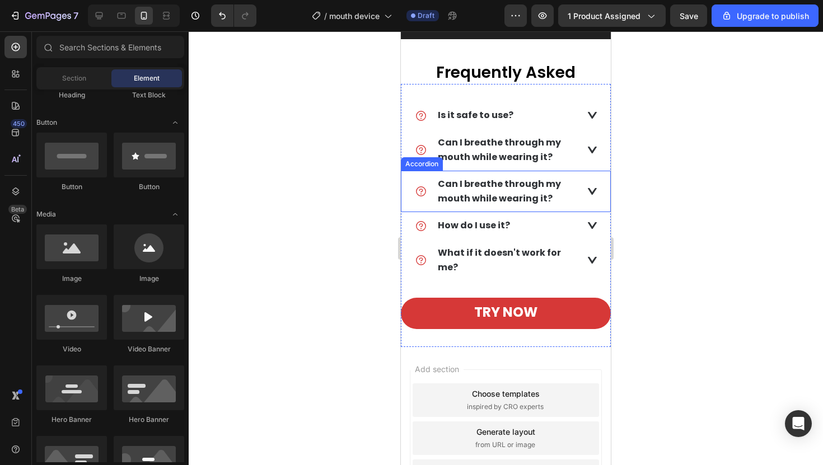
click at [491, 205] on strong "Can I breathe through my mouth while wearing it?" at bounding box center [499, 190] width 123 height 27
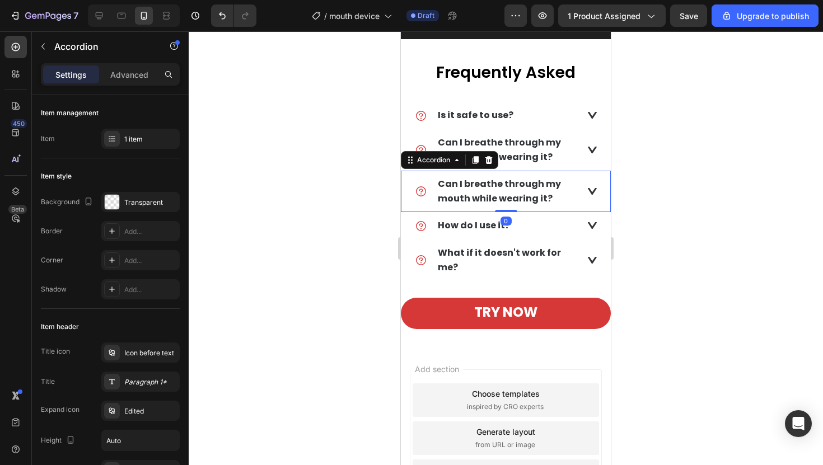
click at [491, 205] on strong "Can I breathe through my mouth while wearing it?" at bounding box center [499, 190] width 123 height 27
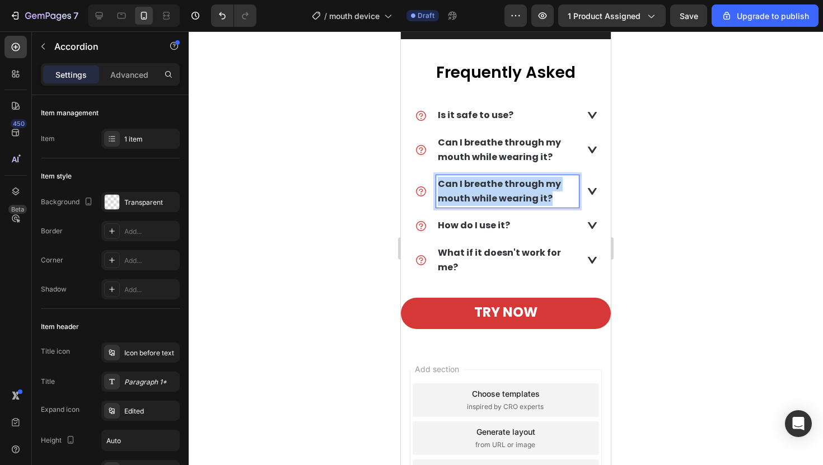
click at [491, 205] on strong "Can I breathe through my mouth while wearing it?" at bounding box center [499, 190] width 123 height 27
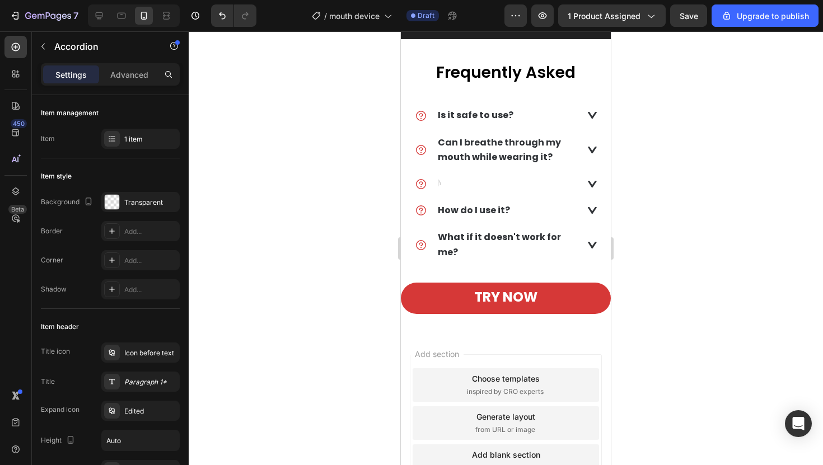
scroll to position [2040, 0]
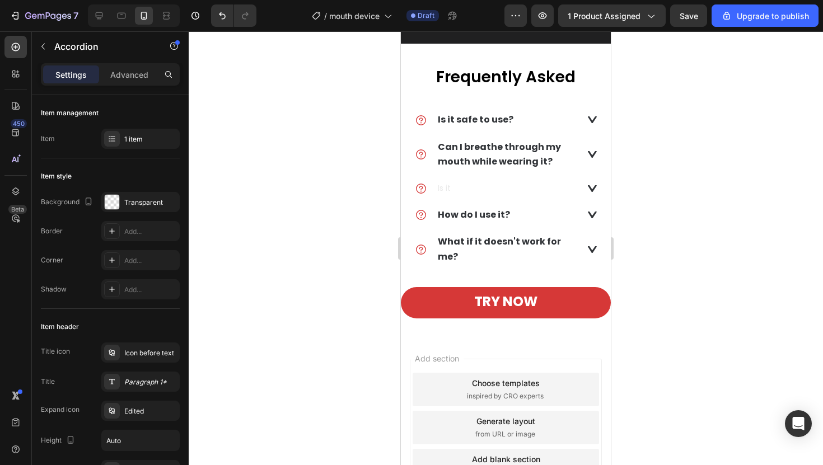
click at [509, 197] on div "Is it" at bounding box center [497, 188] width 164 height 17
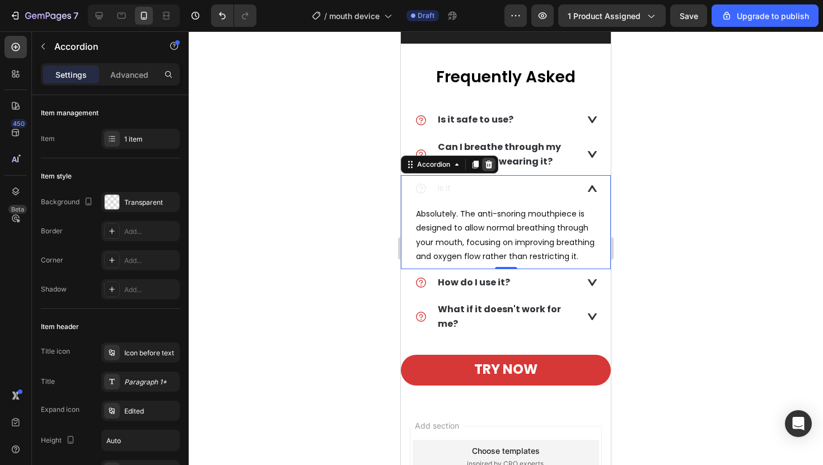
click at [492, 169] on icon at bounding box center [488, 164] width 9 height 9
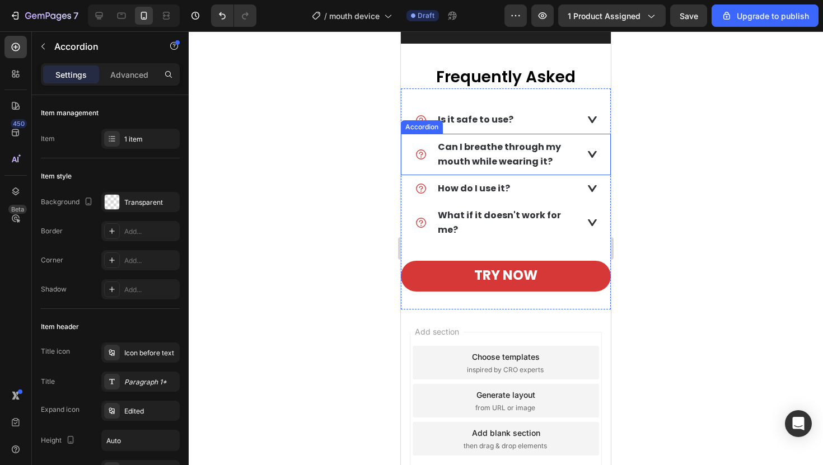
click at [586, 175] on div "Can I breathe through my mouth while wearing it?" at bounding box center [505, 154] width 209 height 41
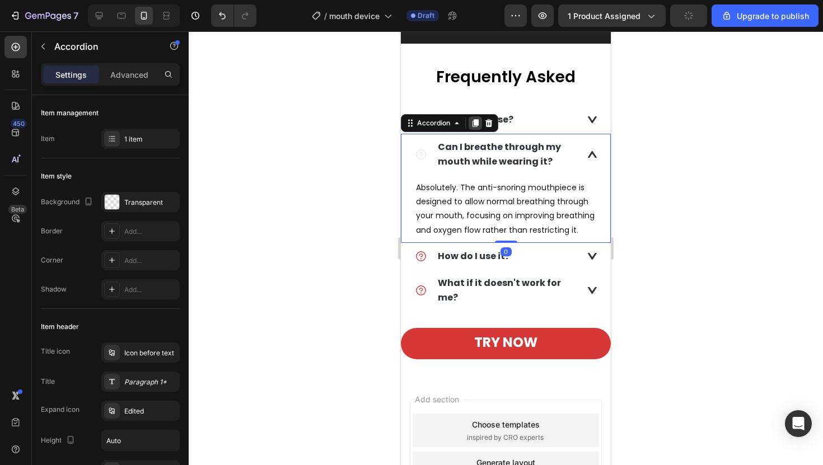
click at [475, 127] on icon at bounding box center [475, 123] width 6 height 8
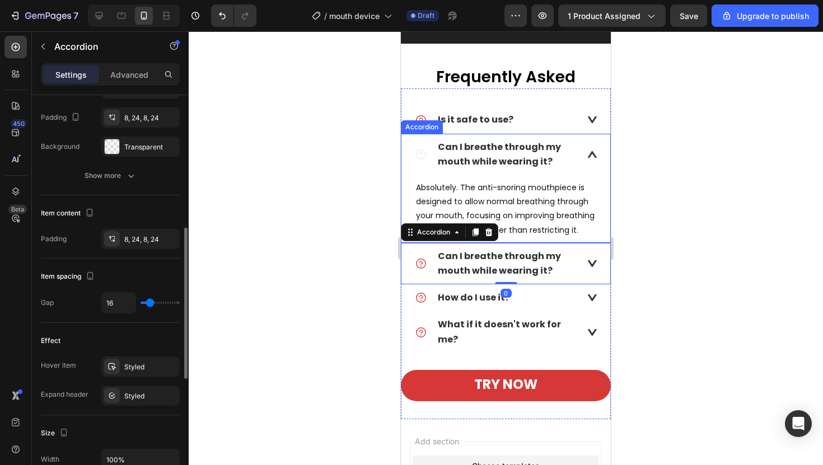
click at [575, 169] on p "Can I breathe through my mouth while wearing it?" at bounding box center [507, 154] width 139 height 29
click at [462, 277] on strong "Can I breathe through my mouth while wearing it?" at bounding box center [499, 263] width 123 height 27
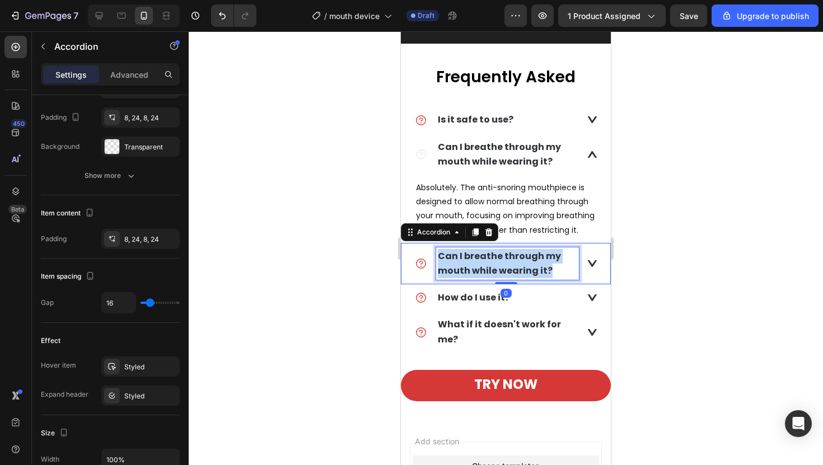
click at [462, 277] on strong "Can I breathe through my mouth while wearing it?" at bounding box center [499, 263] width 123 height 27
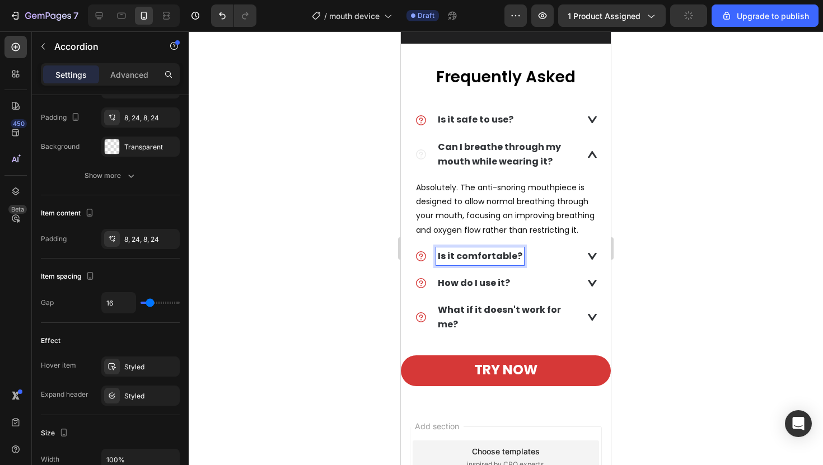
click at [563, 265] on div "Is it comfortable?" at bounding box center [497, 256] width 164 height 18
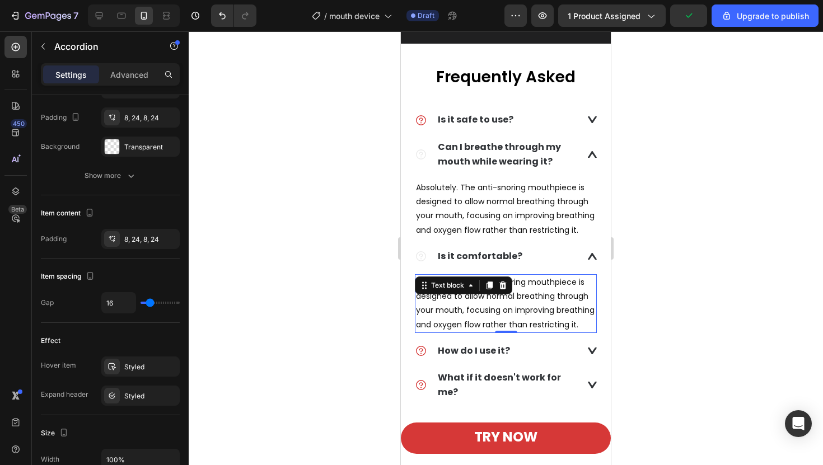
click at [469, 333] on div "Absolutely. The anti-snoring mouthpiece is designed to allow normal breathing t…" at bounding box center [506, 303] width 182 height 59
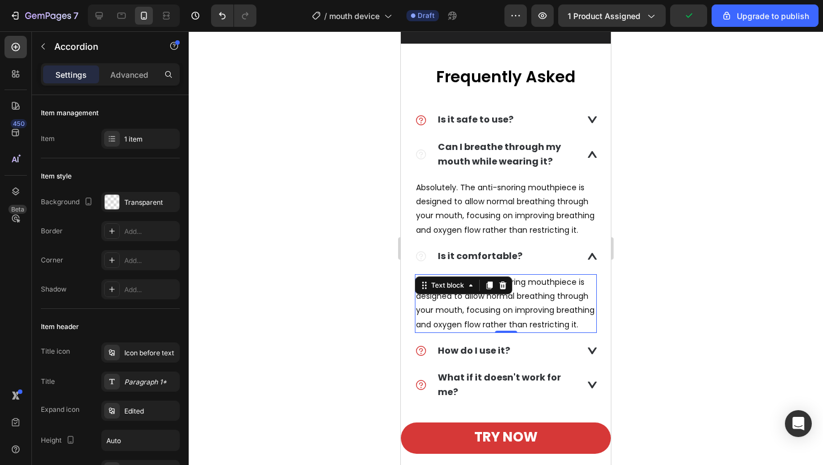
click at [469, 292] on div "Text block" at bounding box center [447, 285] width 60 height 13
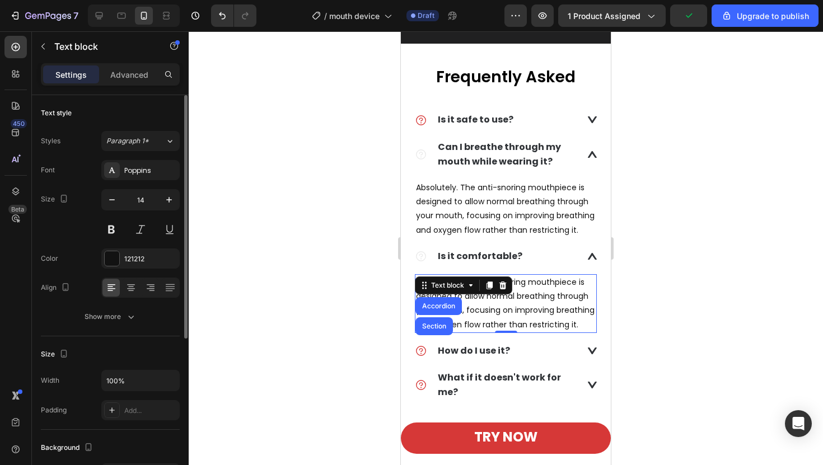
click at [469, 290] on icon at bounding box center [470, 285] width 9 height 9
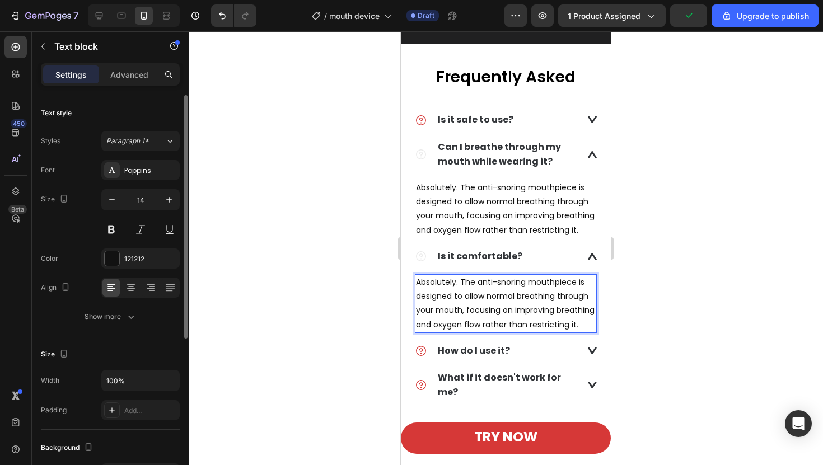
click at [467, 332] on p "Absolutely. The anti-snoring mouthpiece is designed to allow normal breathing t…" at bounding box center [506, 303] width 180 height 57
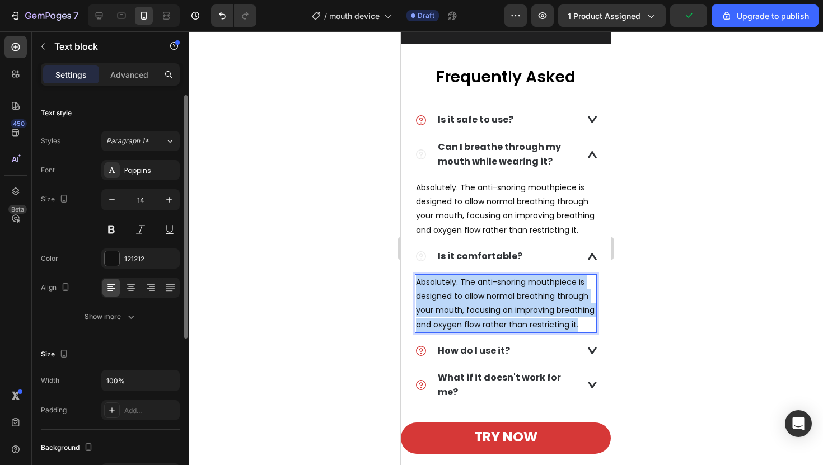
click at [467, 332] on p "Absolutely. The anti-snoring mouthpiece is designed to allow normal breathing t…" at bounding box center [506, 303] width 180 height 57
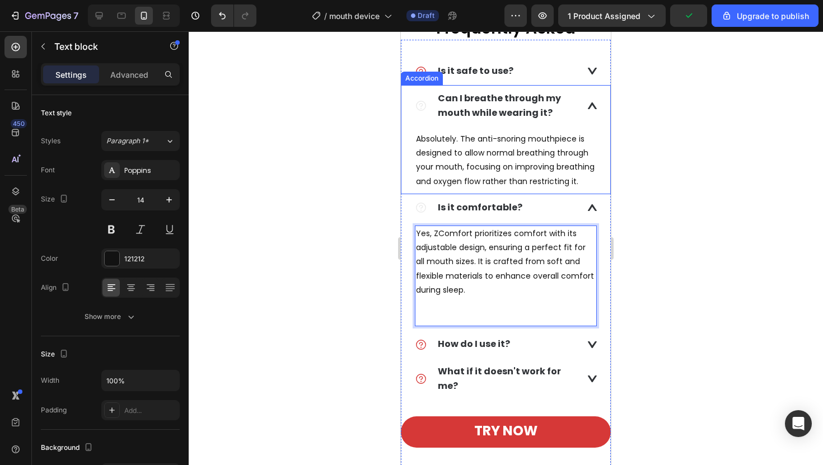
scroll to position [2140, 0]
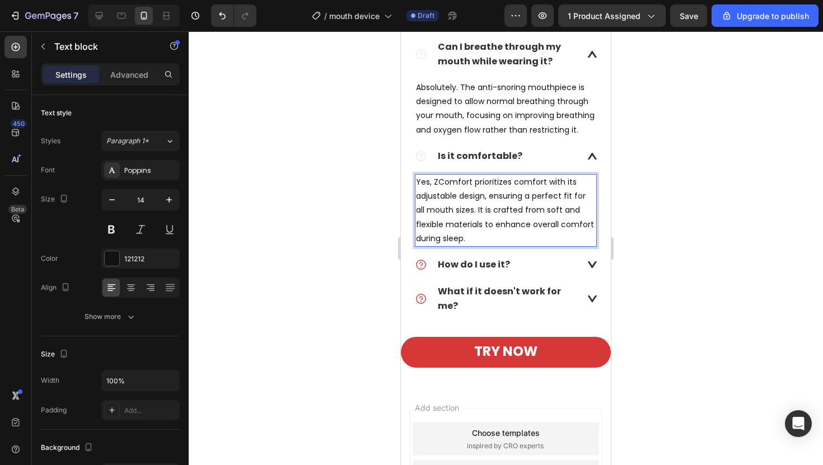
click at [455, 246] on p "Yes, ZComfort prioritizes comfort with its adjustable design, ensuring a perfec…" at bounding box center [506, 210] width 180 height 71
click at [482, 246] on p "Yes, we prioritizes comfort with its adjustable design, ensuring a perfect fit …" at bounding box center [506, 210] width 180 height 71
click at [646, 273] on div at bounding box center [506, 248] width 634 height 434
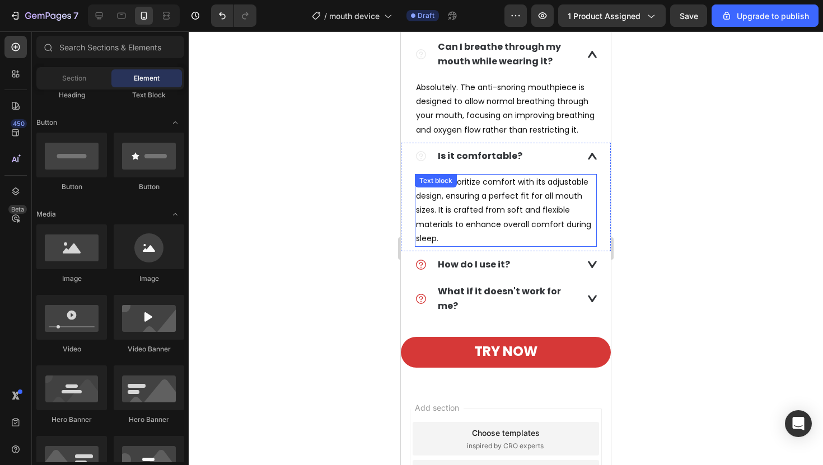
click at [500, 246] on p "Yes, we prioritize comfort with its adjustable design, ensuring a perfect fit f…" at bounding box center [506, 210] width 180 height 71
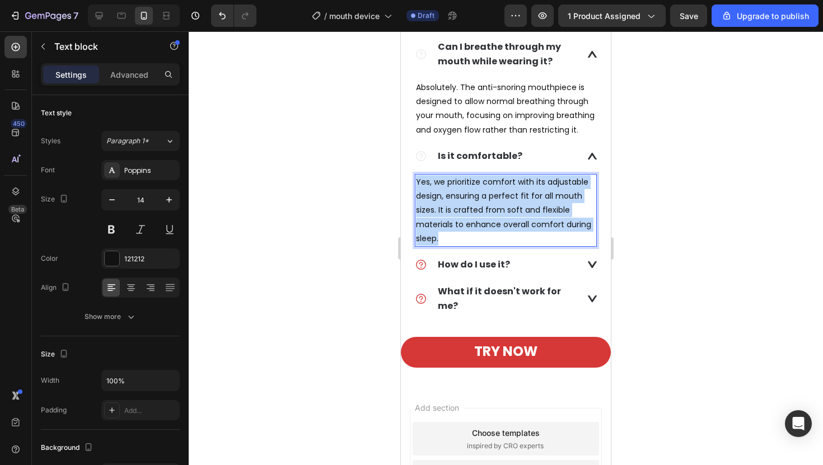
click at [500, 246] on p "Yes, we prioritize comfort with its adjustable design, ensuring a perfect fit f…" at bounding box center [506, 210] width 180 height 71
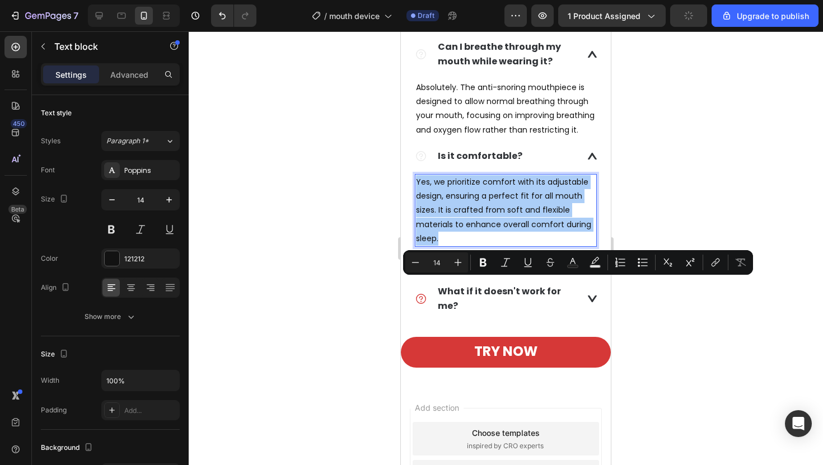
drag, startPoint x: 53, startPoint y: 243, endPoint x: 445, endPoint y: 265, distance: 392.3
click at [445, 265] on input "14" at bounding box center [436, 262] width 22 height 13
click at [449, 265] on button "Plus" at bounding box center [458, 262] width 20 height 20
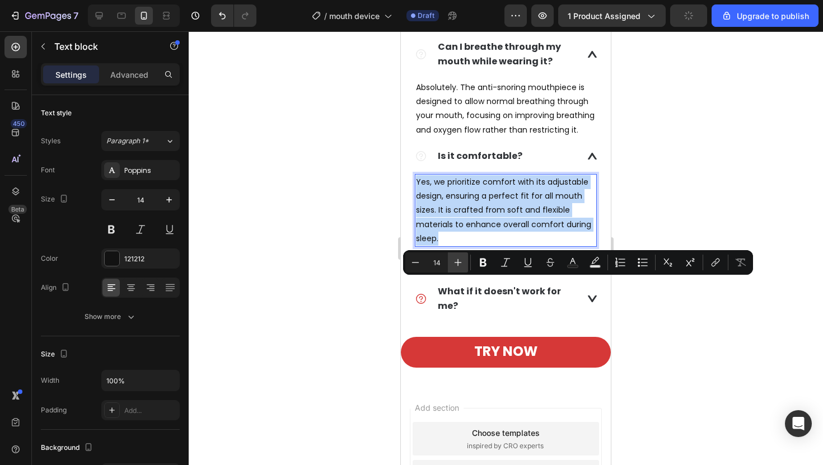
type input "15"
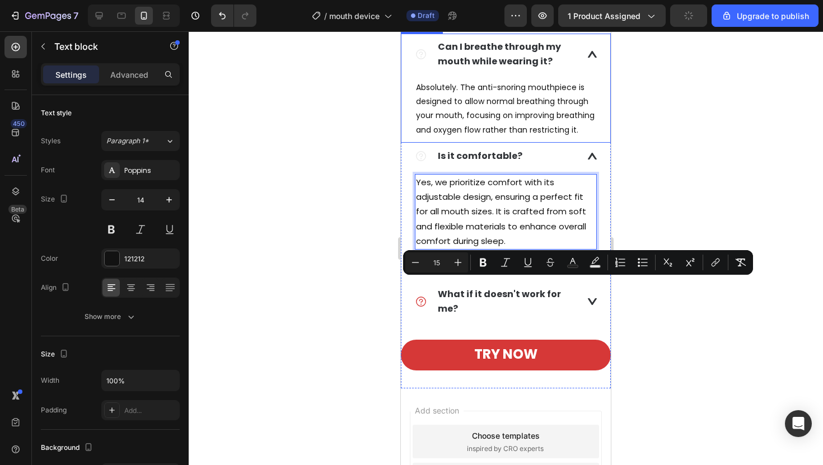
click at [352, 212] on div at bounding box center [506, 248] width 634 height 434
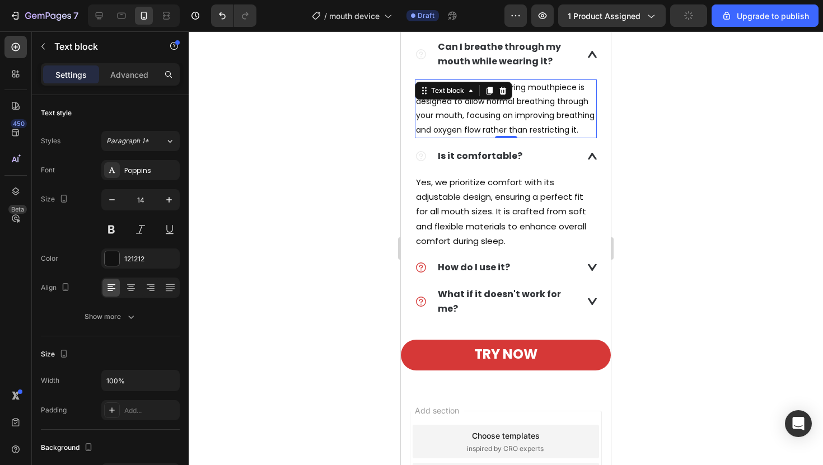
click at [502, 137] on p "Absolutely. The anti-snoring mouthpiece is designed to allow normal breathing t…" at bounding box center [506, 109] width 180 height 57
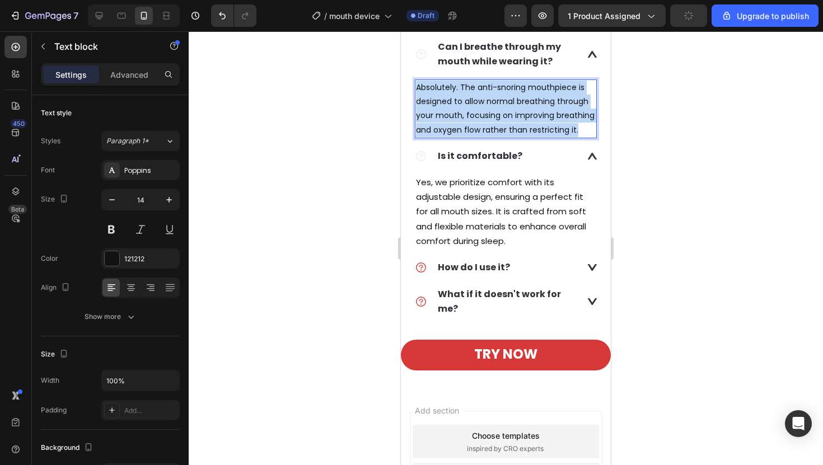
click at [502, 137] on p "Absolutely. The anti-snoring mouthpiece is designed to allow normal breathing t…" at bounding box center [506, 109] width 180 height 57
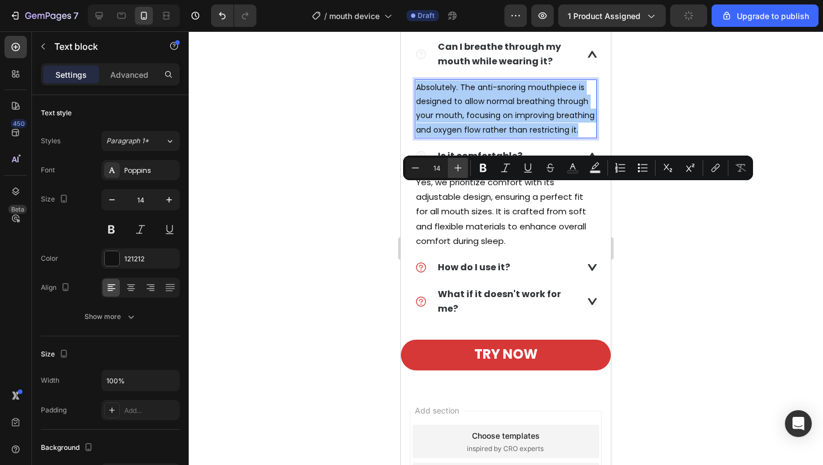
click at [454, 164] on icon "Editor contextual toolbar" at bounding box center [457, 167] width 11 height 11
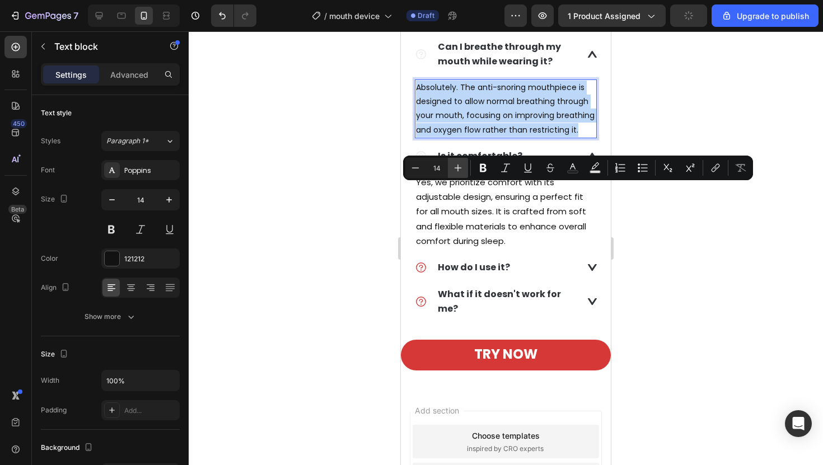
type input "15"
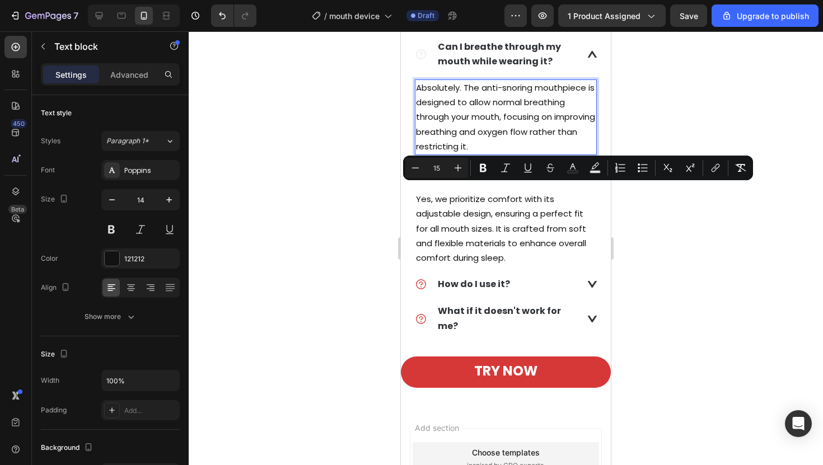
click at [658, 234] on div at bounding box center [506, 248] width 634 height 434
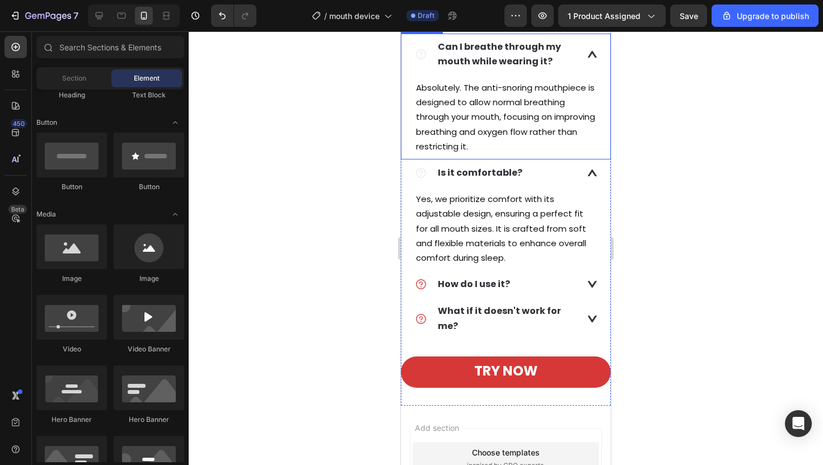
click at [590, 58] on icon at bounding box center [592, 54] width 9 height 7
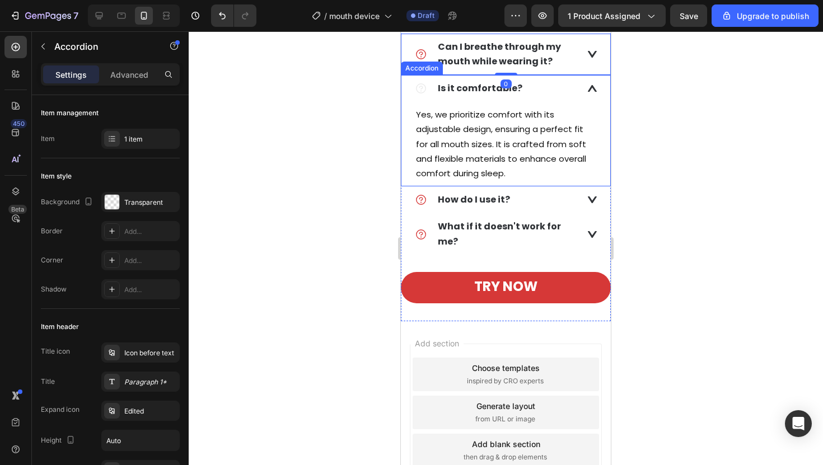
click at [588, 92] on icon at bounding box center [592, 88] width 9 height 7
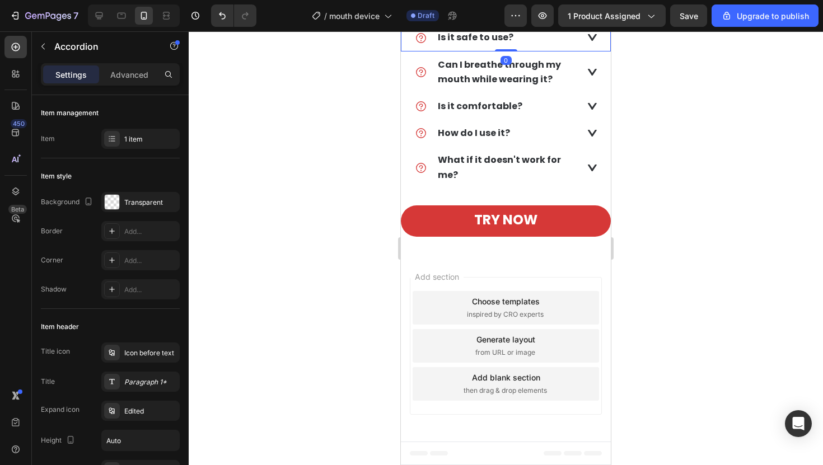
click at [590, 41] on icon at bounding box center [592, 37] width 9 height 7
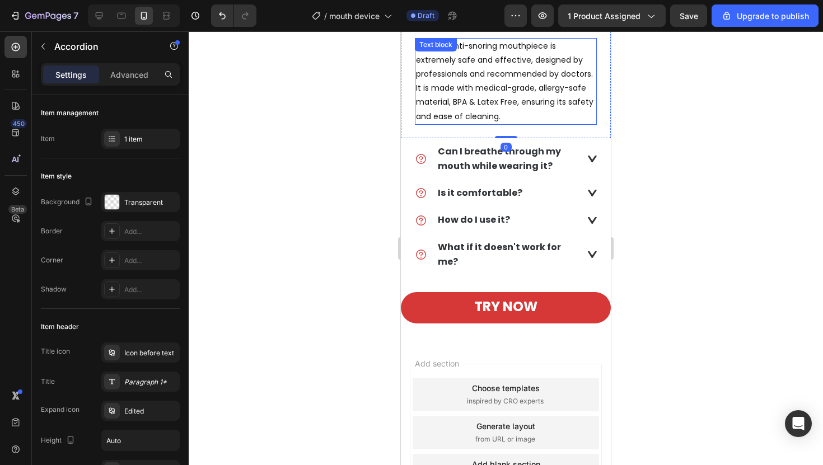
click at [510, 124] on p "Yes, our anti-snoring mouthpiece is extremely safe and effective, designed by p…" at bounding box center [506, 81] width 180 height 84
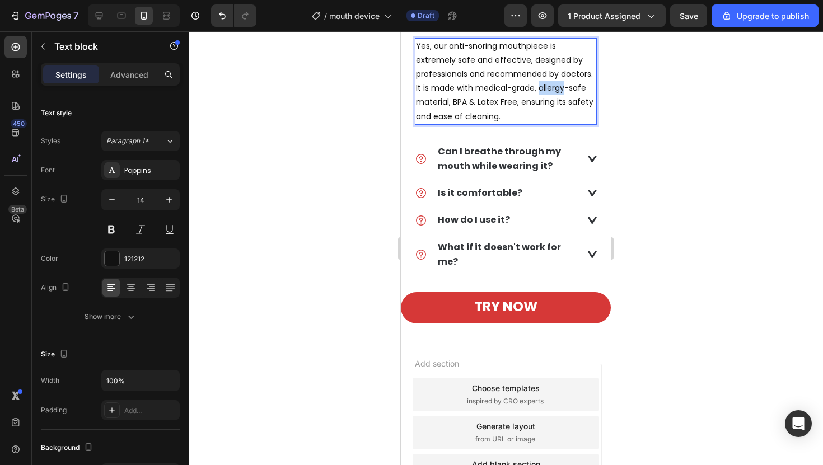
click at [510, 124] on p "Yes, our anti-snoring mouthpiece is extremely safe and effective, designed by p…" at bounding box center [506, 81] width 180 height 84
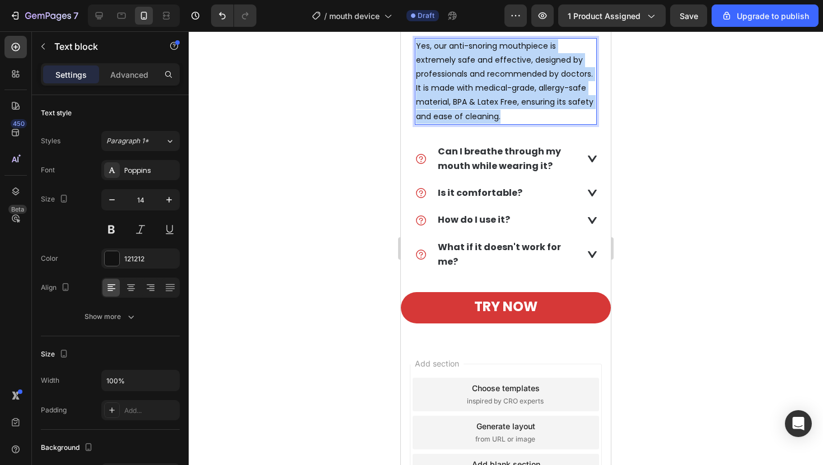
click at [510, 124] on p "Yes, our anti-snoring mouthpiece is extremely safe and effective, designed by p…" at bounding box center [506, 81] width 180 height 84
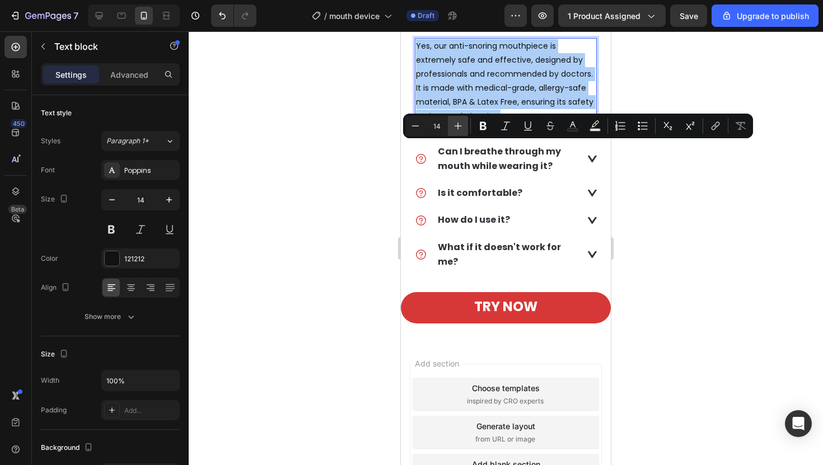
click at [461, 130] on icon "Editor contextual toolbar" at bounding box center [457, 125] width 11 height 11
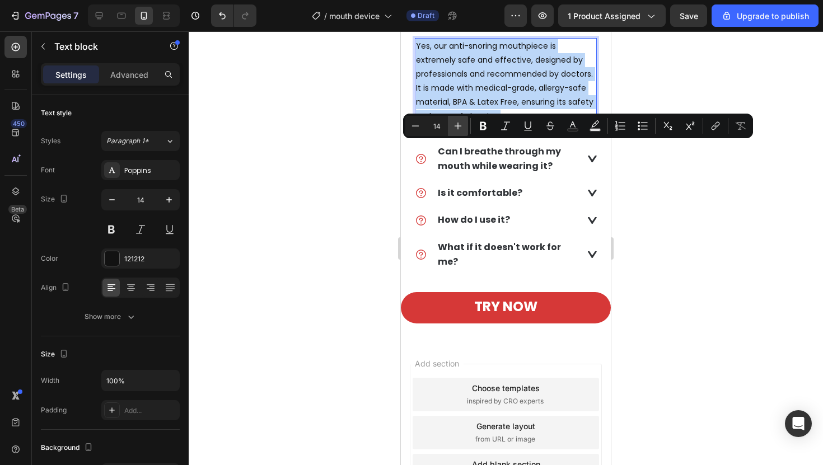
type input "15"
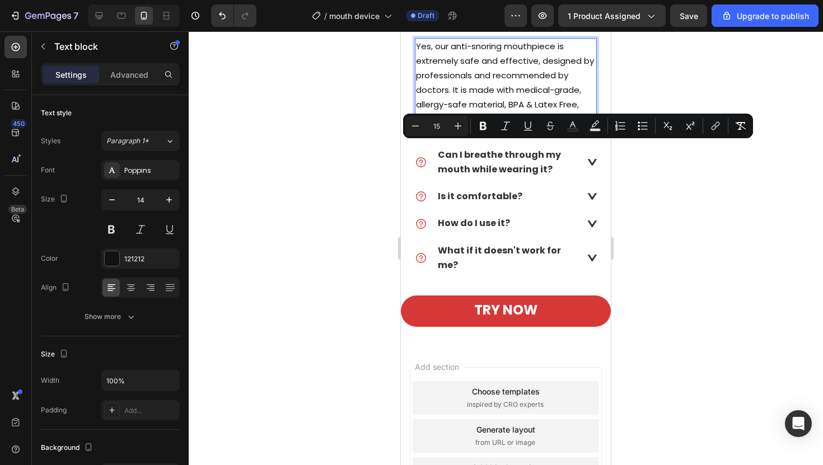
click at [368, 143] on div at bounding box center [506, 248] width 634 height 434
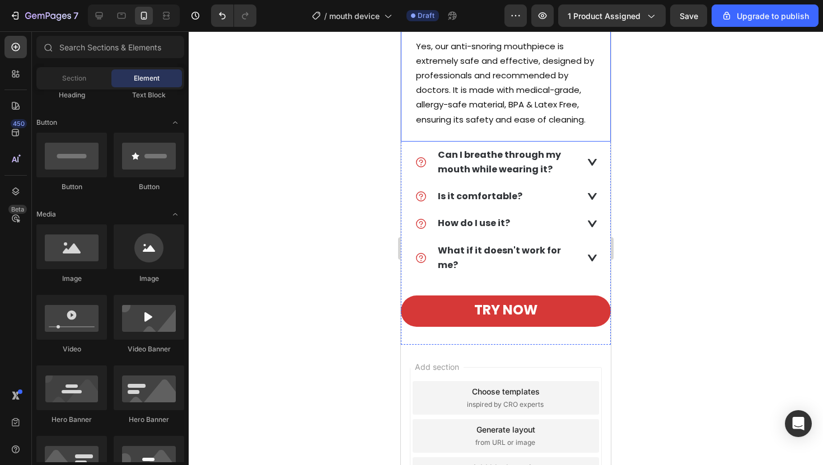
click at [603, 33] on div "Is it safe to use?" at bounding box center [505, 19] width 209 height 27
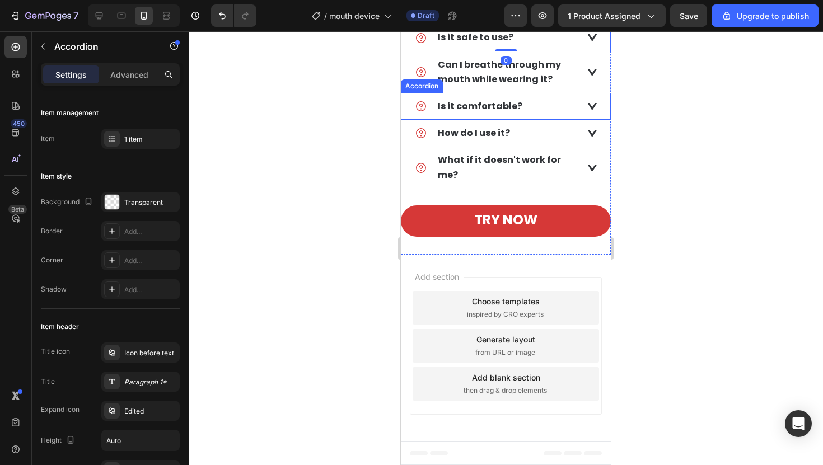
click at [565, 115] on div "Is it comfortable?" at bounding box center [497, 106] width 164 height 18
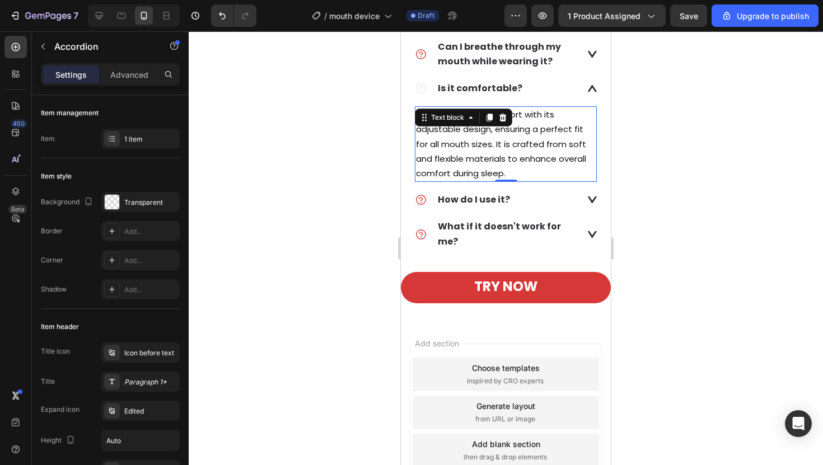
click at [510, 179] on span "Yes, we prioritize comfort with its adjustable design, ensuring a perfect fit f…" at bounding box center [501, 144] width 170 height 71
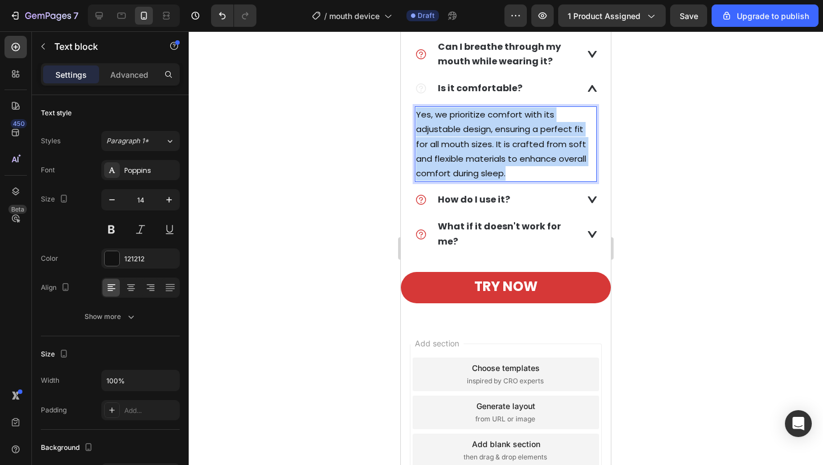
click at [510, 179] on span "Yes, we prioritize comfort with its adjustable design, ensuring a perfect fit f…" at bounding box center [501, 144] width 170 height 71
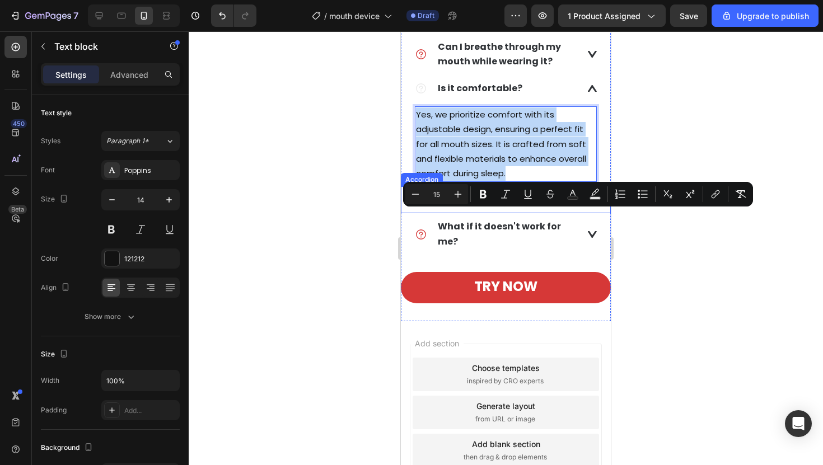
click at [519, 213] on div "How do I use it?" at bounding box center [505, 199] width 209 height 27
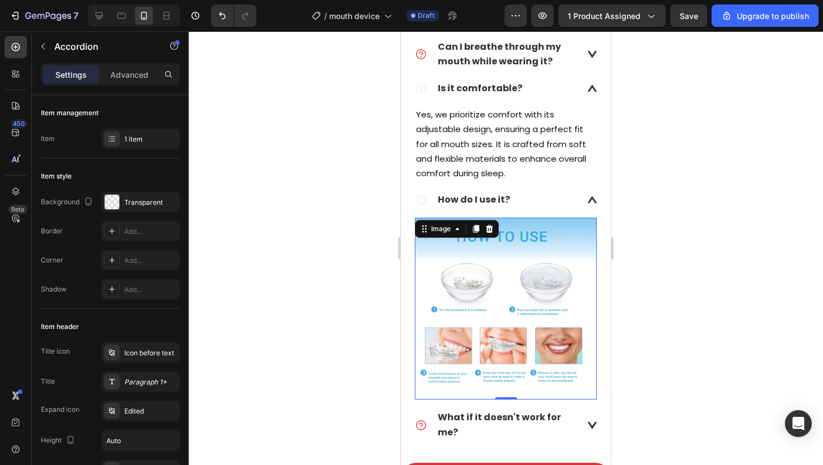
click at [538, 322] on img at bounding box center [506, 309] width 182 height 182
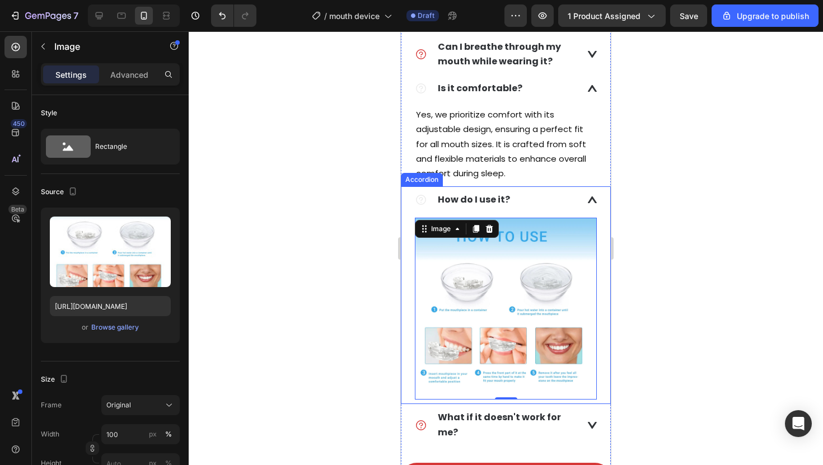
click at [544, 209] on div "How do I use it?" at bounding box center [497, 200] width 164 height 18
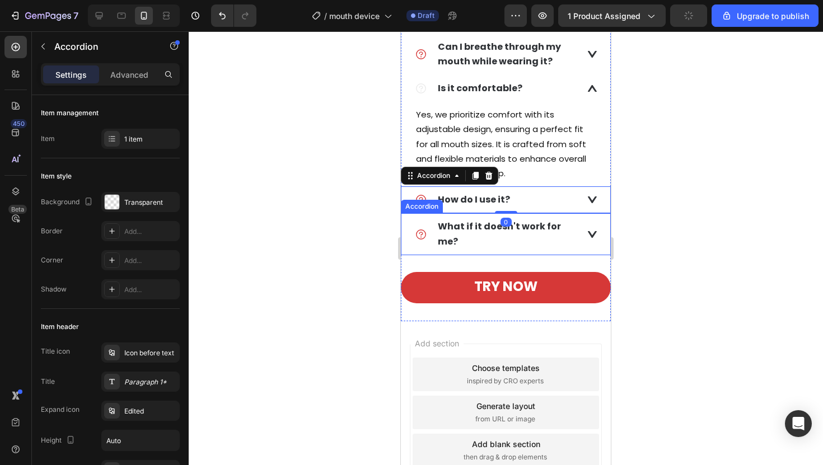
click at [579, 255] on div "What if it doesn't work for me?" at bounding box center [505, 233] width 209 height 41
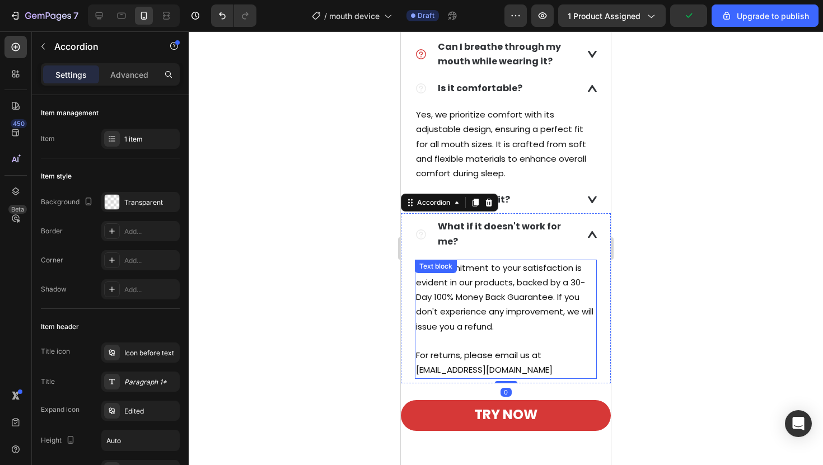
click at [472, 332] on span "Our commitment to your satisfaction is evident in our products, backed by a 30-…" at bounding box center [504, 297] width 177 height 71
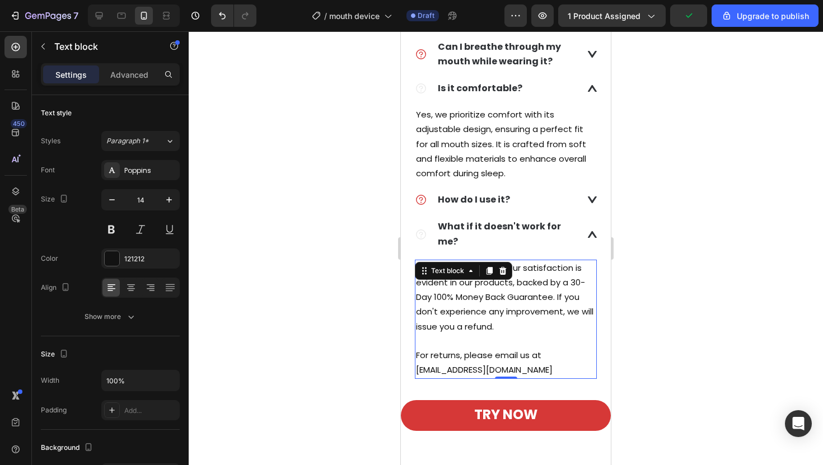
click at [472, 332] on span "Our commitment to your satisfaction is evident in our products, backed by a 30-…" at bounding box center [504, 297] width 177 height 71
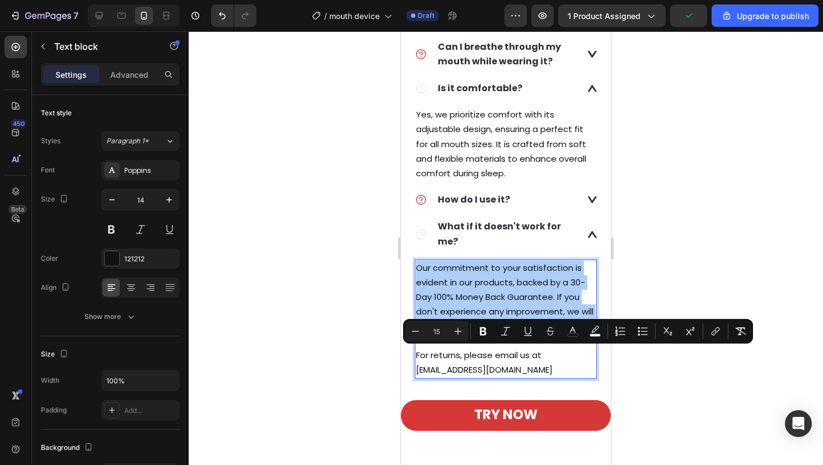
click at [333, 305] on div at bounding box center [506, 248] width 634 height 434
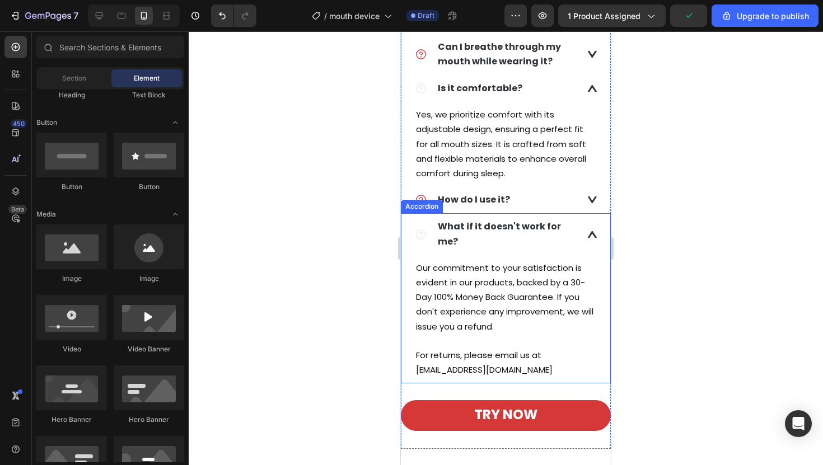
click at [590, 255] on div "What if it doesn't work for me?" at bounding box center [505, 233] width 209 height 41
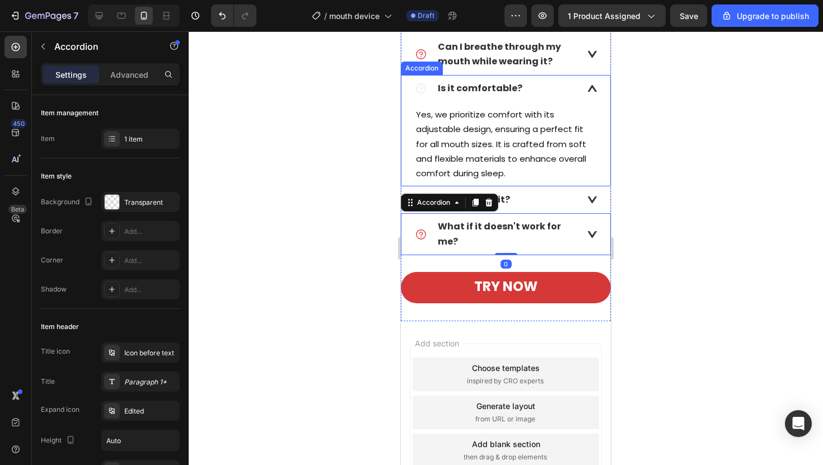
click at [589, 92] on icon at bounding box center [592, 88] width 9 height 7
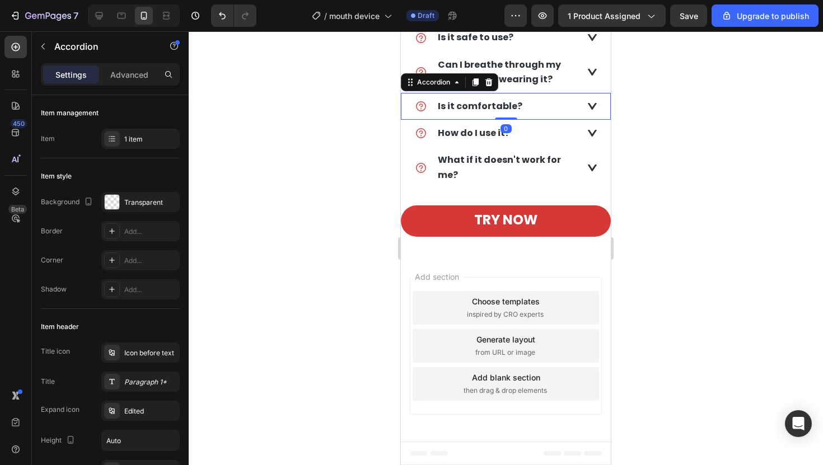
click at [693, 201] on div at bounding box center [506, 248] width 634 height 434
click at [579, 120] on div "Is it comfortable?" at bounding box center [505, 106] width 209 height 27
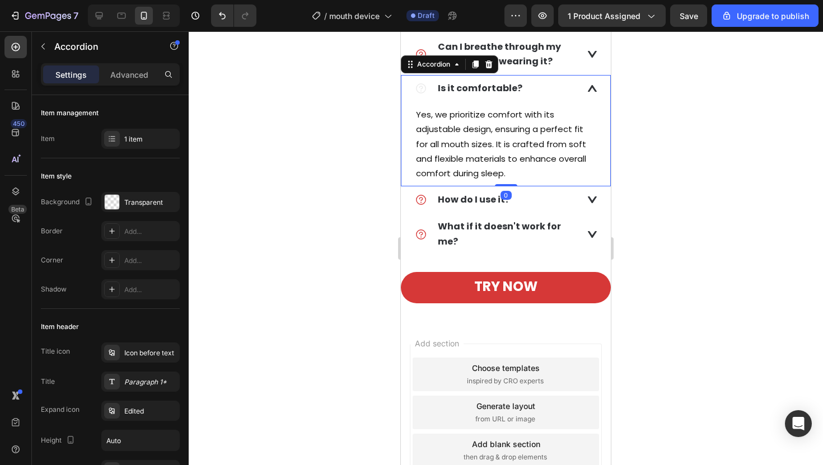
click at [476, 68] on icon at bounding box center [475, 64] width 6 height 8
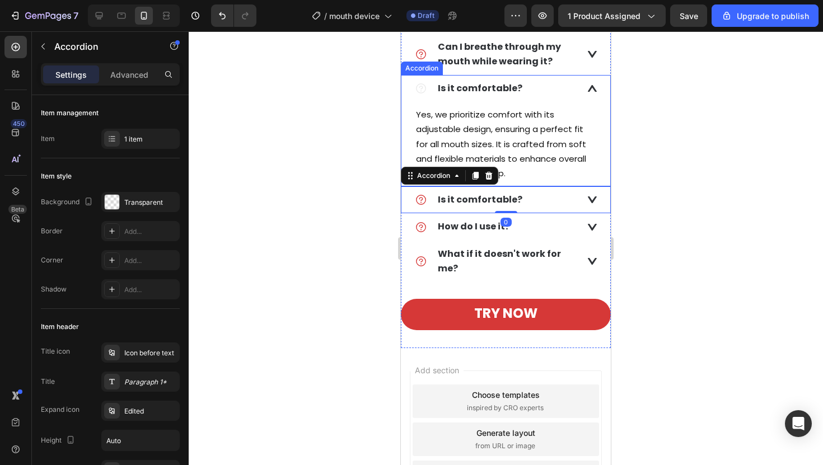
click at [585, 102] on div "Is it comfortable?" at bounding box center [505, 88] width 209 height 27
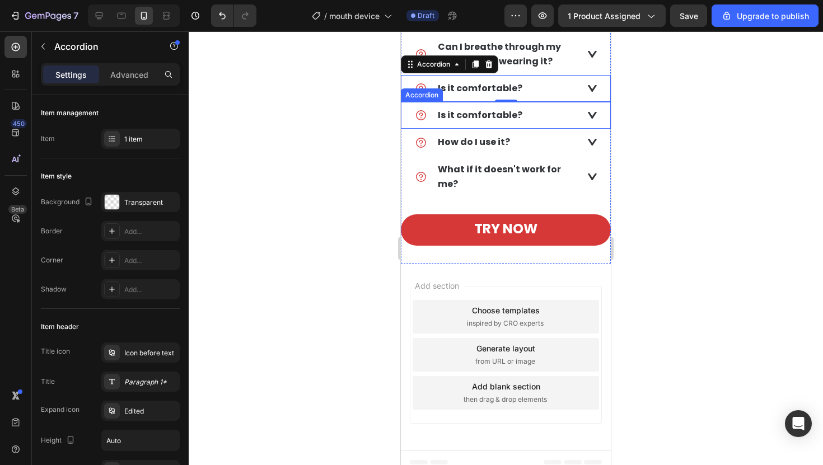
click at [482, 121] on strong "Is it comfortable?" at bounding box center [480, 115] width 84 height 13
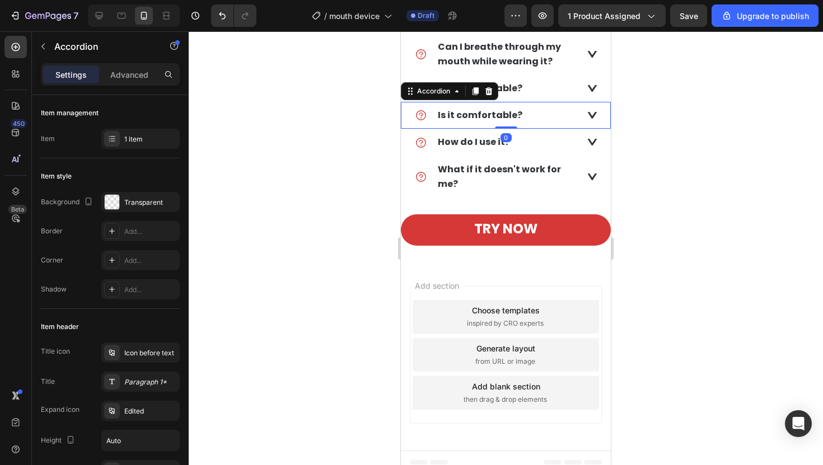
click at [482, 121] on strong "Is it comfortable?" at bounding box center [480, 115] width 84 height 13
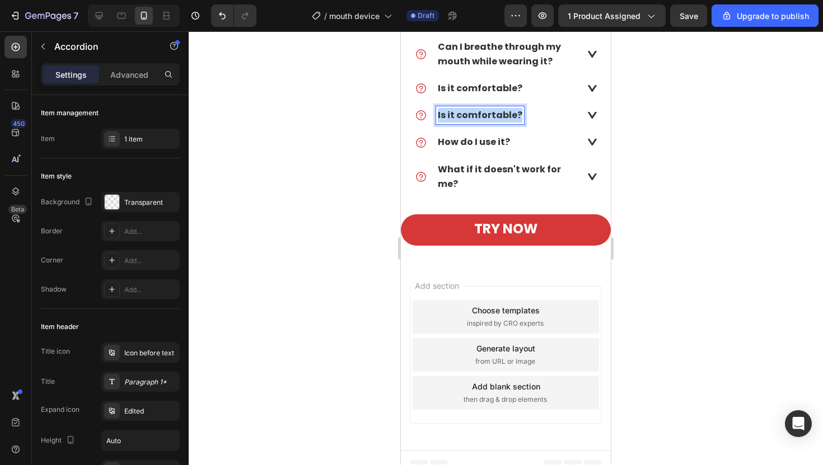
click at [482, 121] on strong "Is it comfortable?" at bounding box center [480, 115] width 84 height 13
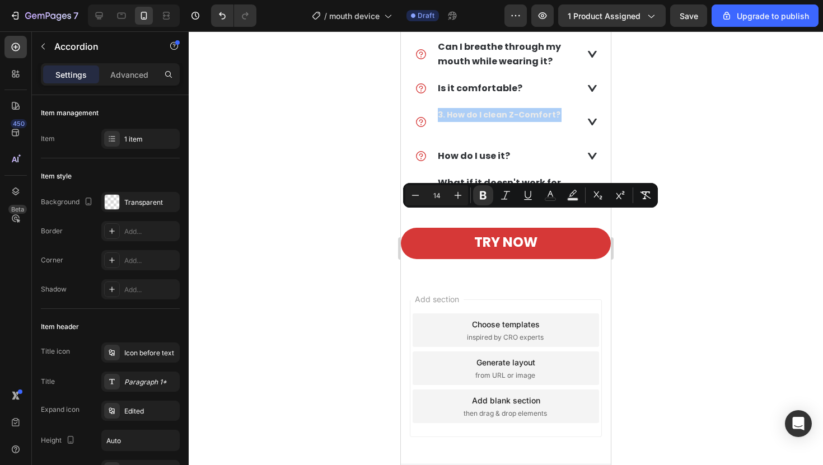
drag, startPoint x: 197, startPoint y: 192, endPoint x: 651, endPoint y: 233, distance: 456.2
click at [651, 233] on div at bounding box center [506, 248] width 634 height 434
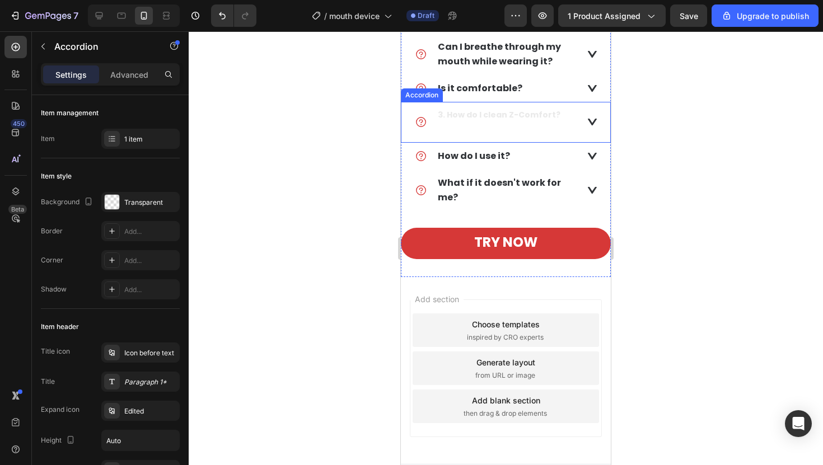
click at [576, 138] on div "3. How do I clean Z-Comfort?" at bounding box center [497, 121] width 164 height 31
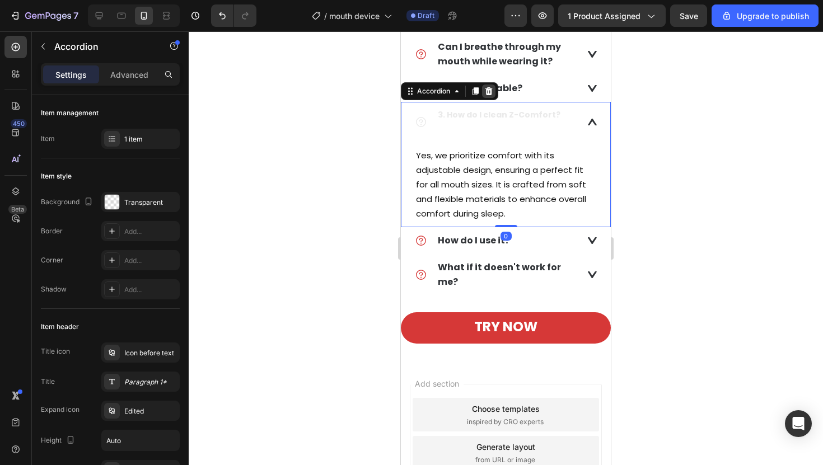
click at [489, 96] on icon at bounding box center [488, 91] width 9 height 9
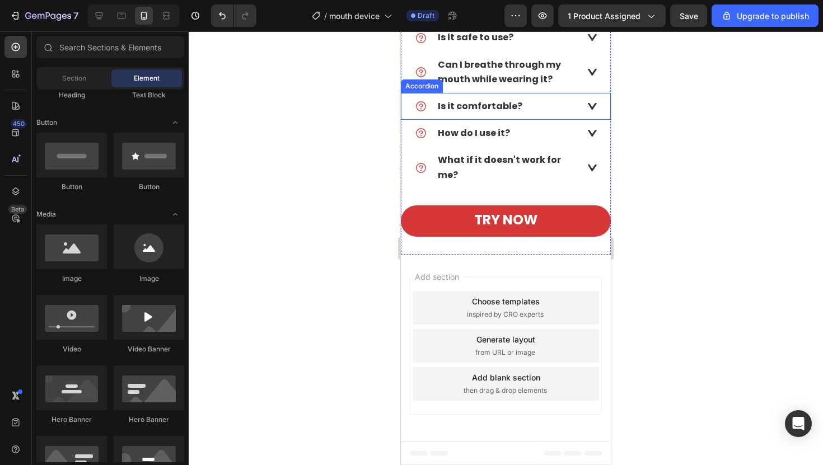
click at [543, 115] on div "Is it comfortable?" at bounding box center [497, 106] width 164 height 18
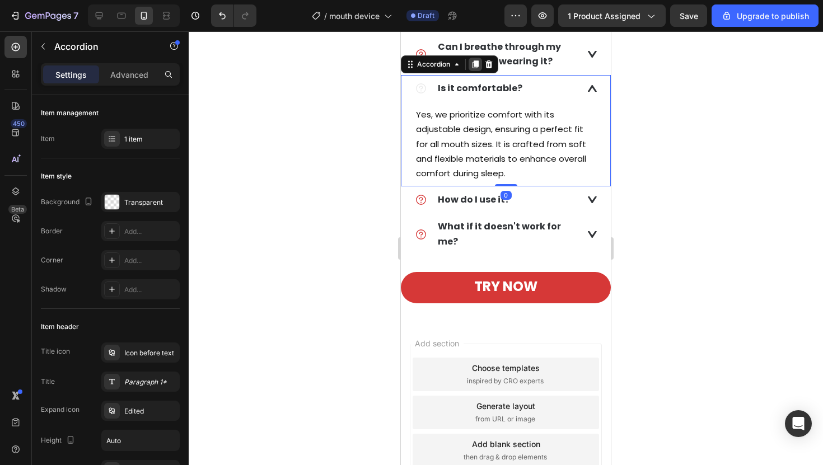
click at [474, 68] on icon at bounding box center [475, 64] width 6 height 8
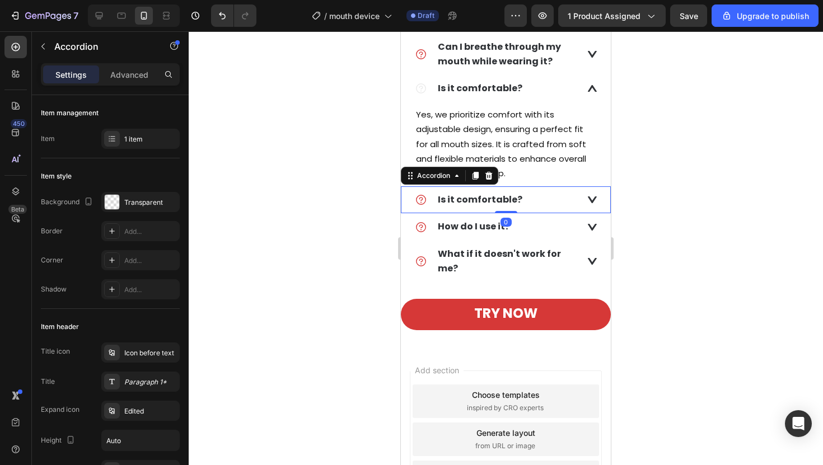
click at [456, 206] on strong "Is it comfortable?" at bounding box center [480, 199] width 84 height 13
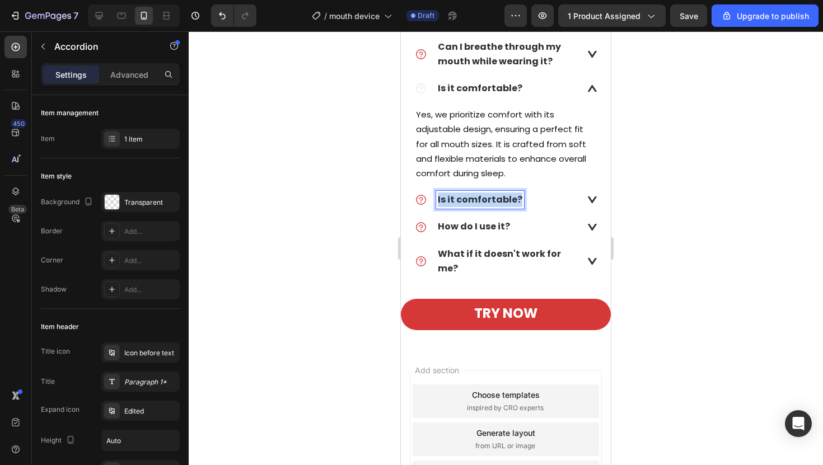
click at [456, 206] on strong "Is it comfortable?" at bounding box center [480, 199] width 84 height 13
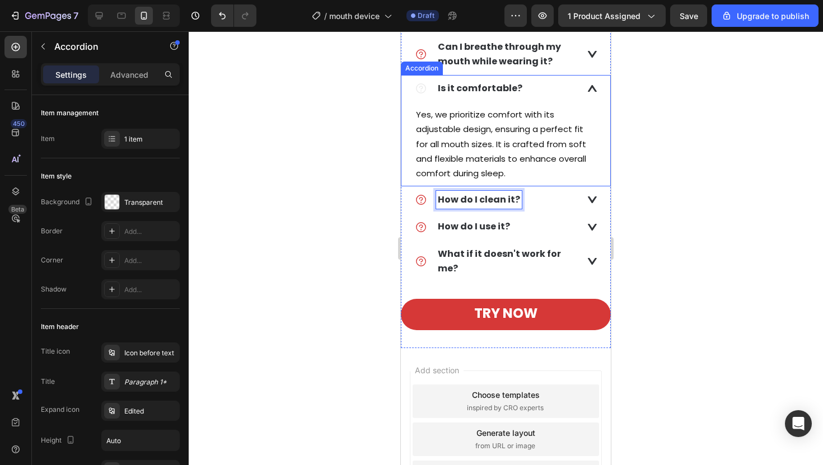
click at [588, 92] on icon at bounding box center [592, 88] width 9 height 7
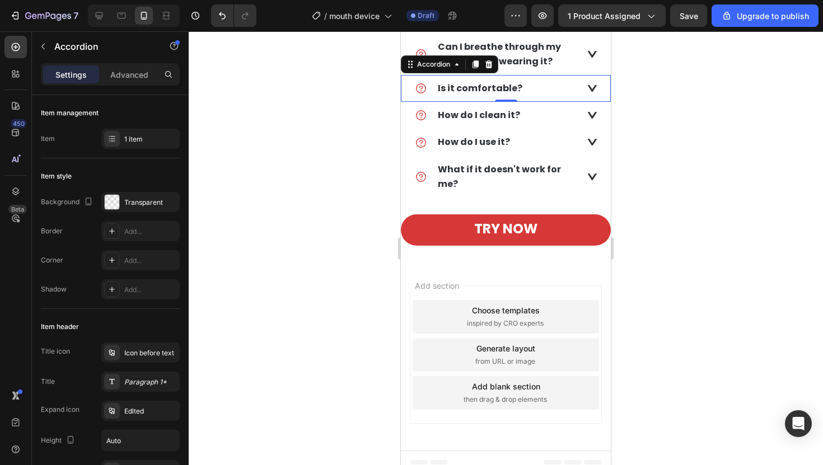
click at [553, 97] on div "Is it comfortable?" at bounding box center [497, 88] width 164 height 18
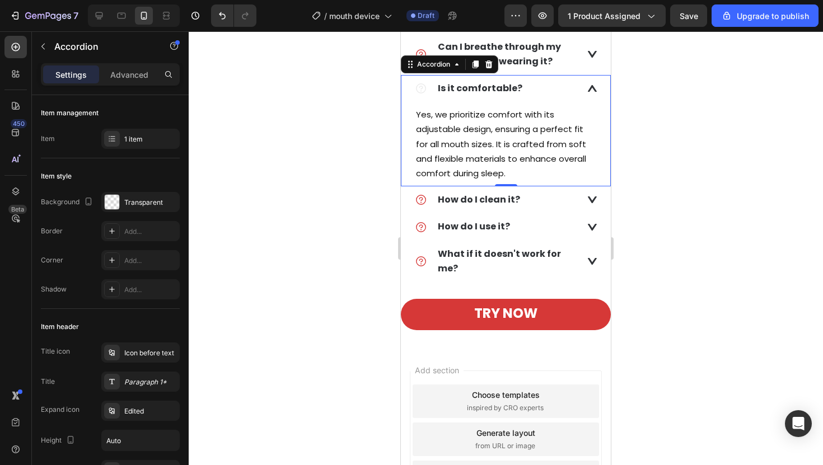
click at [554, 97] on div "Is it comfortable?" at bounding box center [497, 88] width 164 height 18
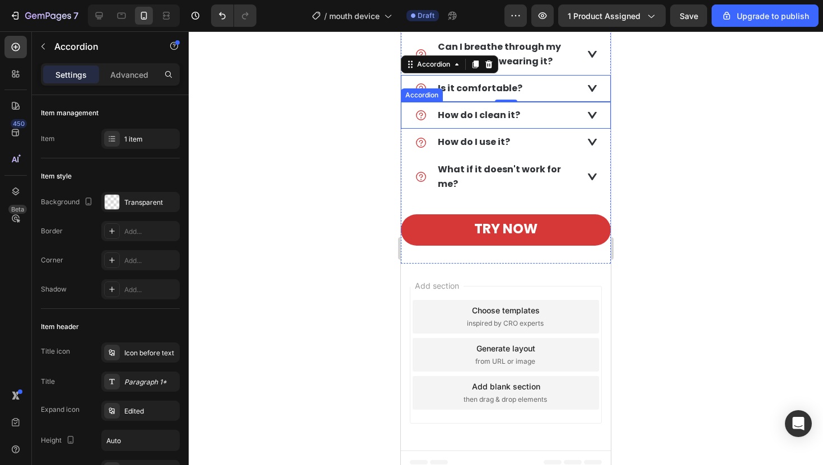
click at [560, 124] on div "How do I clean it?" at bounding box center [497, 115] width 164 height 18
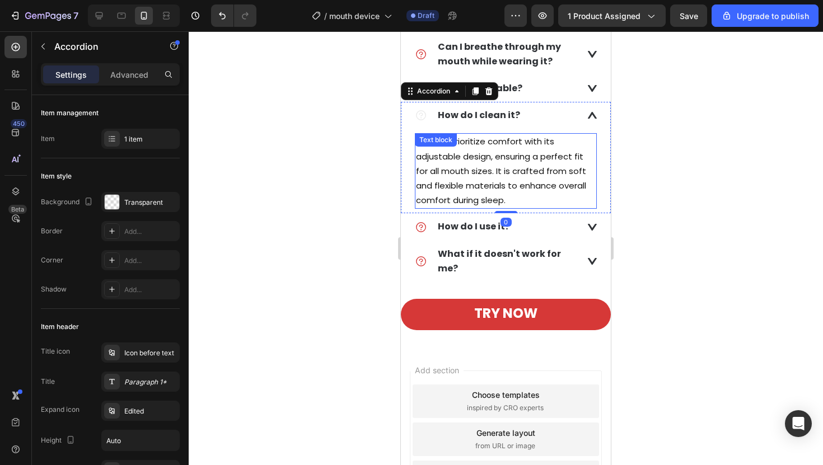
click at [449, 206] on span "Yes, we prioritize comfort with its adjustable design, ensuring a perfect fit f…" at bounding box center [501, 170] width 170 height 71
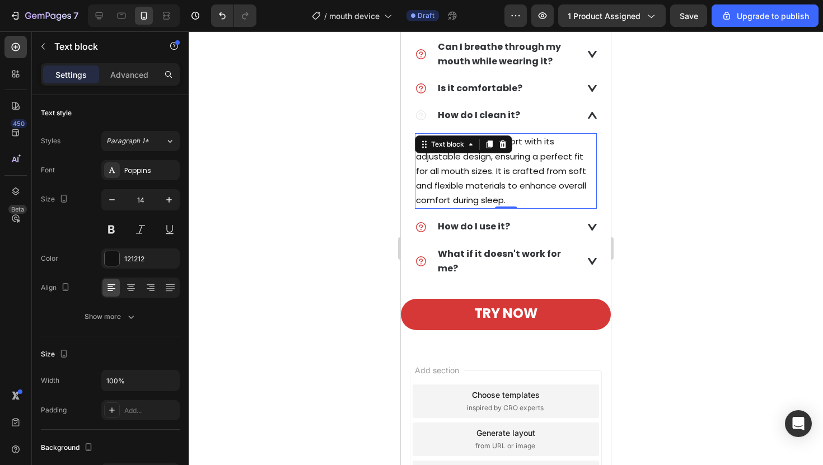
click at [449, 206] on span "Yes, we prioritize comfort with its adjustable design, ensuring a perfect fit f…" at bounding box center [501, 170] width 170 height 71
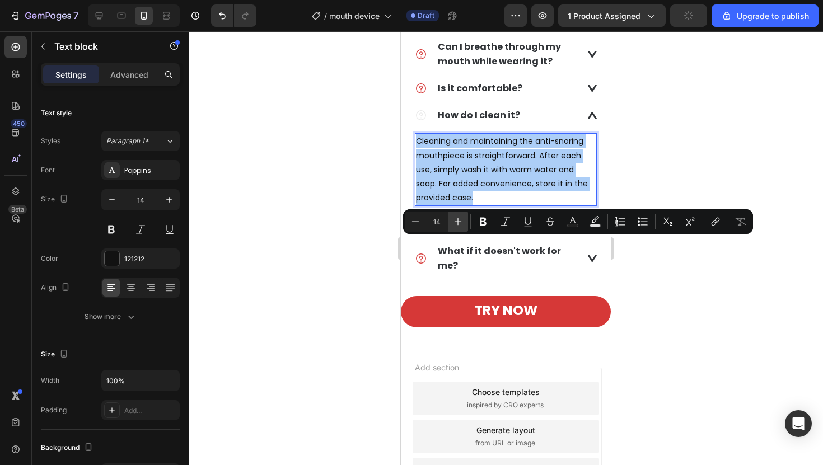
click at [458, 222] on icon "Editor contextual toolbar" at bounding box center [457, 221] width 7 height 7
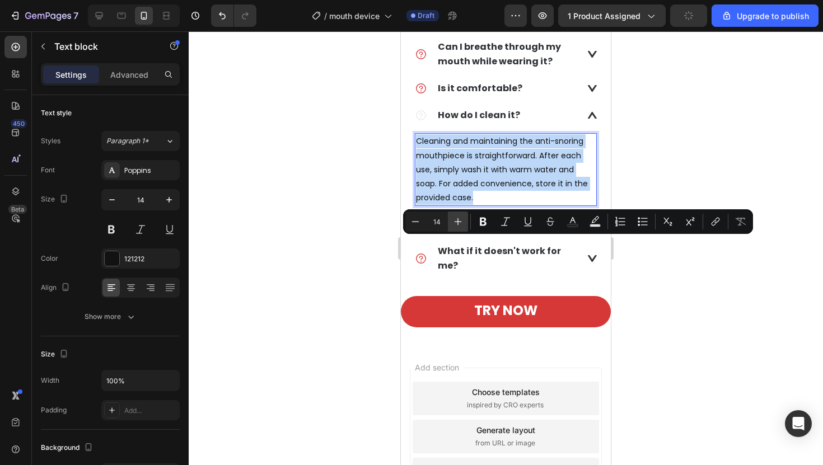
type input "15"
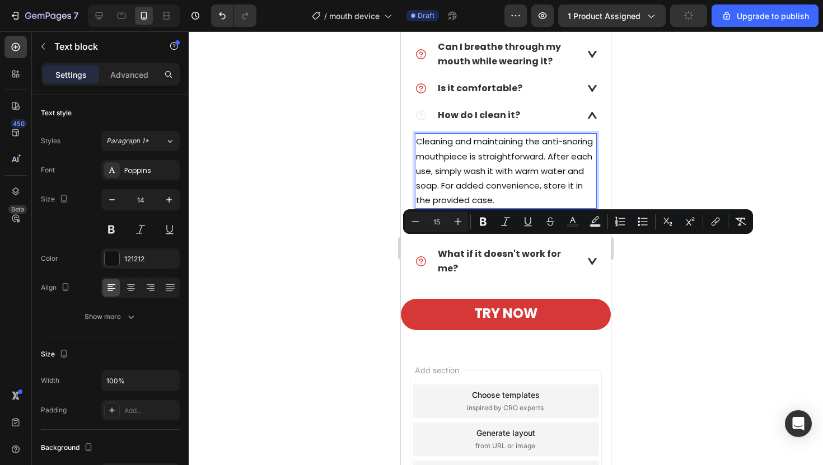
click at [667, 284] on div at bounding box center [506, 248] width 634 height 434
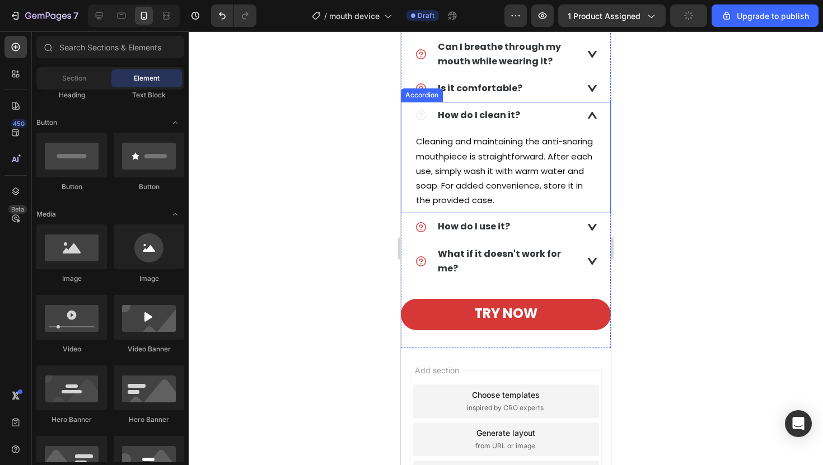
click at [581, 129] on div "How do I clean it?" at bounding box center [505, 115] width 209 height 27
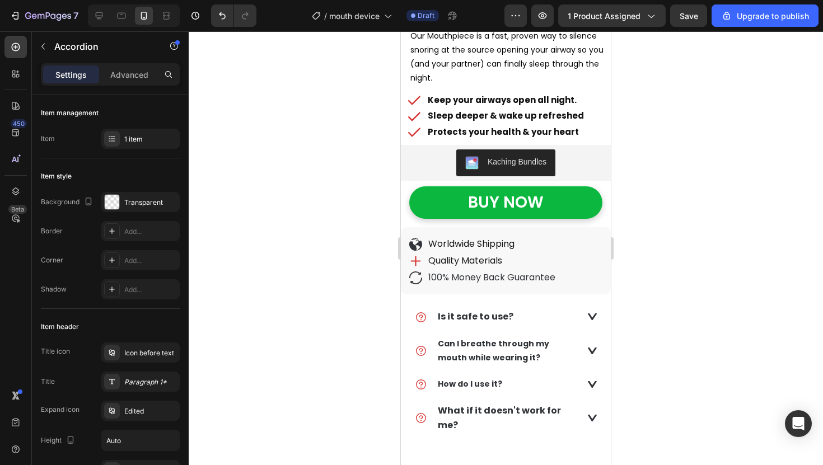
scroll to position [0, 0]
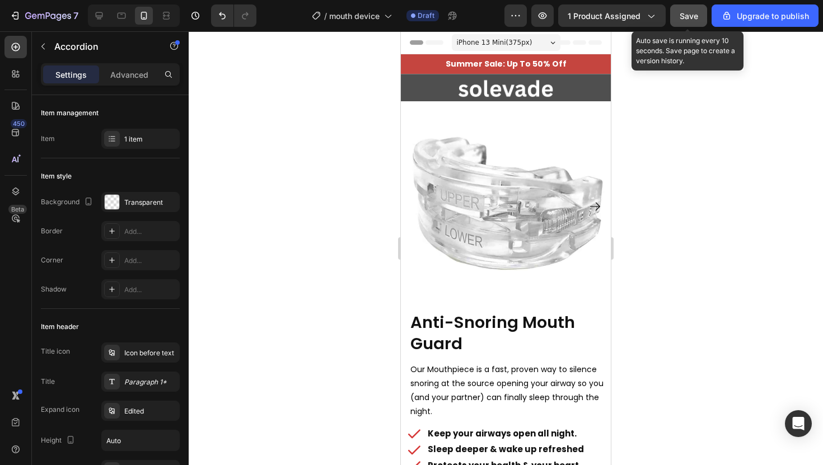
click at [682, 13] on span "Save" at bounding box center [688, 16] width 18 height 10
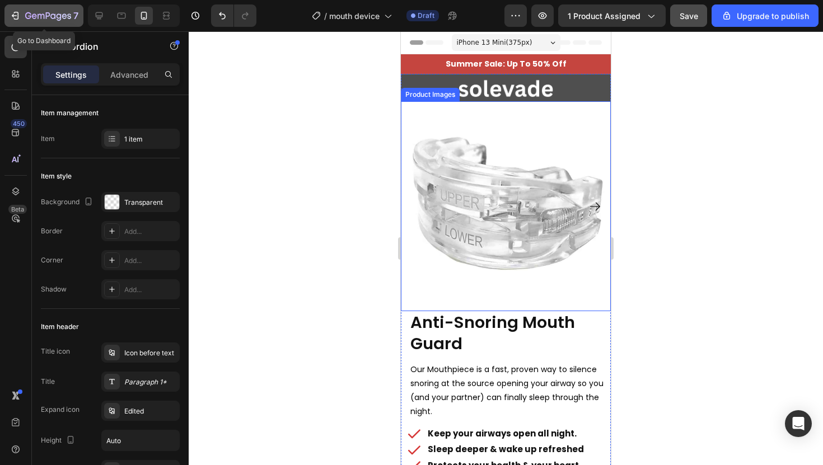
click at [38, 13] on icon "button" at bounding box center [48, 17] width 46 height 10
